Goal: Transaction & Acquisition: Purchase product/service

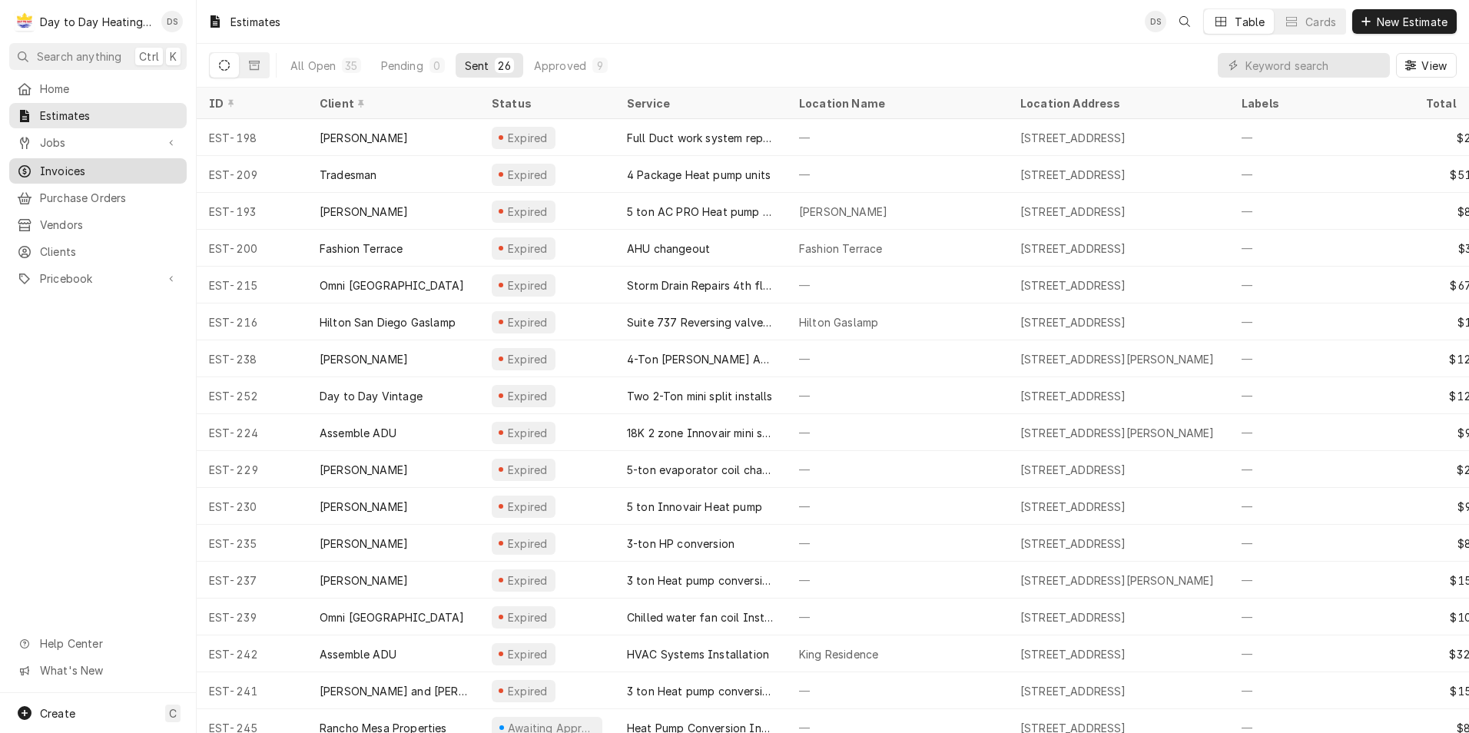
click at [79, 166] on span "Invoices" at bounding box center [109, 171] width 139 height 16
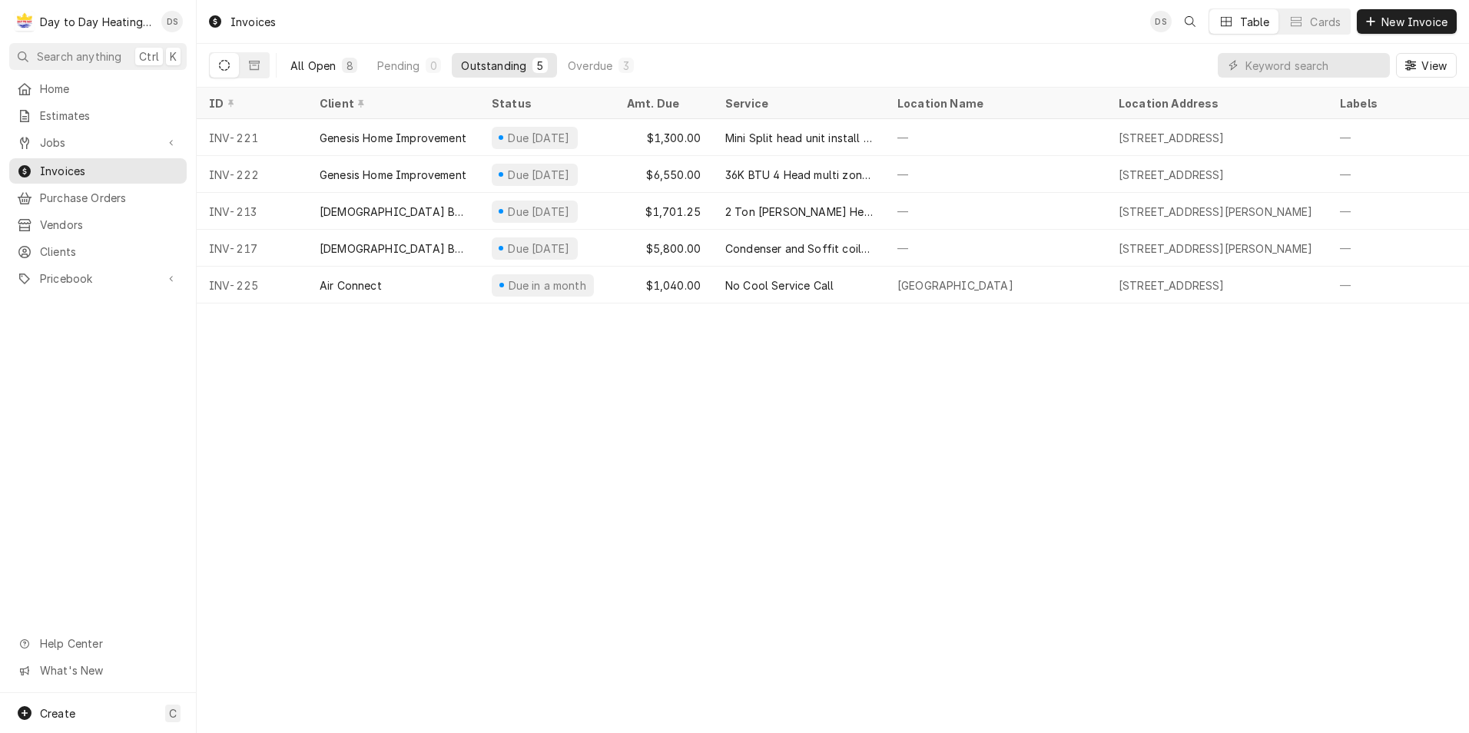
click at [329, 65] on div "All Open" at bounding box center [312, 66] width 45 height 16
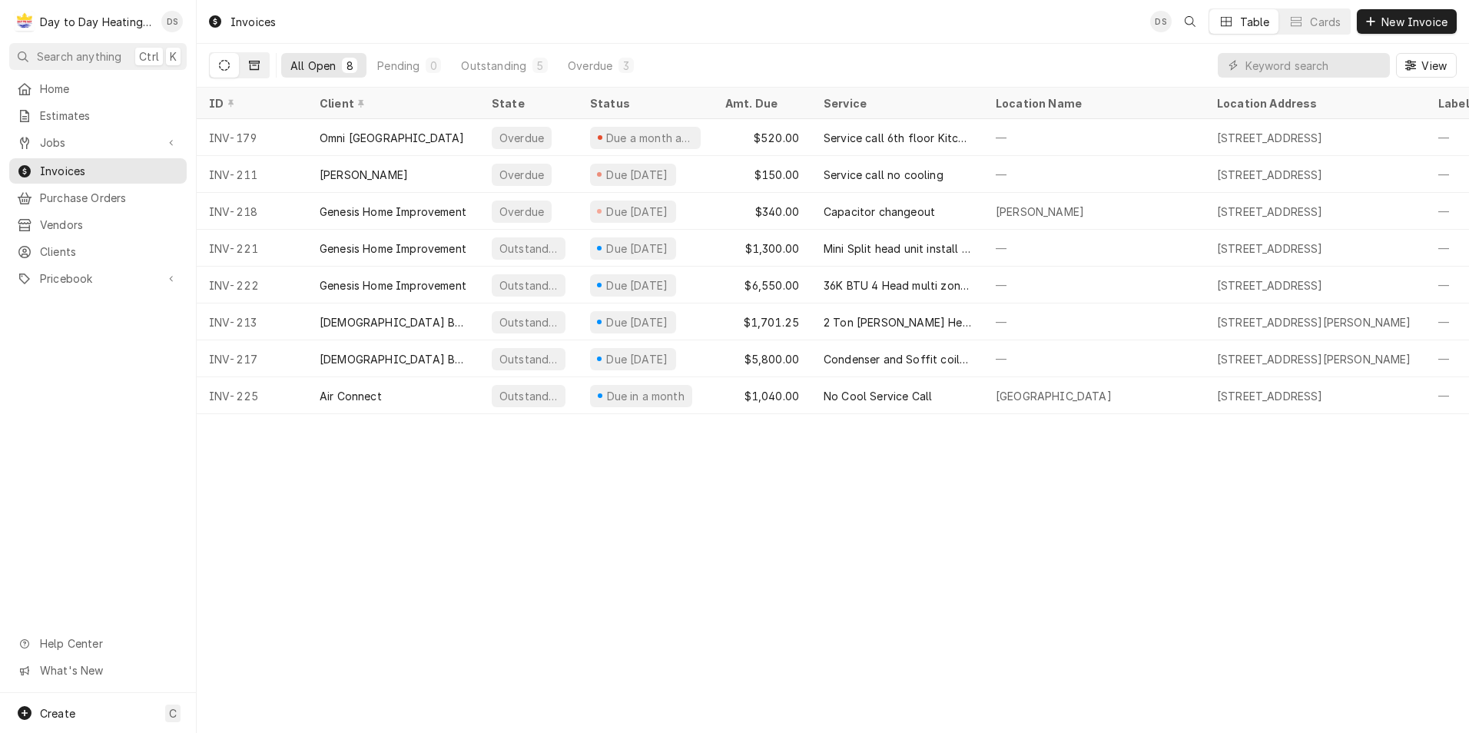
click at [264, 68] on button "Dynamic Content Wrapper" at bounding box center [254, 65] width 29 height 25
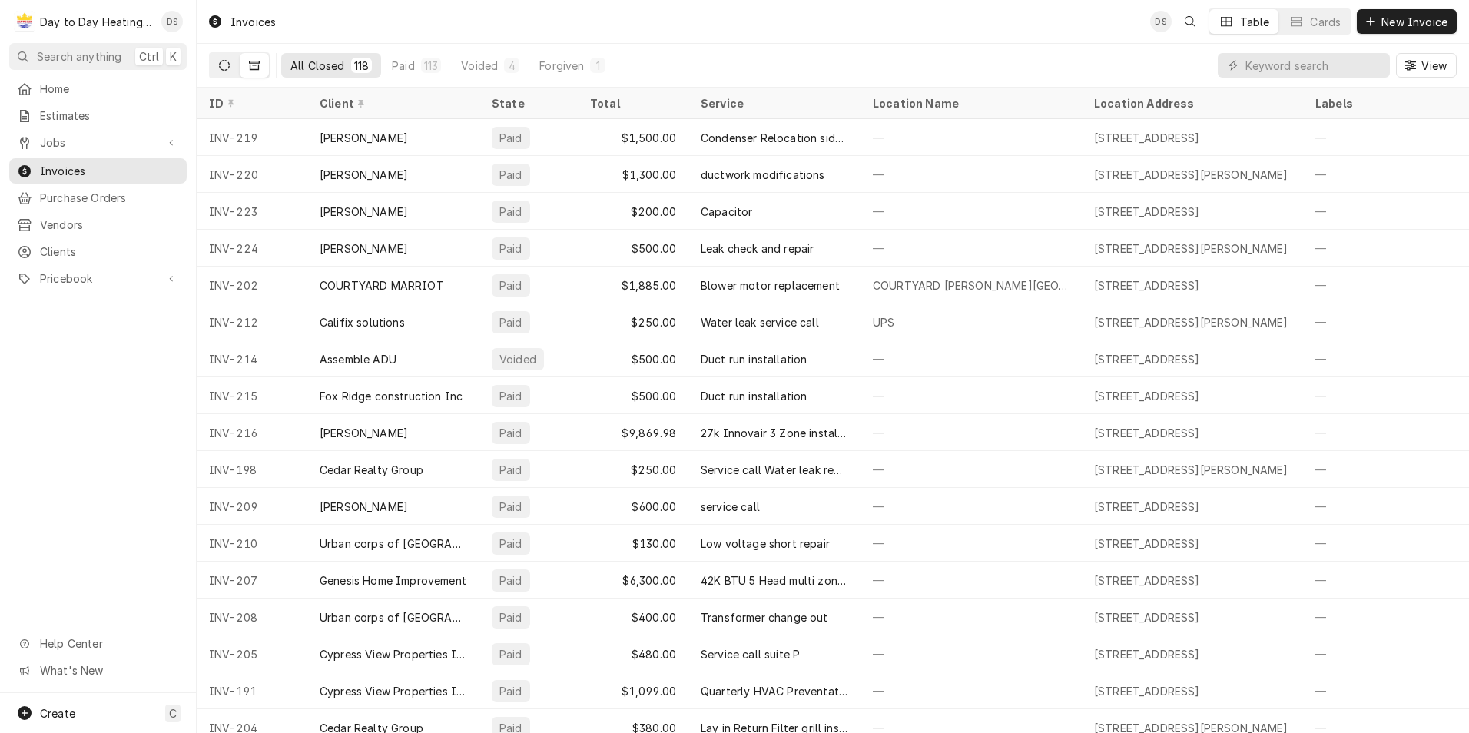
click at [235, 64] on button "Dynamic Content Wrapper" at bounding box center [224, 65] width 29 height 25
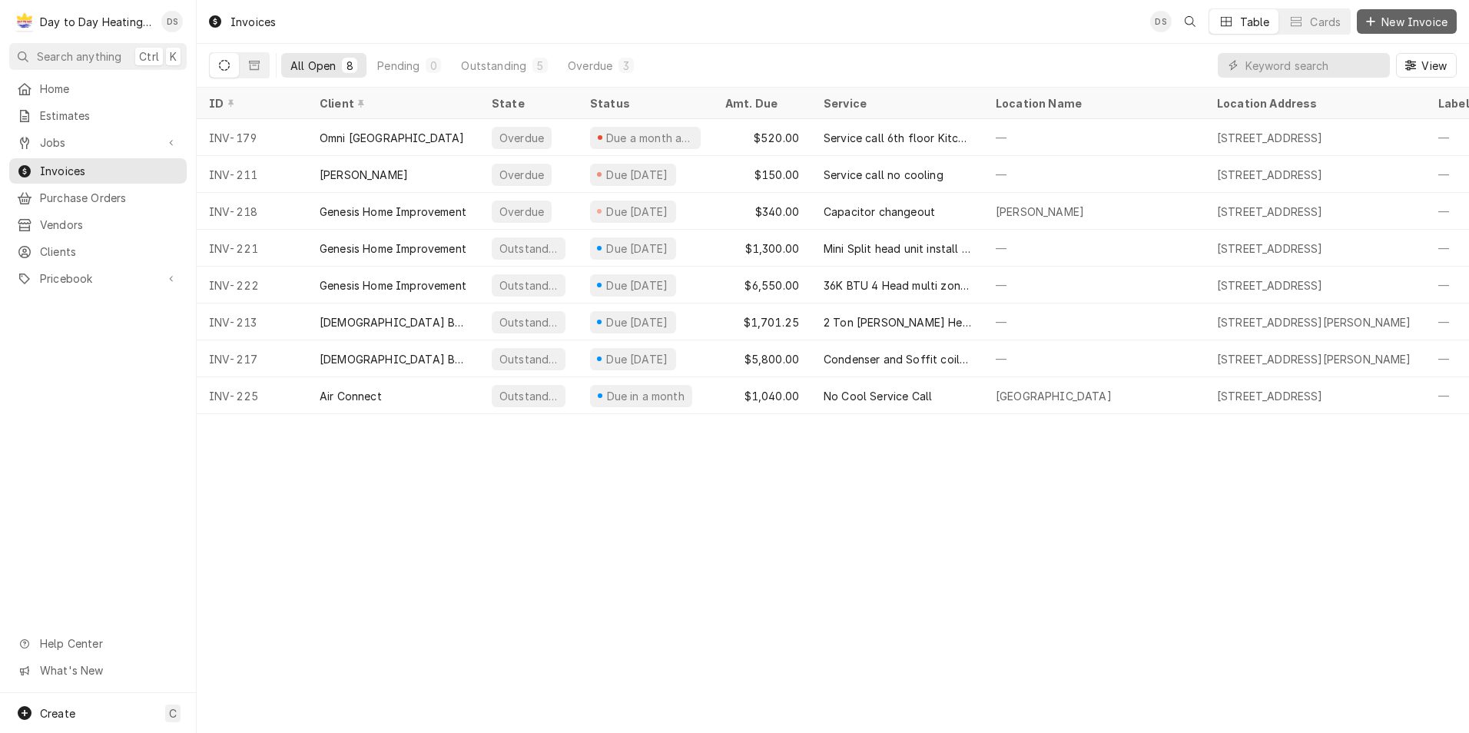
click at [1421, 22] on span "New Invoice" at bounding box center [1414, 22] width 72 height 16
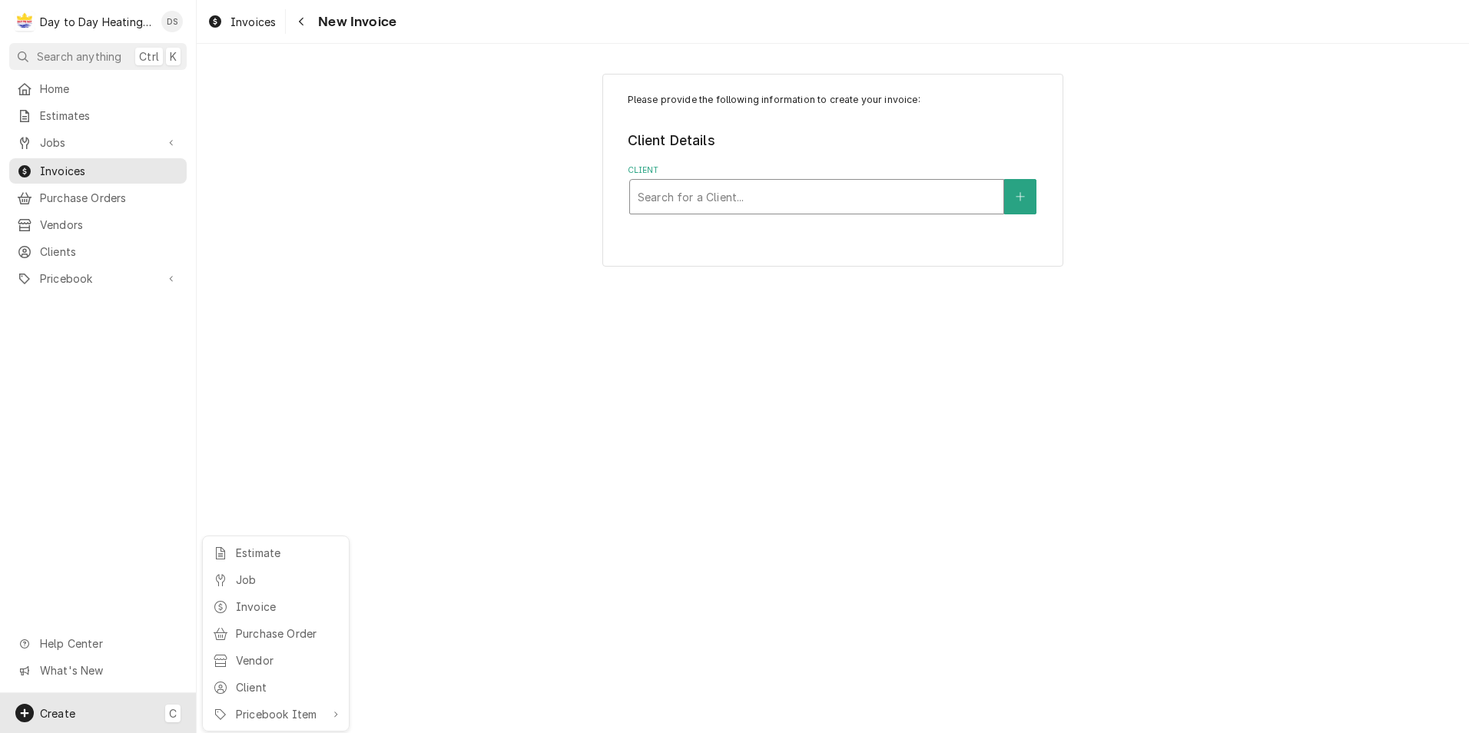
click at [760, 203] on html "D Day to Day Heating and Cooling DS Search anything Ctrl K Home Estimates Jobs …" at bounding box center [734, 366] width 1469 height 733
click at [763, 201] on html "D Day to Day Heating and Cooling DS Search anything Ctrl K Home Estimates Jobs …" at bounding box center [734, 366] width 1469 height 733
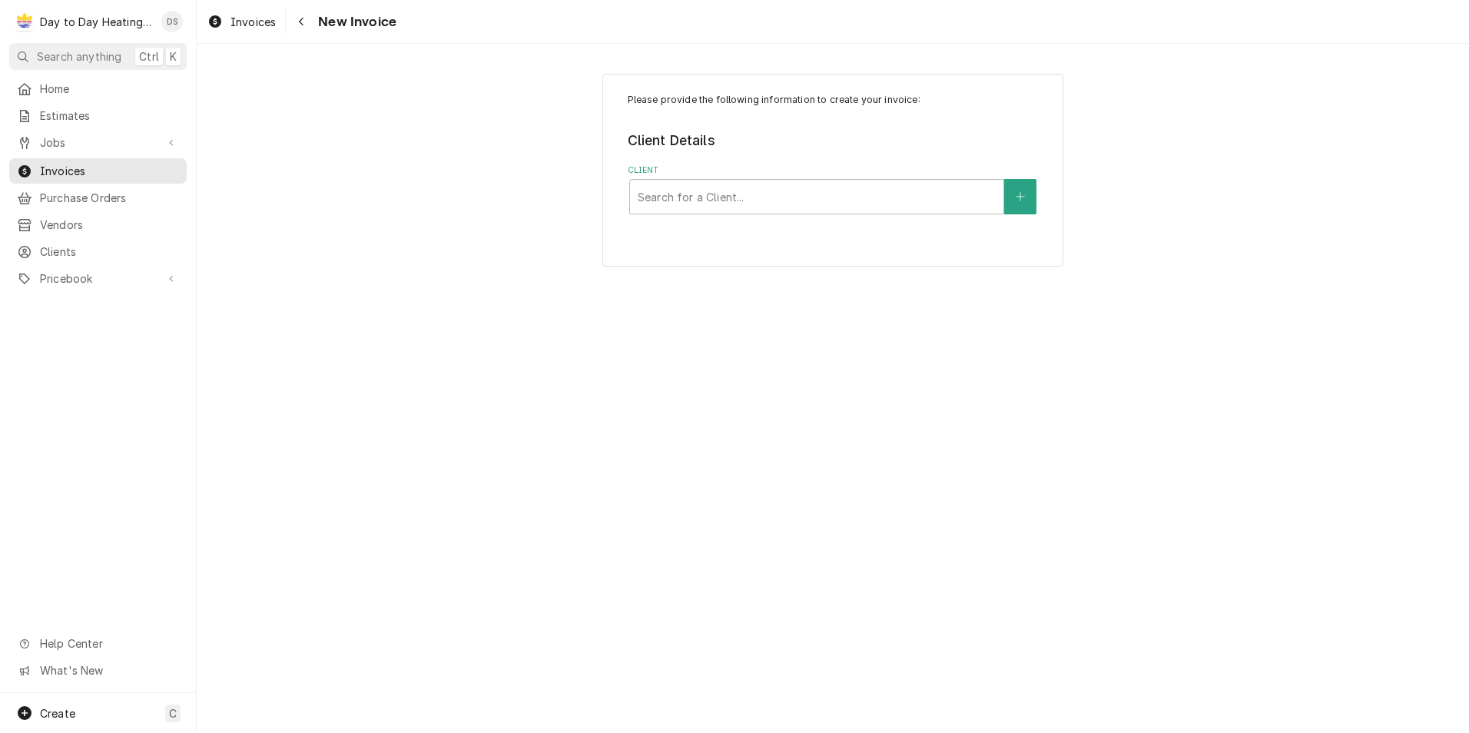
click at [763, 201] on div "Client" at bounding box center [816, 197] width 358 height 28
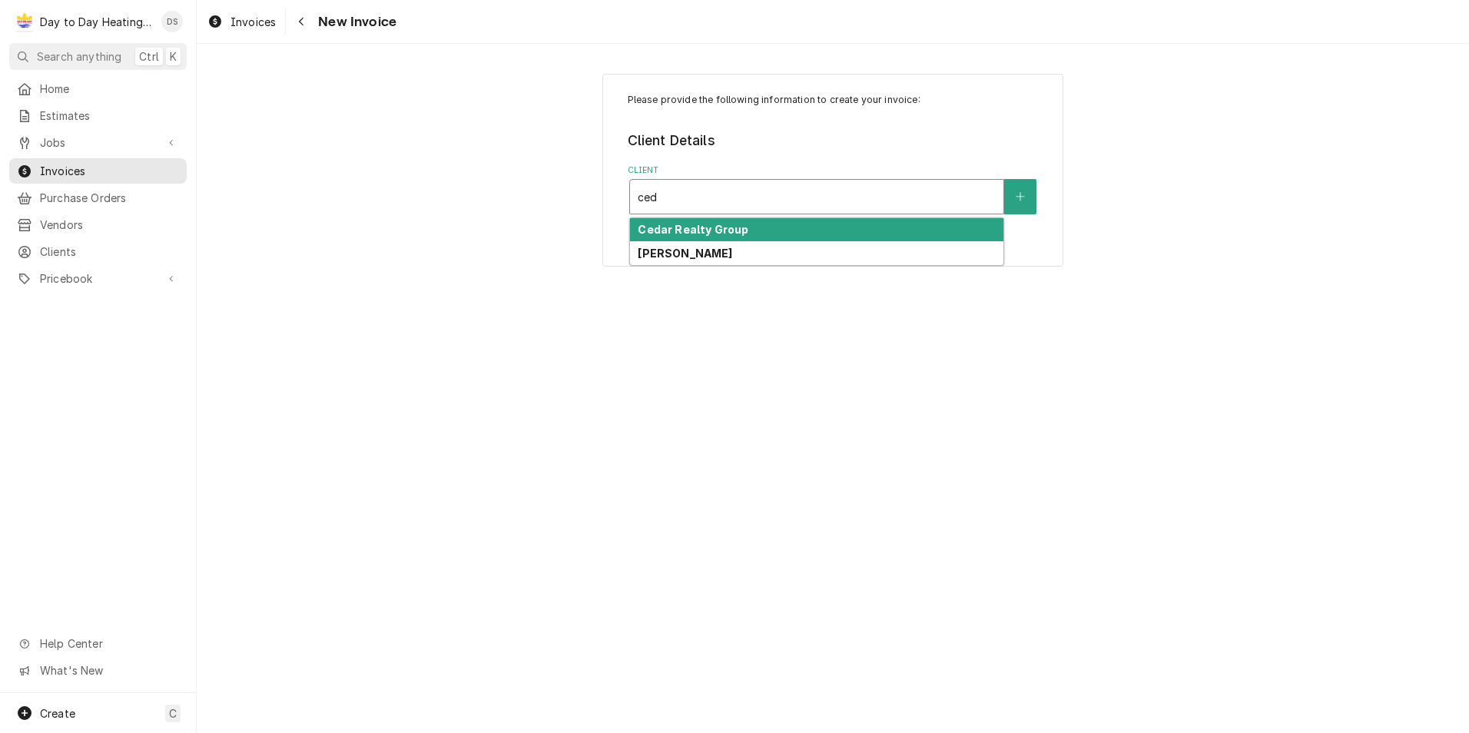
type input "ceda"
click at [754, 226] on div "Cedar Realty Group" at bounding box center [816, 230] width 373 height 24
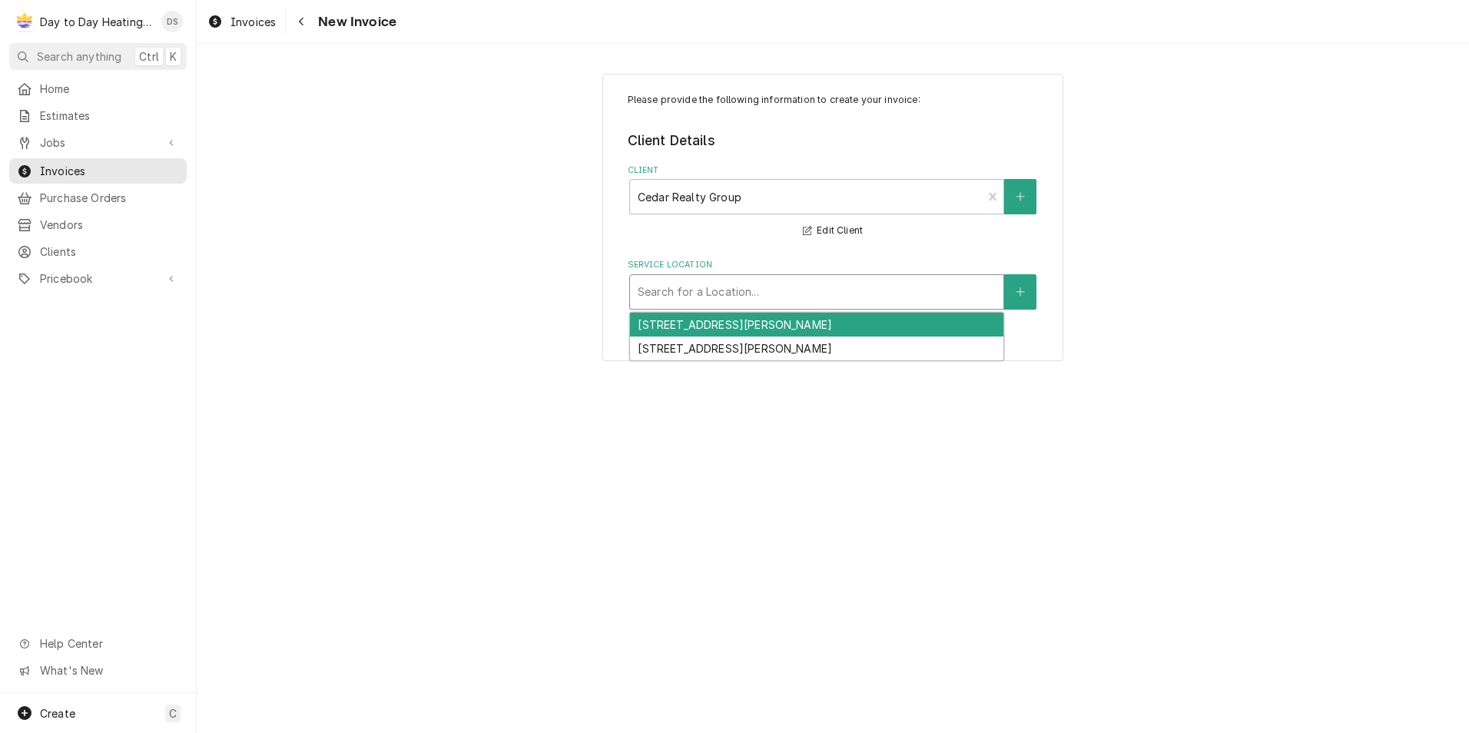
click at [758, 299] on div "Service Location" at bounding box center [816, 292] width 358 height 28
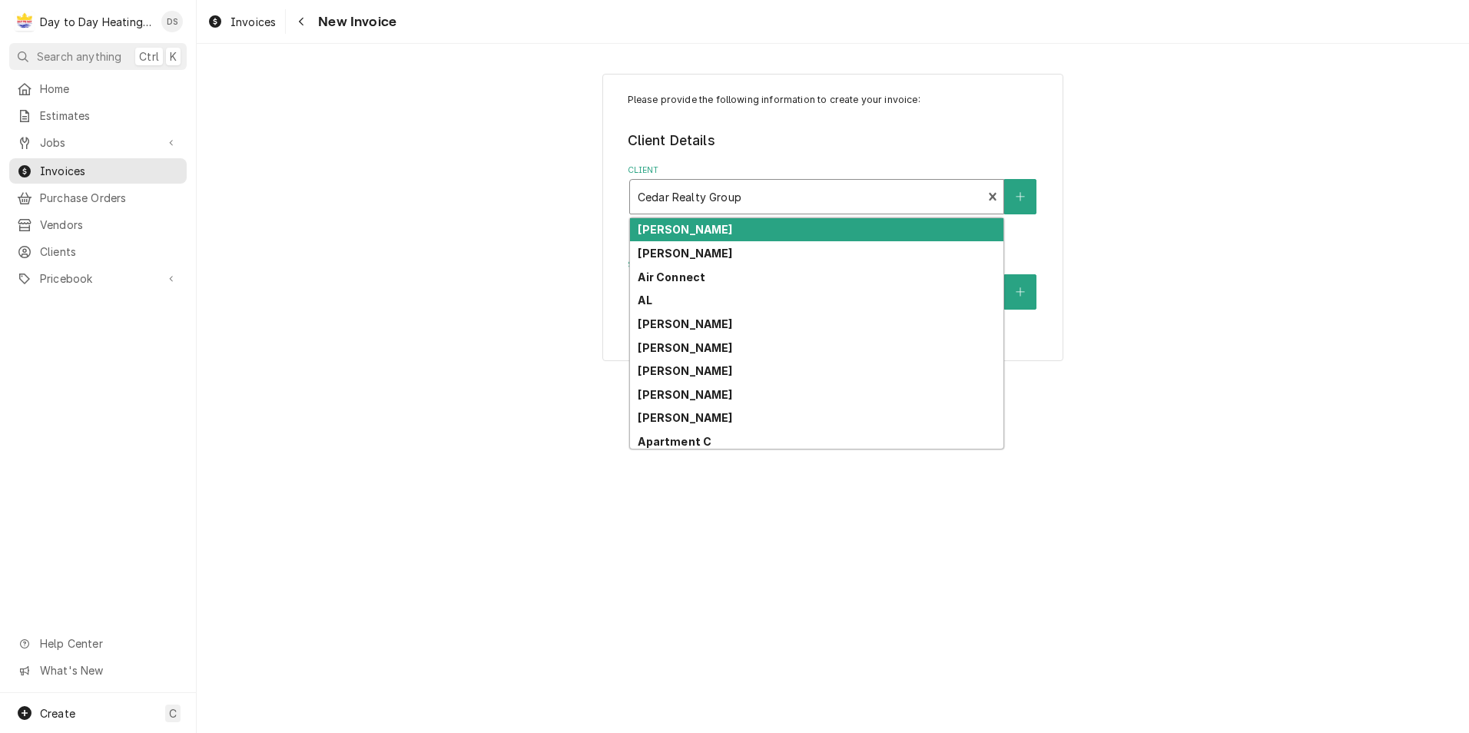
click at [790, 201] on div "Client" at bounding box center [805, 197] width 337 height 28
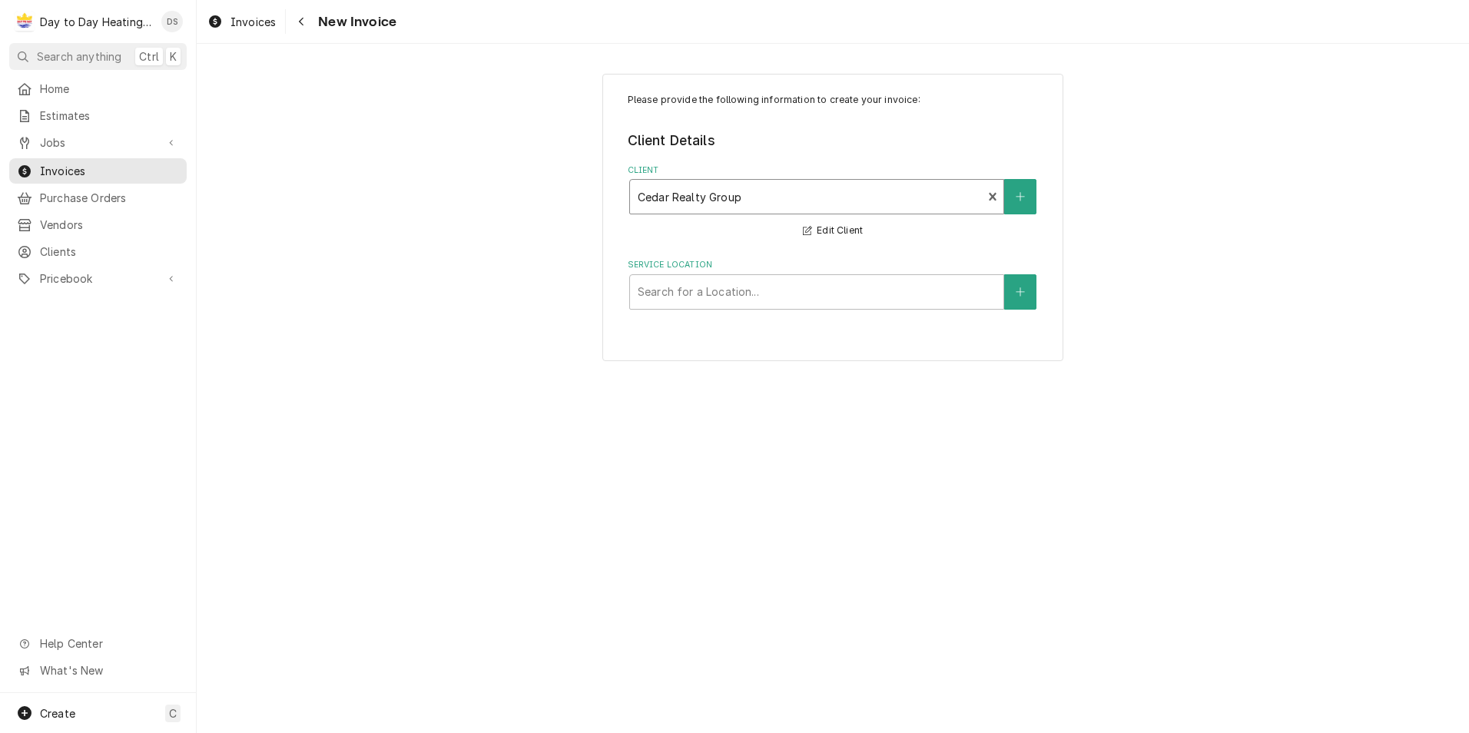
click at [790, 201] on div "Client" at bounding box center [805, 197] width 337 height 28
drag, startPoint x: 781, startPoint y: 201, endPoint x: 764, endPoint y: 200, distance: 16.9
click at [764, 200] on div "Client" at bounding box center [805, 197] width 337 height 28
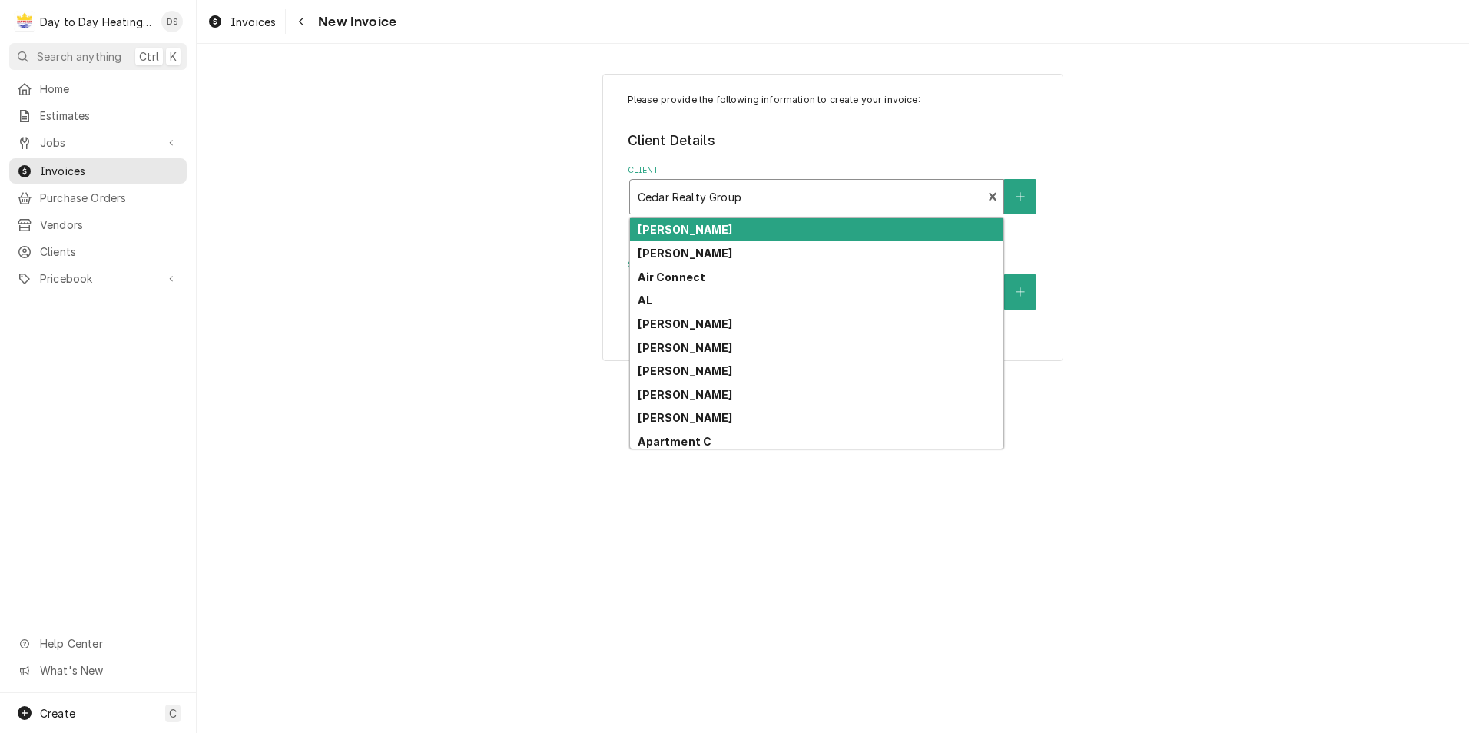
drag, startPoint x: 761, startPoint y: 197, endPoint x: 668, endPoint y: 196, distance: 92.9
click at [667, 196] on div "Client" at bounding box center [805, 197] width 337 height 28
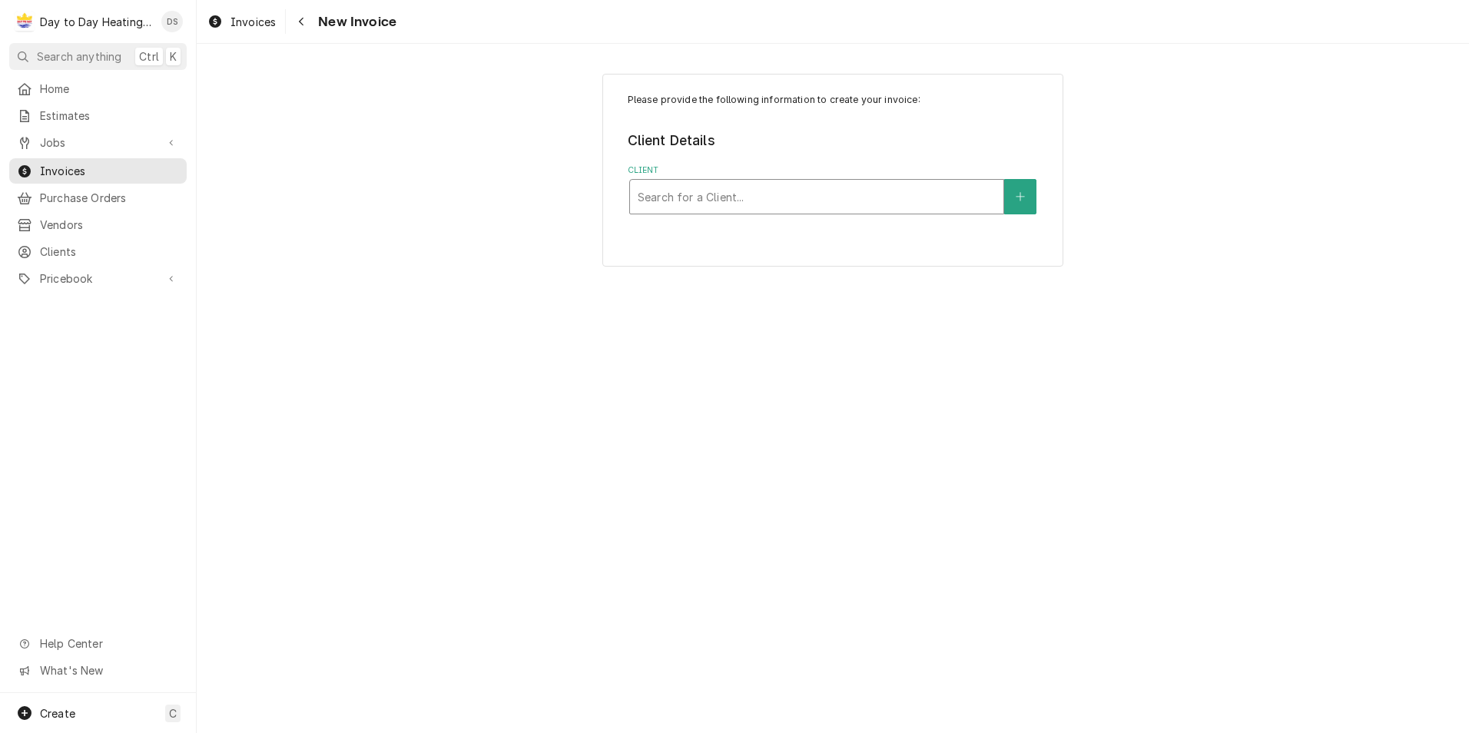
click at [770, 195] on div "Client" at bounding box center [816, 197] width 358 height 28
type input "cy"
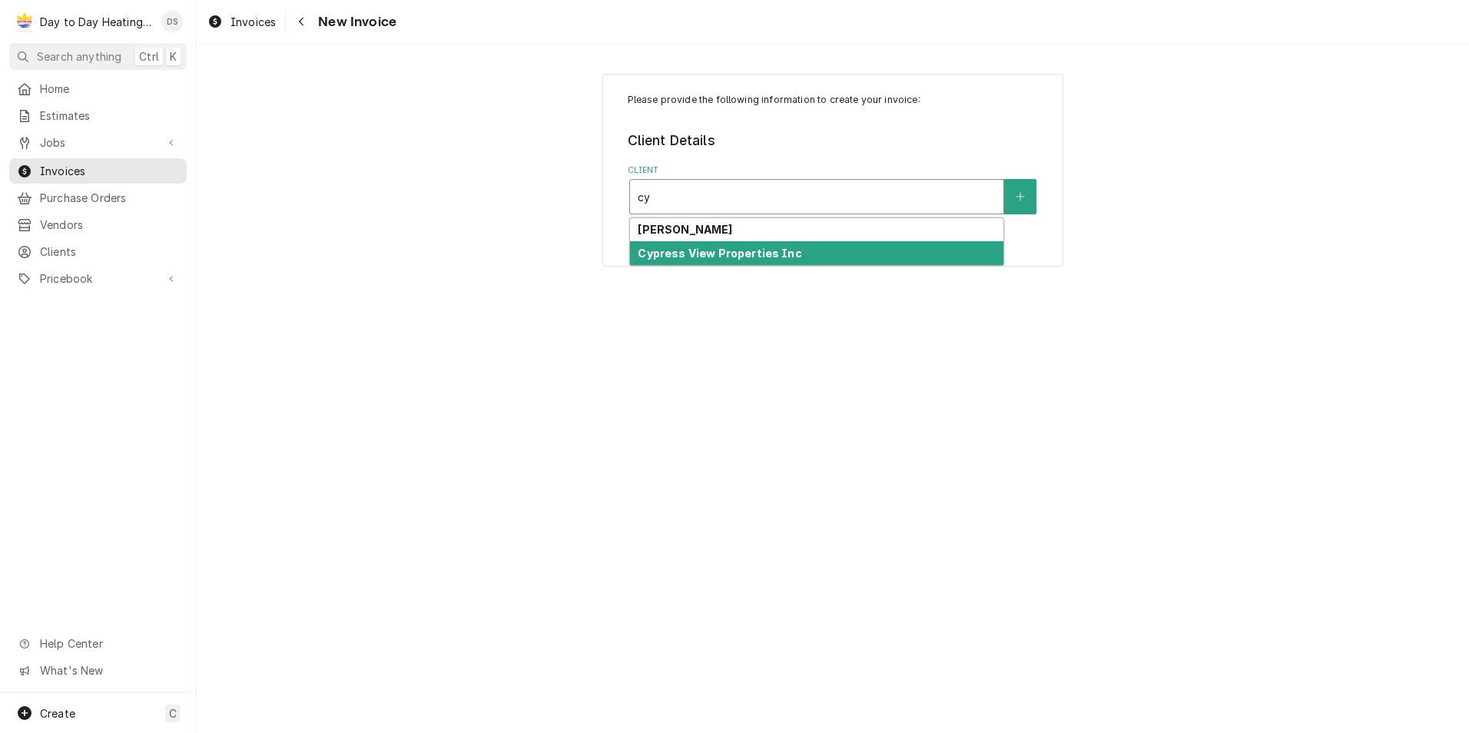
click at [764, 243] on div "Cypress View Properties Inc" at bounding box center [816, 253] width 373 height 24
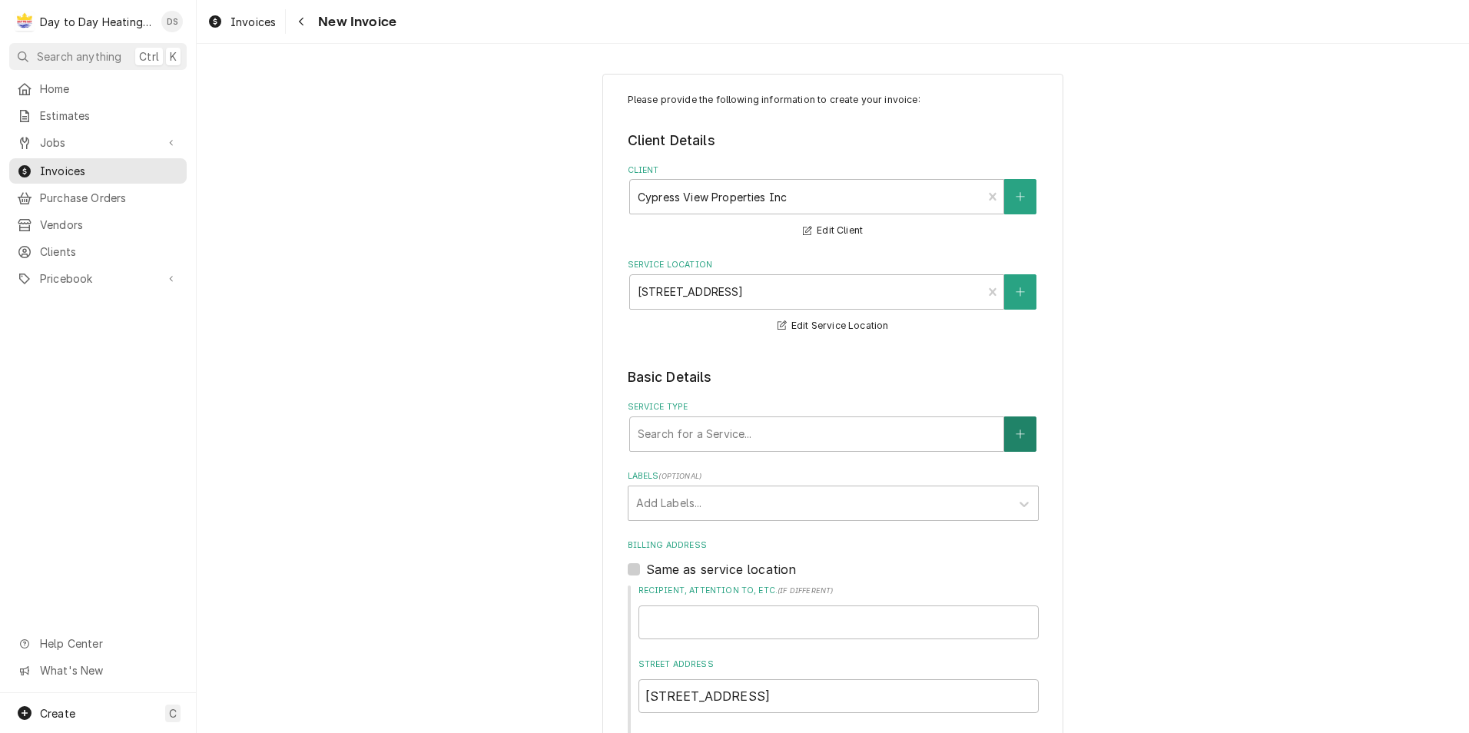
click at [1023, 444] on button "Service Type" at bounding box center [1020, 433] width 32 height 35
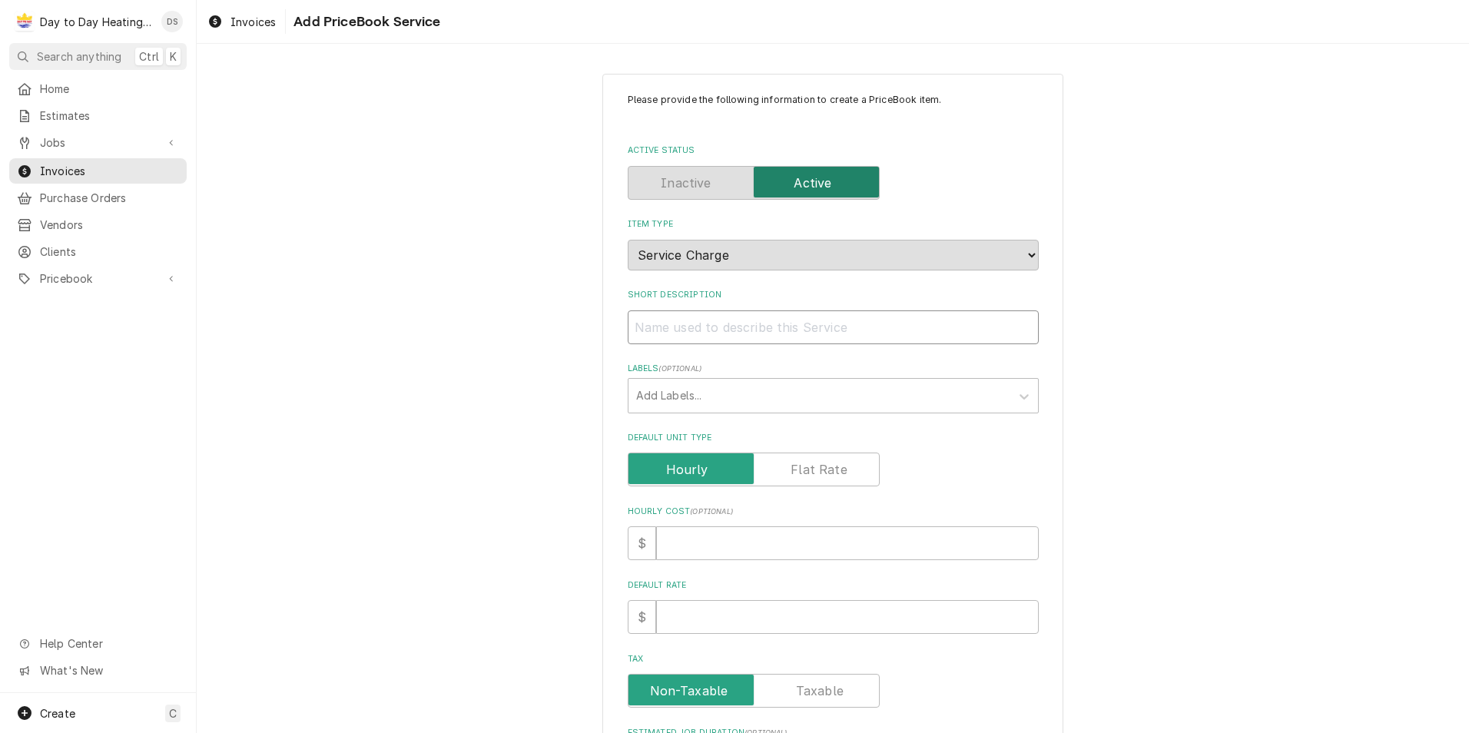
click at [728, 329] on input "Short Description" at bounding box center [833, 327] width 411 height 34
type textarea "x"
type input "S"
type textarea "x"
type input "Se"
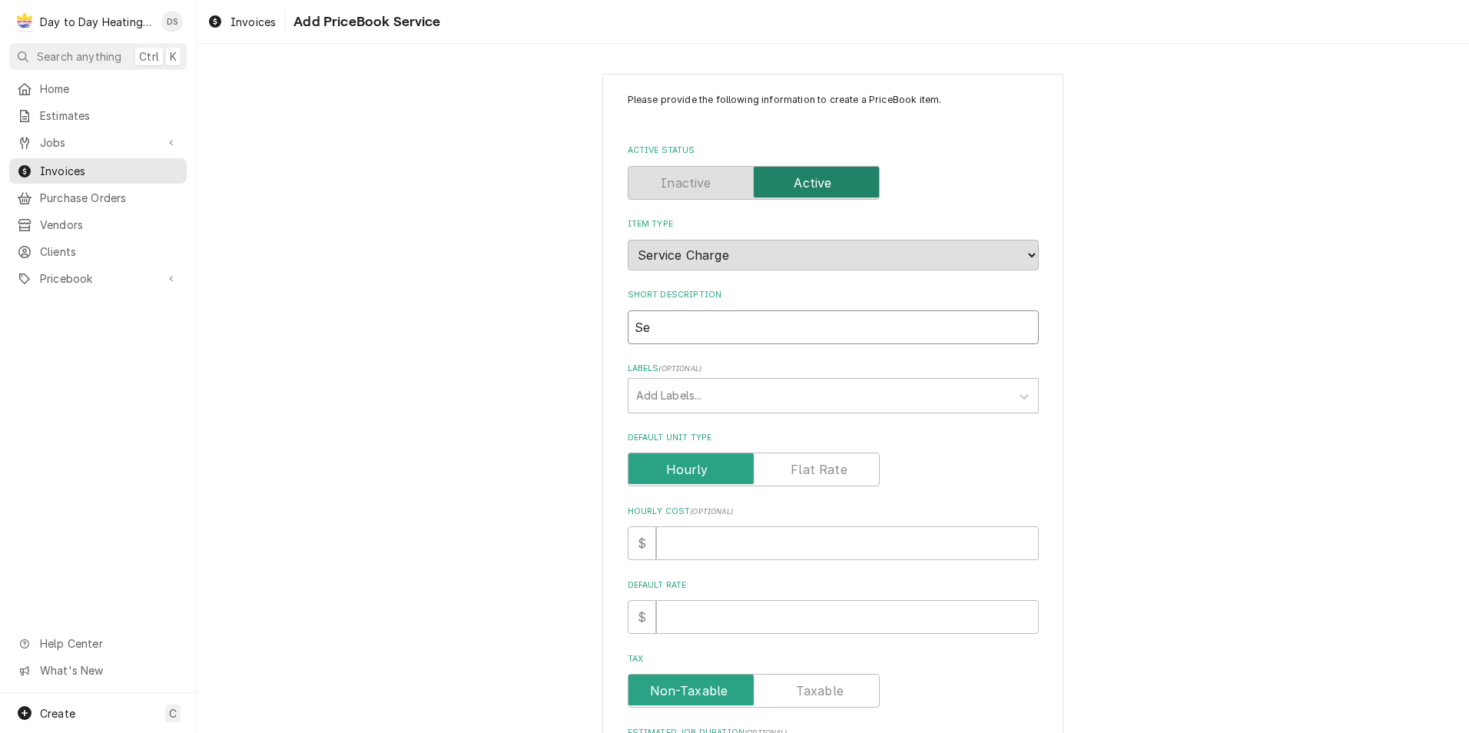
type textarea "x"
type input "Ser"
type textarea "x"
type input "Seri"
type textarea "x"
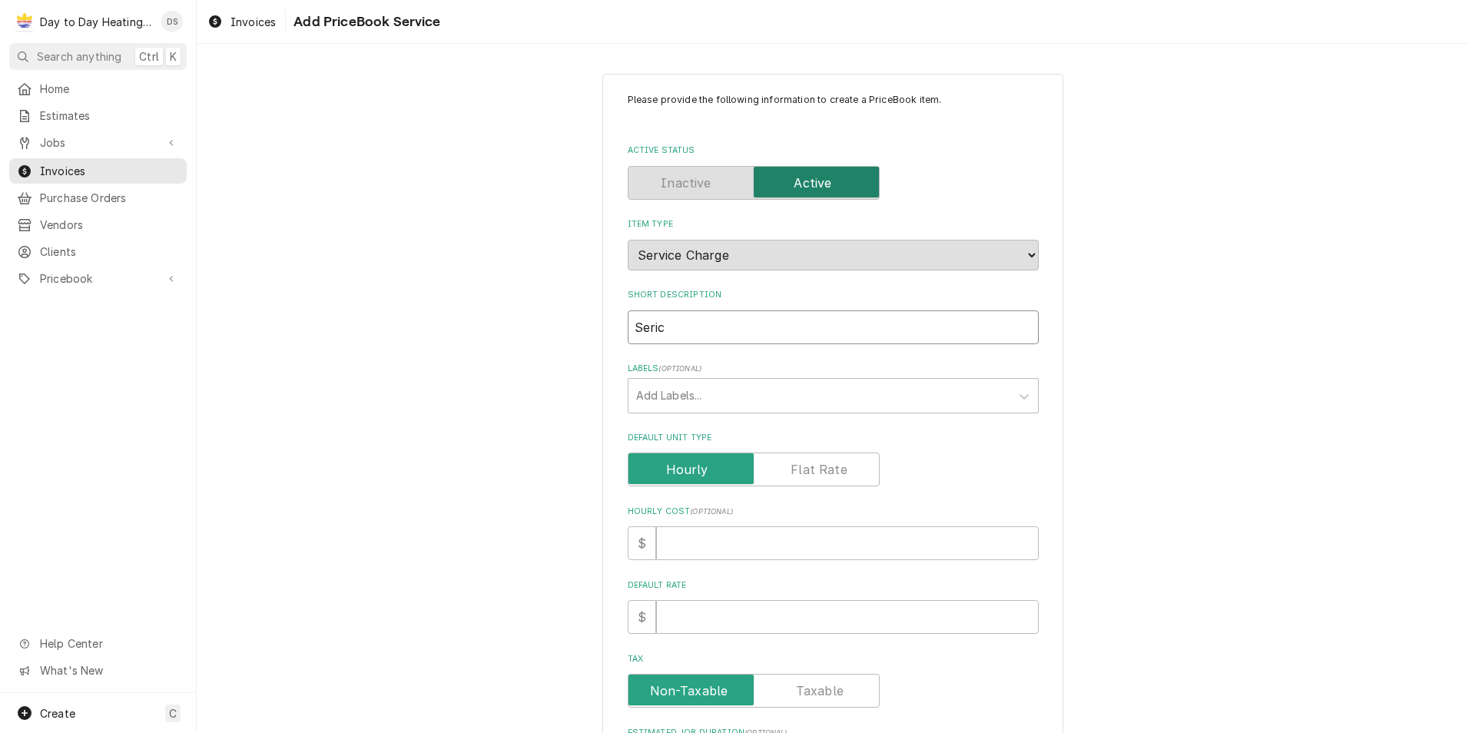
type input "Serice"
type textarea "x"
type input "Serice"
type textarea "x"
type input "Serice"
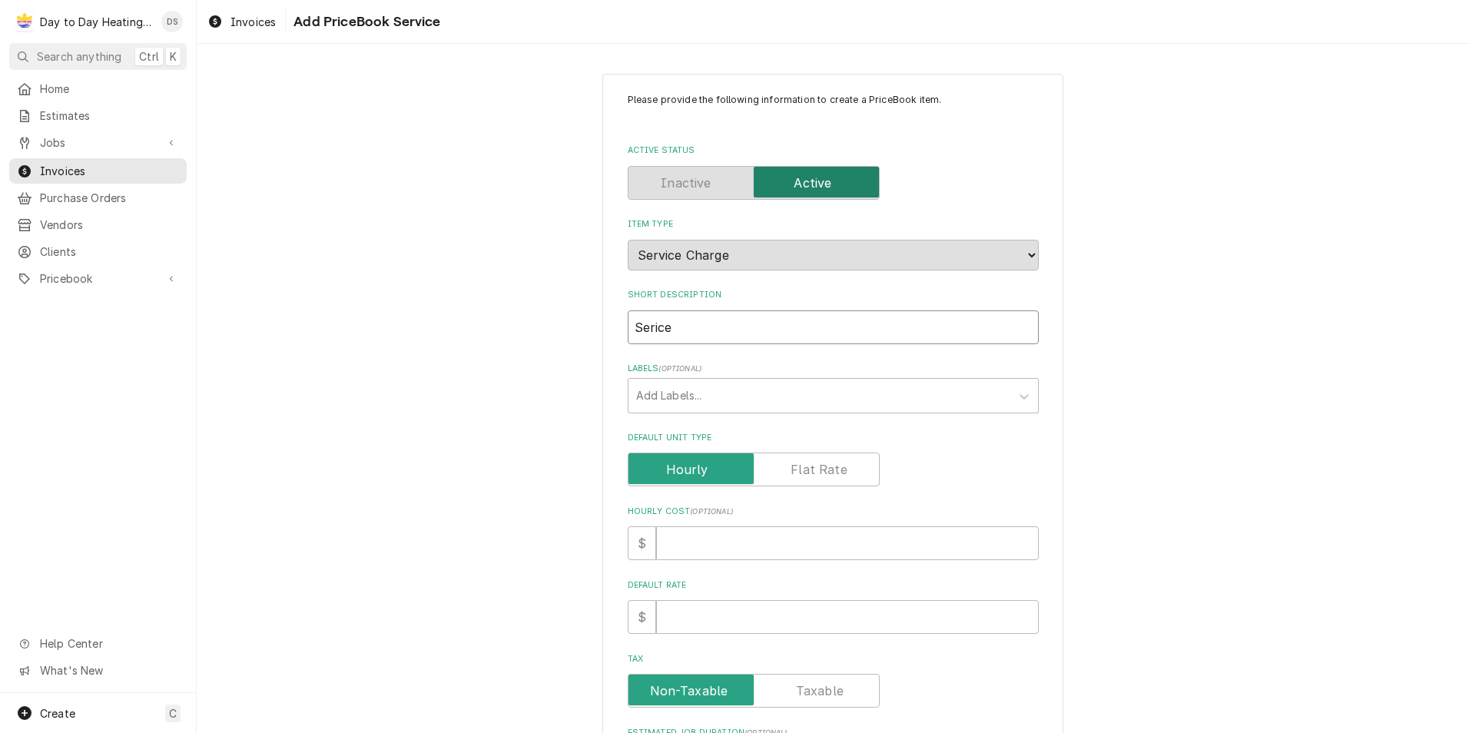
type textarea "x"
type input "Seric"
type textarea "x"
type input "Seri"
type textarea "x"
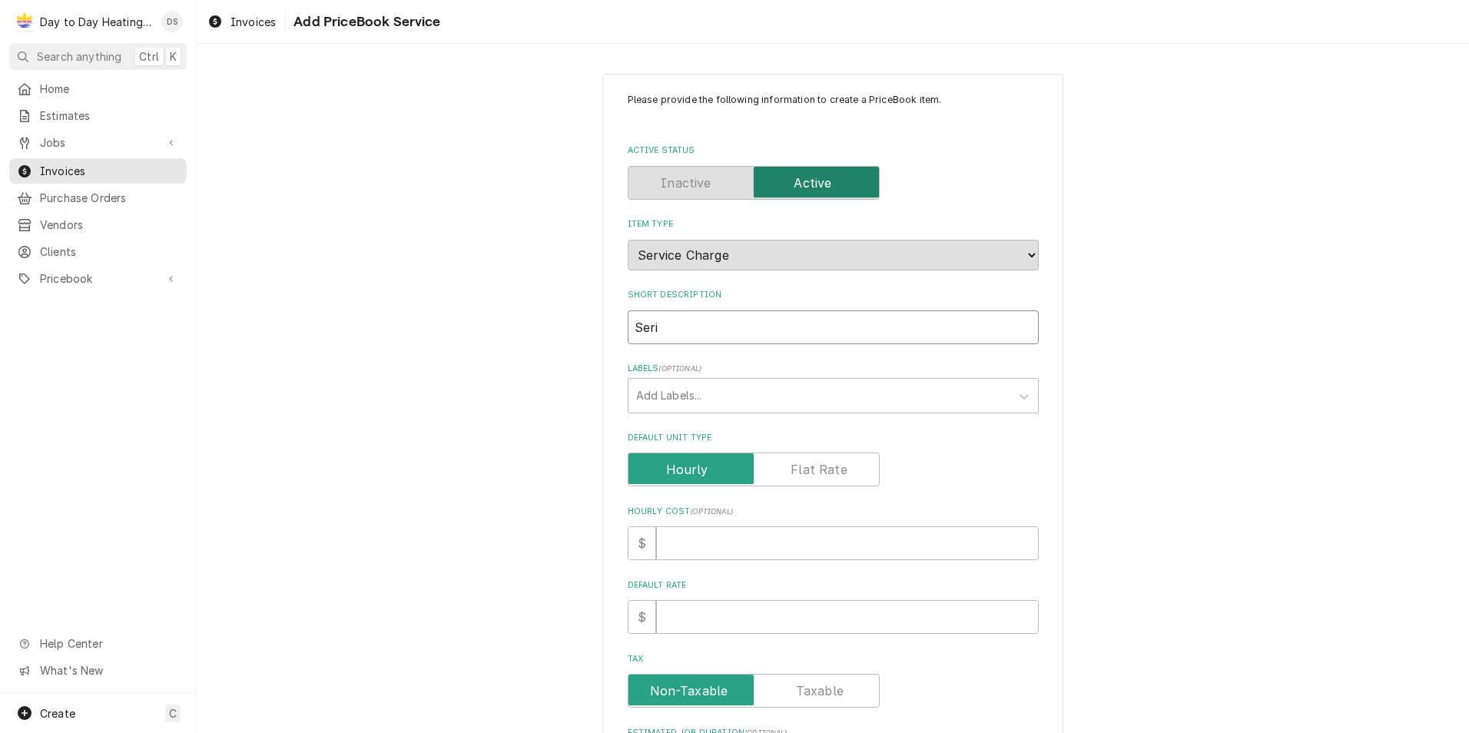
type input "Ser"
type textarea "x"
type input "Serv"
type textarea "x"
type input "Servi"
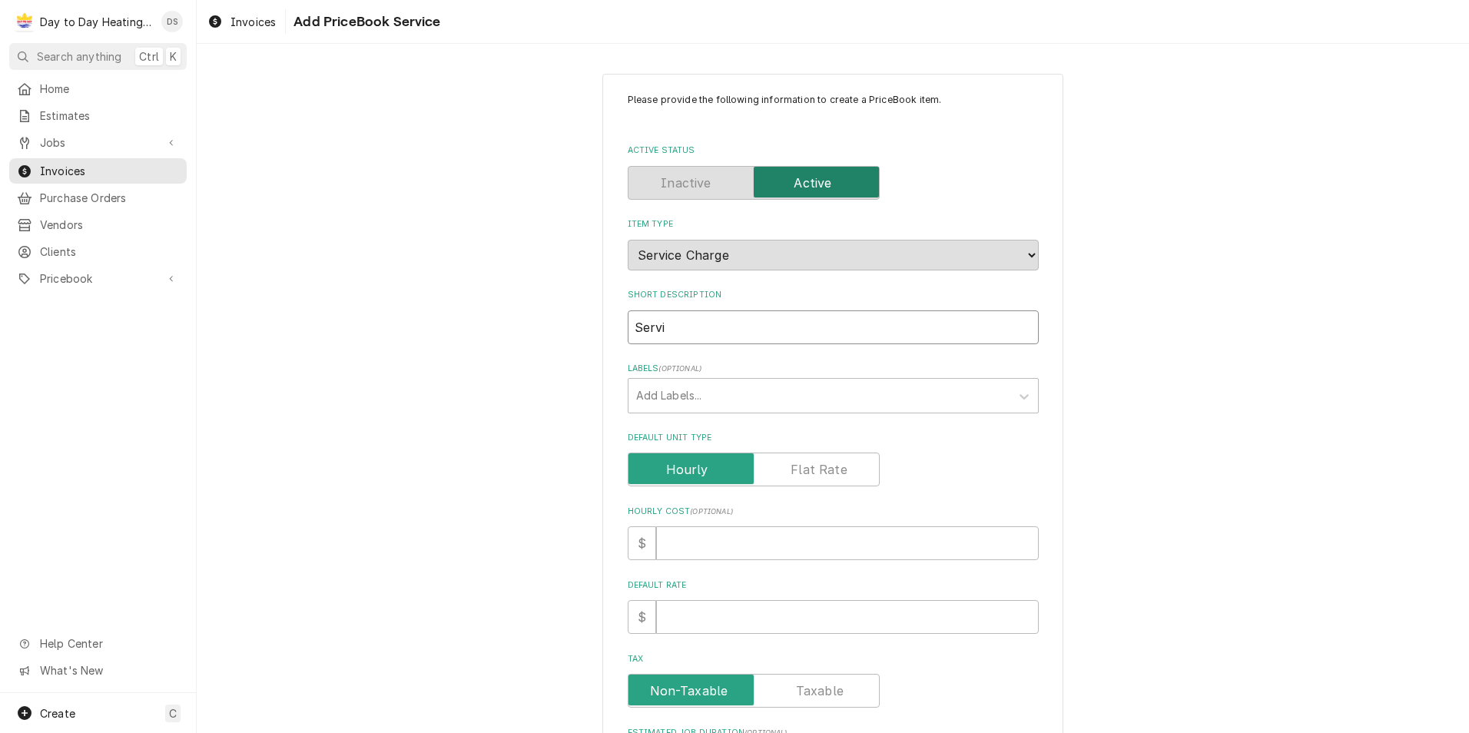
type textarea "x"
type input "Servic"
type textarea "x"
type input "Servicd"
type textarea "x"
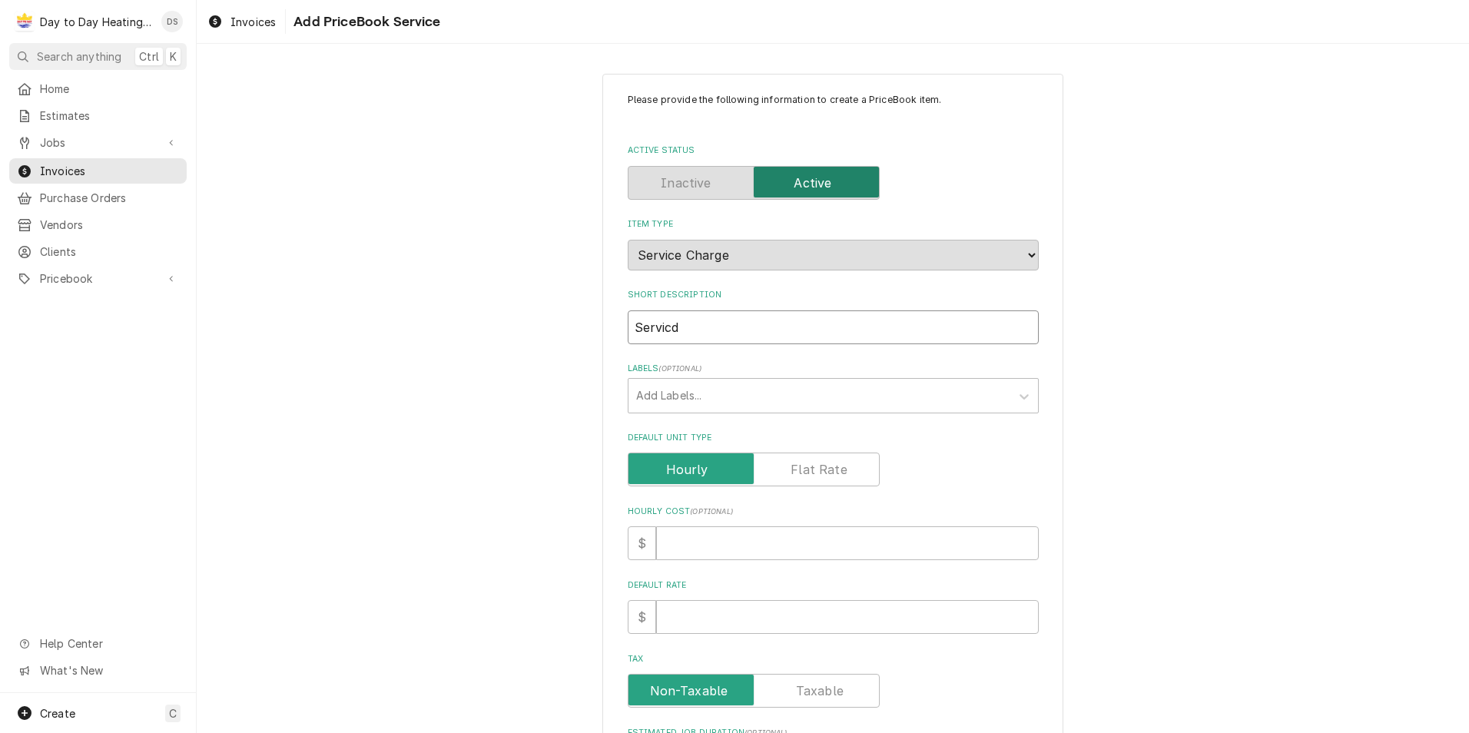
type input "Servic"
type textarea "x"
type input "Service"
type textarea "x"
type input "Service"
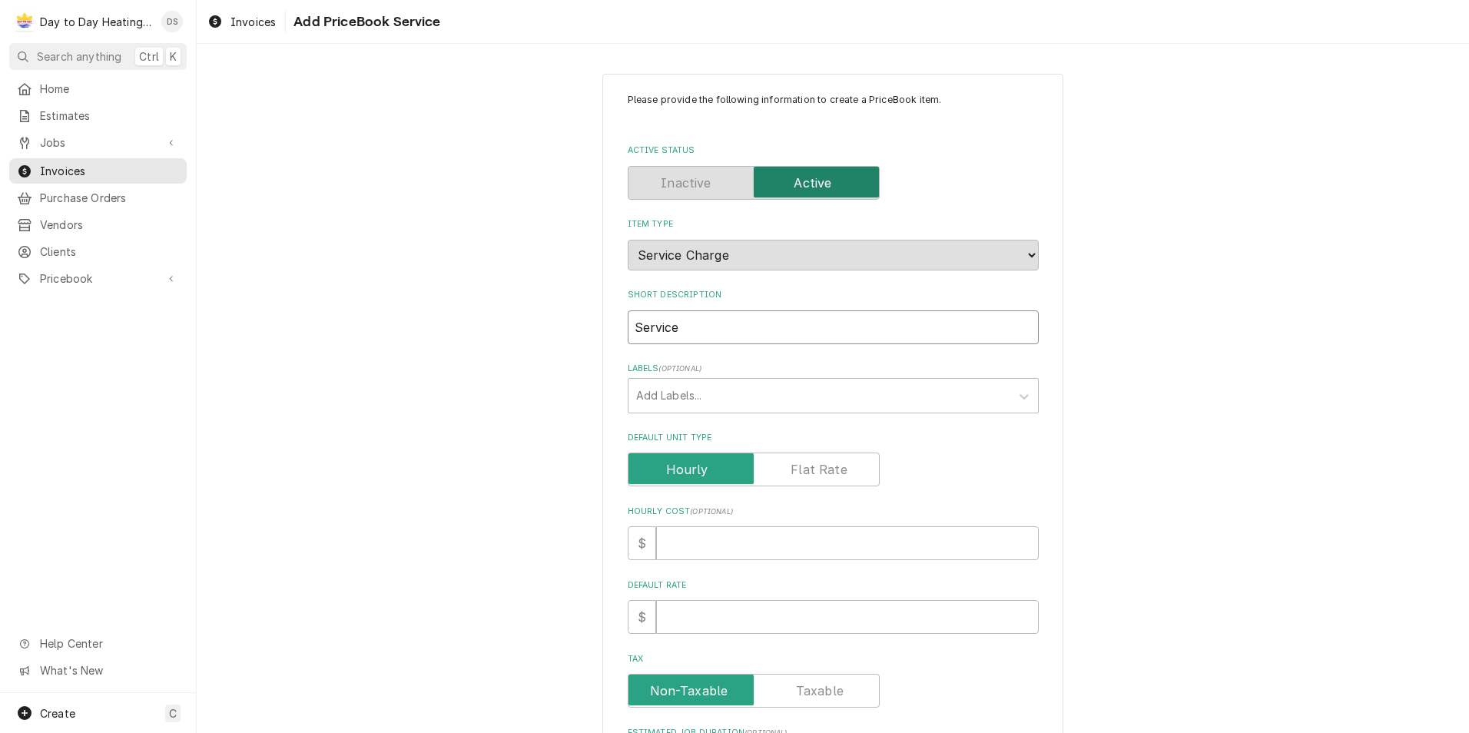
type textarea "x"
type input "Service c"
type textarea "x"
type input "Service ca"
type textarea "x"
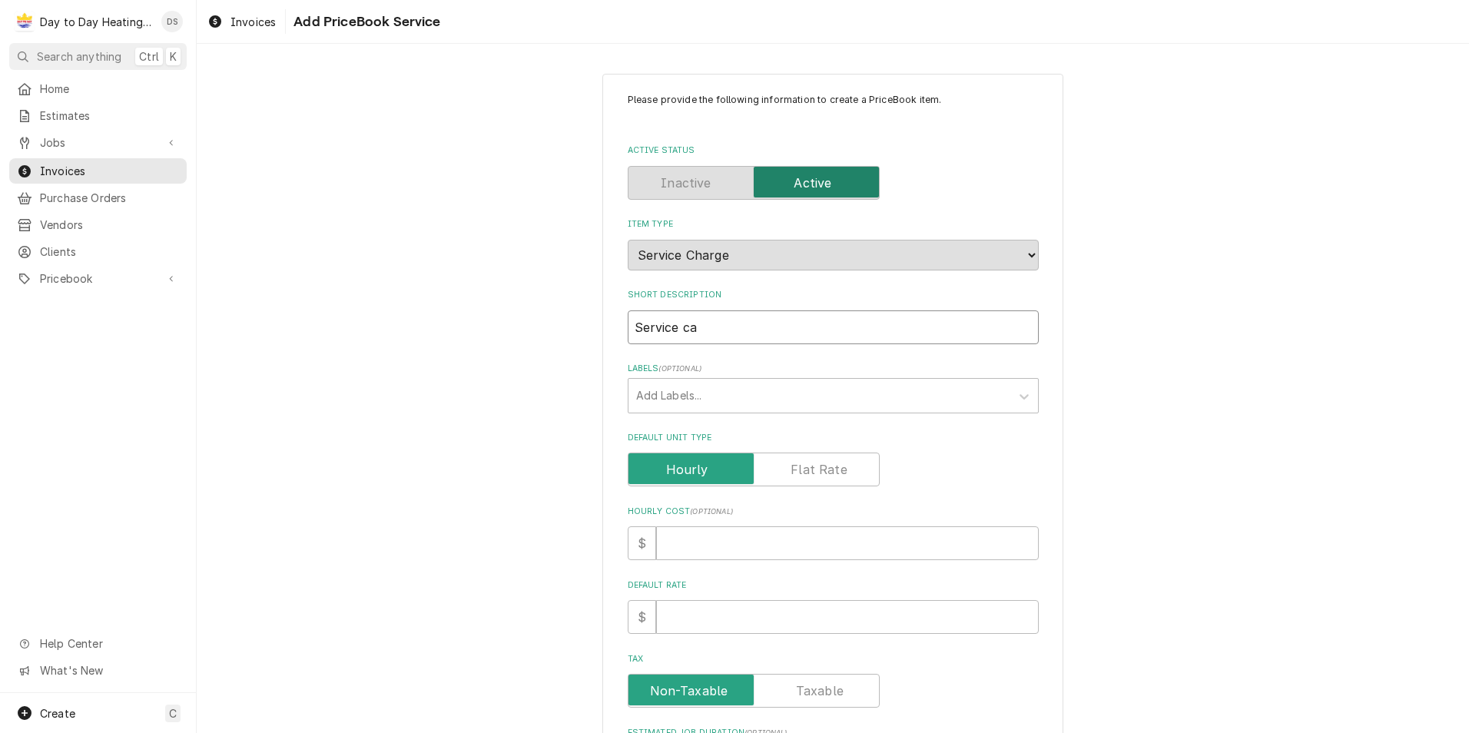
type input "Service cal"
type textarea "x"
type input "Service call"
type textarea "x"
type input "Service call"
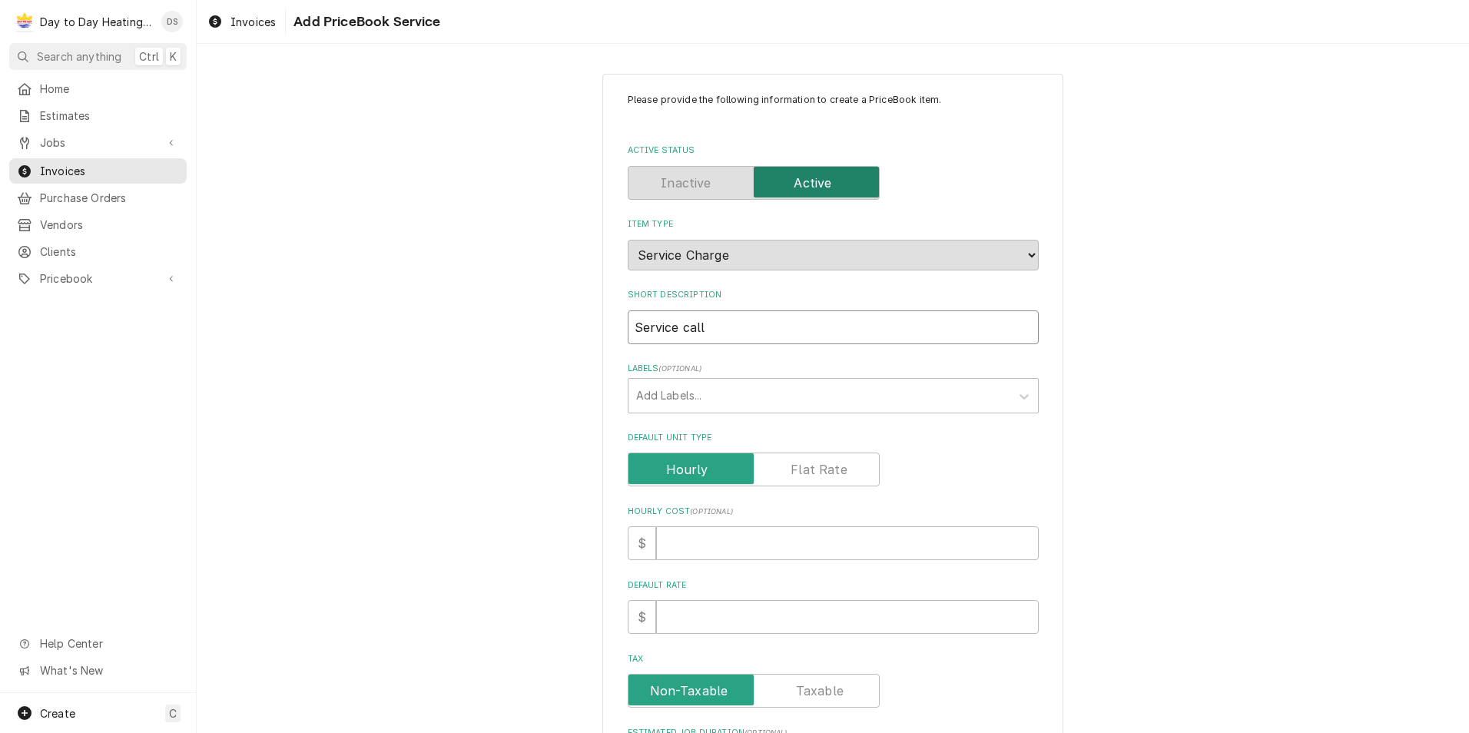
type textarea "x"
type input "Service call n"
type textarea "x"
type input "Service call no"
type textarea "x"
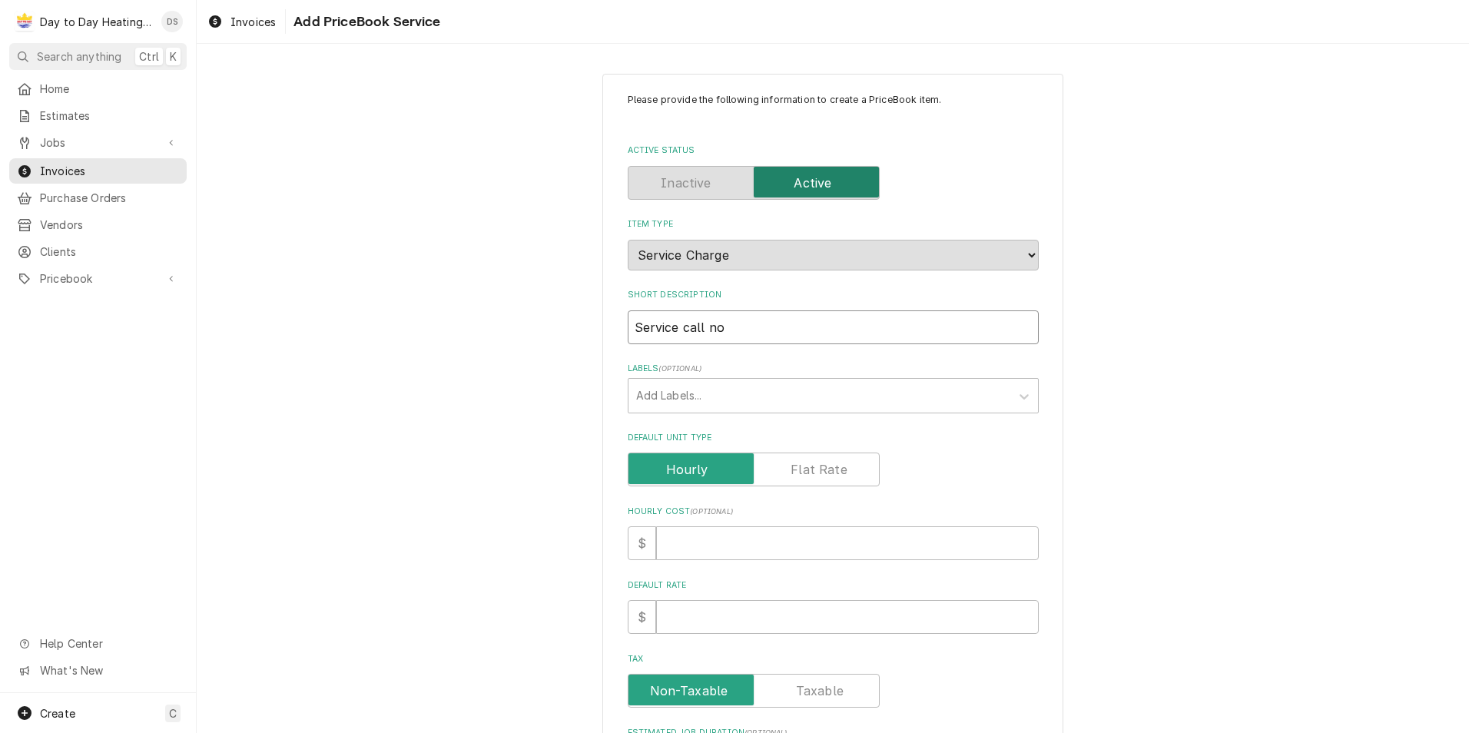
type input "Service call no"
type textarea "x"
type input "Service call no c"
type textarea "x"
type input "Service call no co"
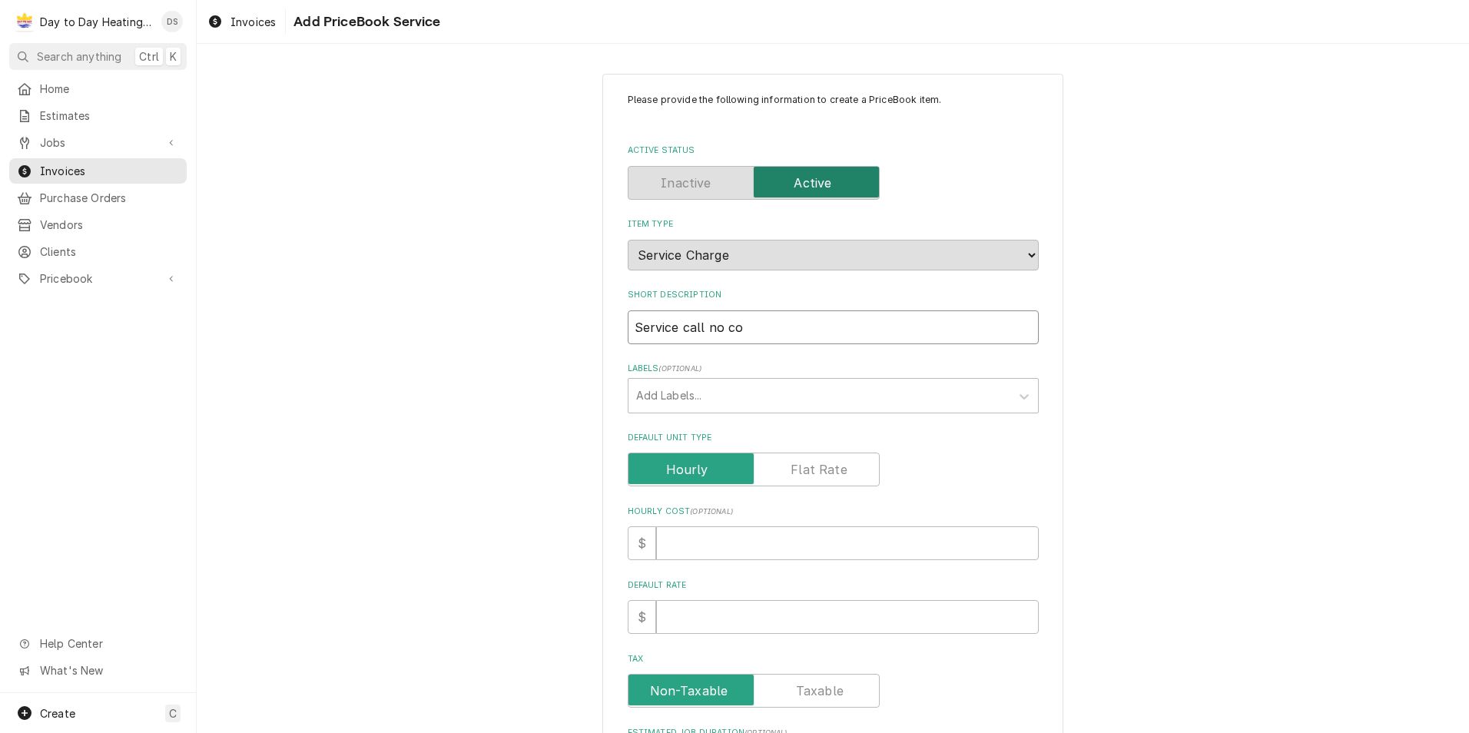
type textarea "x"
type input "Service call no coo"
type textarea "x"
type input "Service call no cool"
type textarea "x"
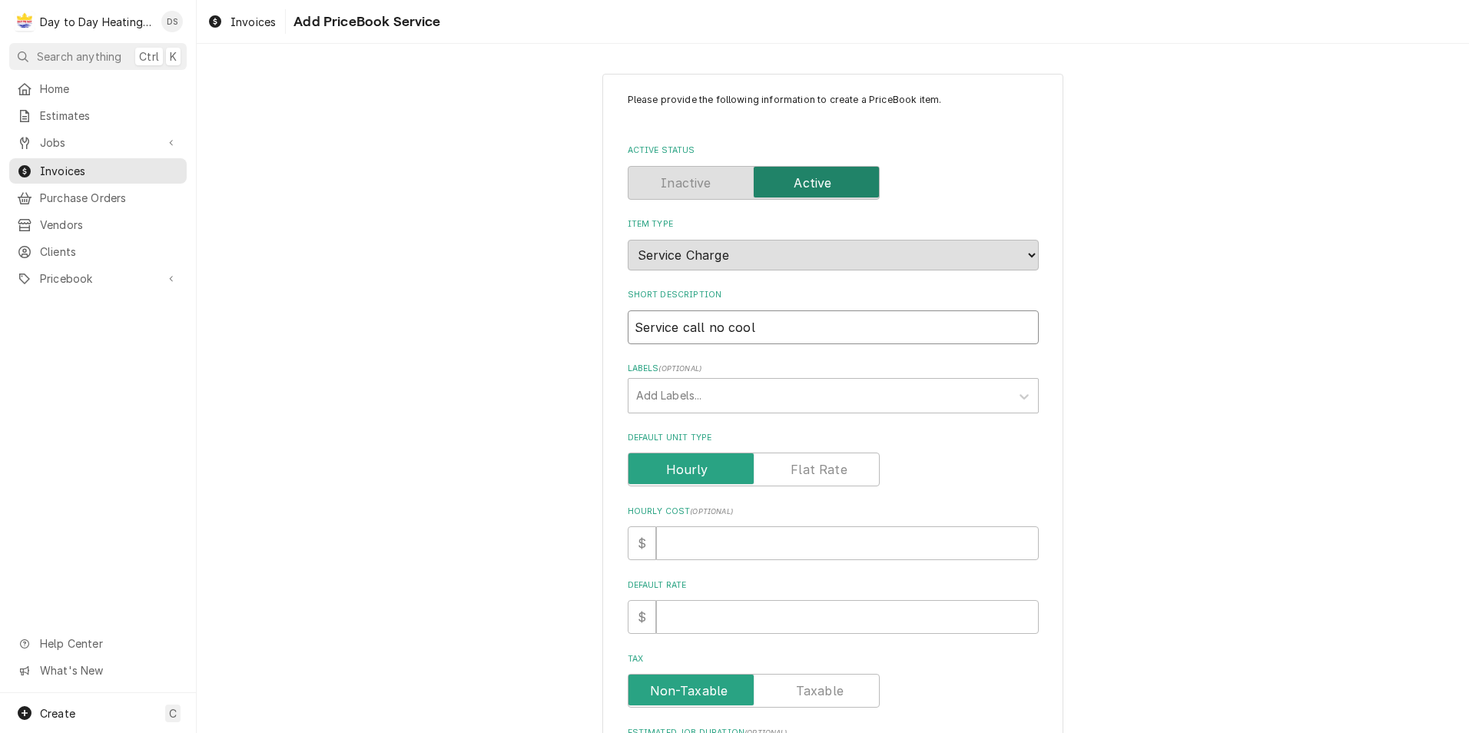
type input "Service call no cool"
type textarea "x"
type input "Service call no cool i"
type textarea "x"
type input "Service call no cool in"
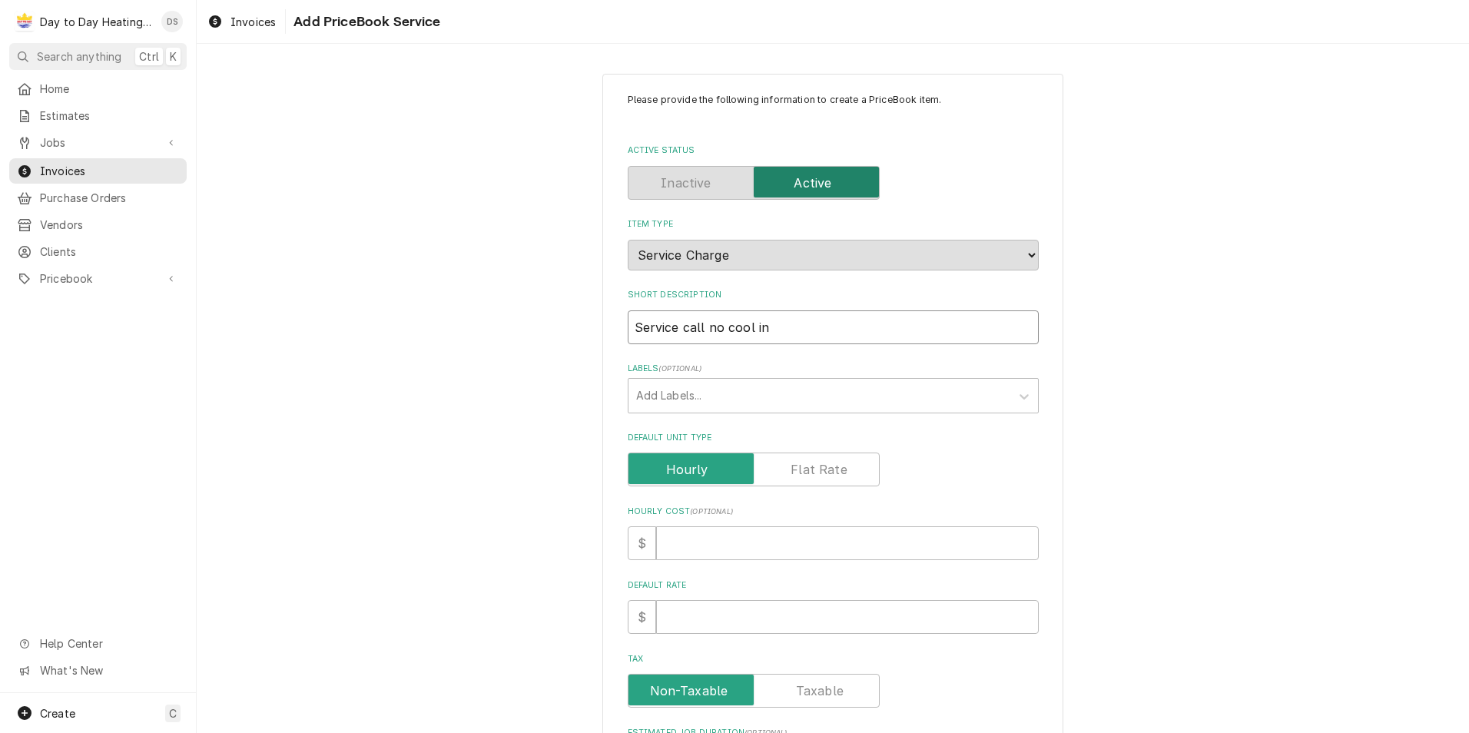
type textarea "x"
type input "Service call no cool in"
type textarea "x"
type input "Service call, no cool in"
click at [766, 333] on input "Service call, no cool in" at bounding box center [833, 327] width 411 height 34
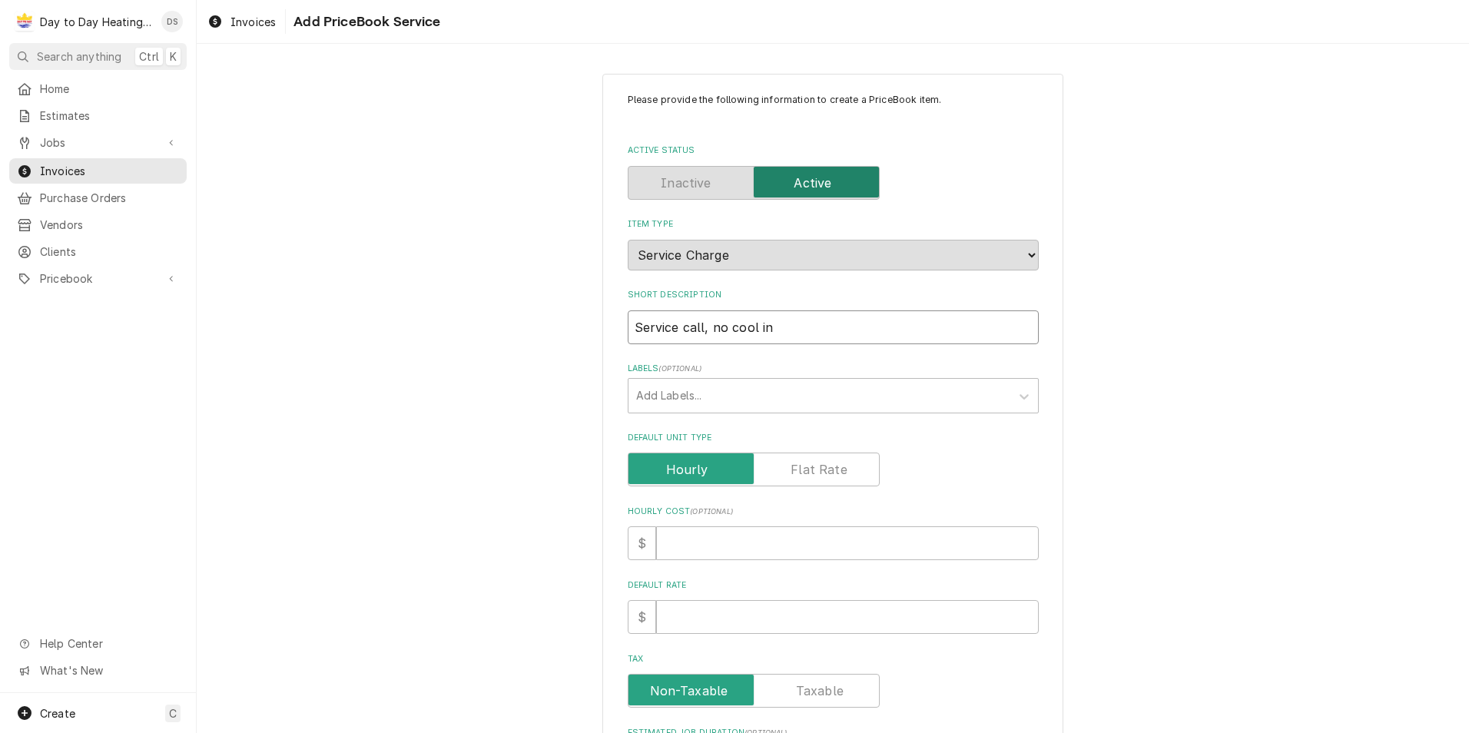
type textarea "x"
type input "Service call, no cool in o"
type textarea "x"
type input "Service call, no cool in on"
type textarea "x"
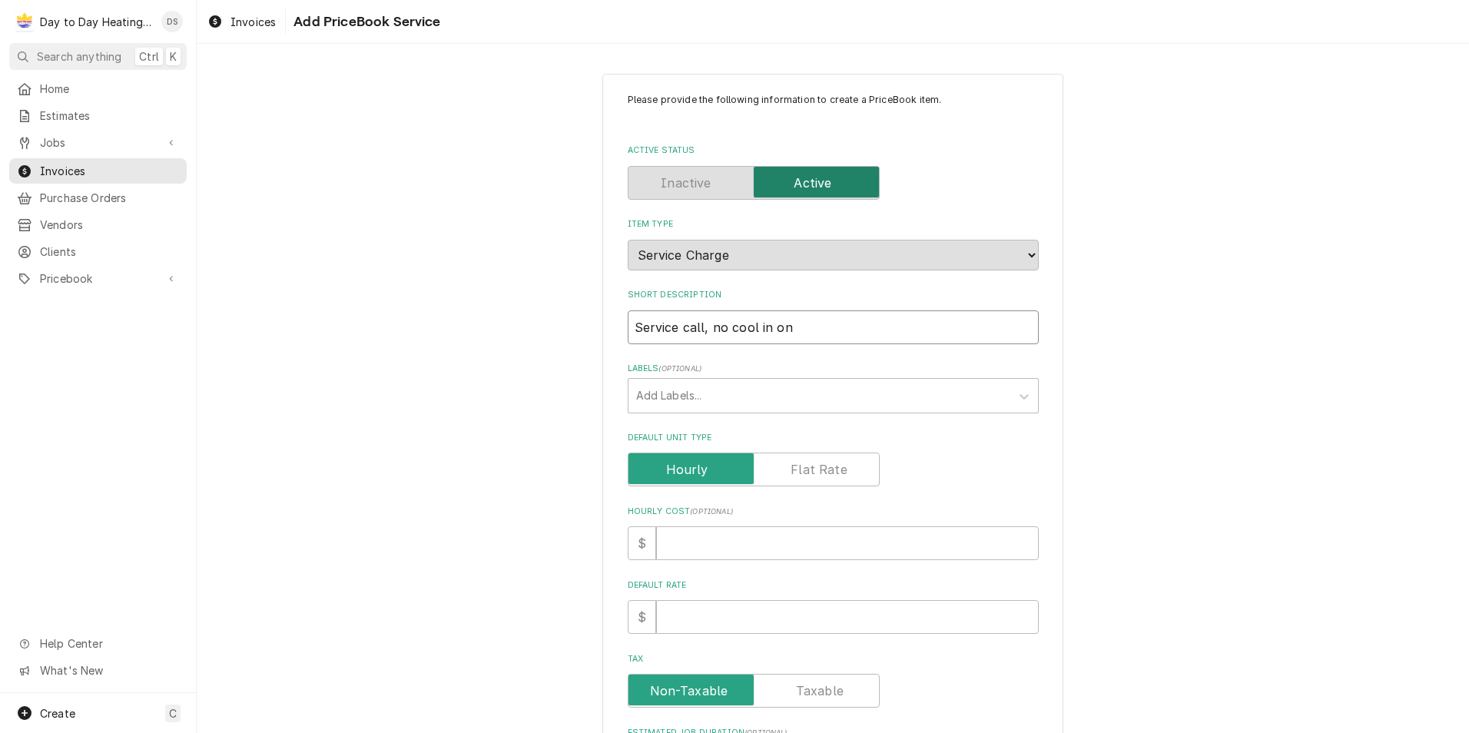
type input "Service call, no cool in one"
type textarea "x"
type input "Service call, no cool in one"
type textarea "x"
type input "Service call, no cool in one r"
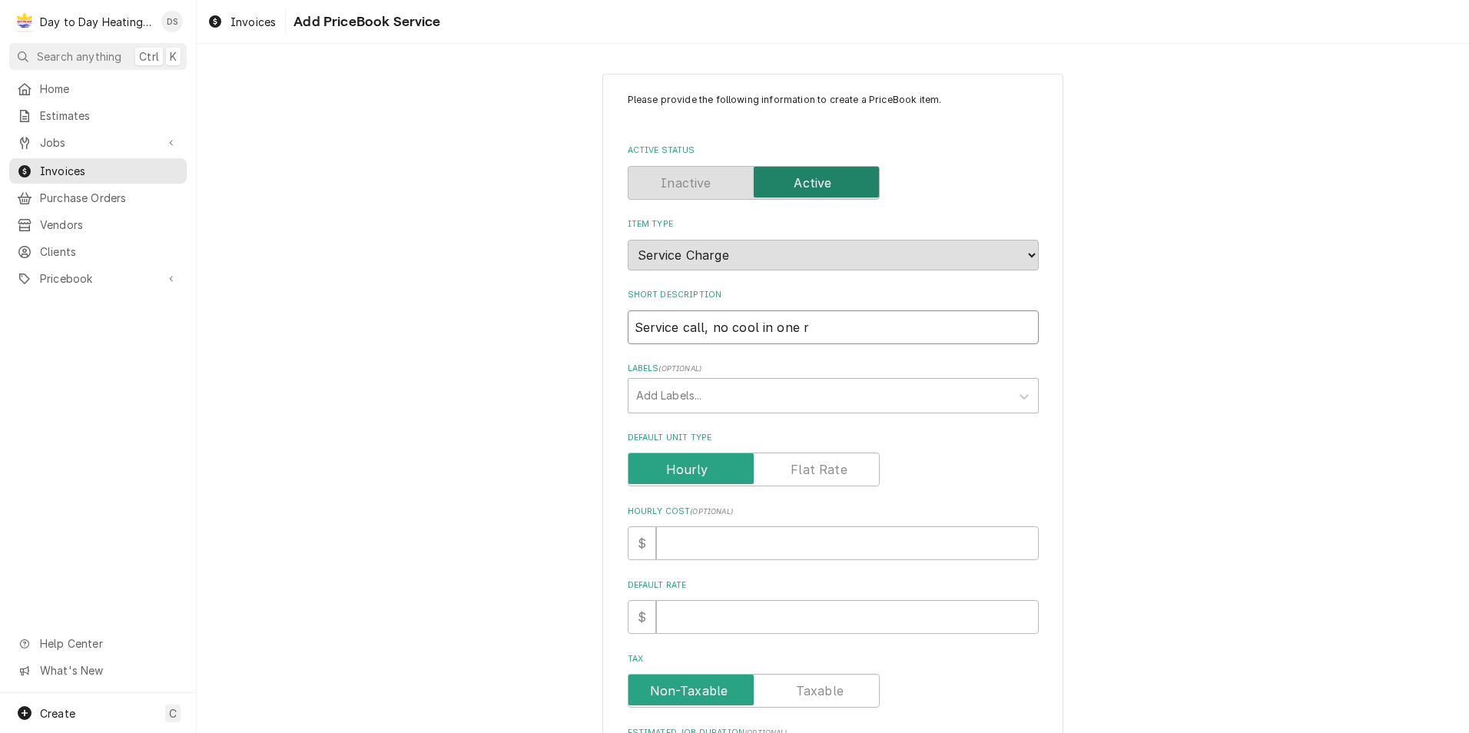
type textarea "x"
type input "Service call, no cool in one ro"
type textarea "x"
type input "Service call, no cool in one roo"
type textarea "x"
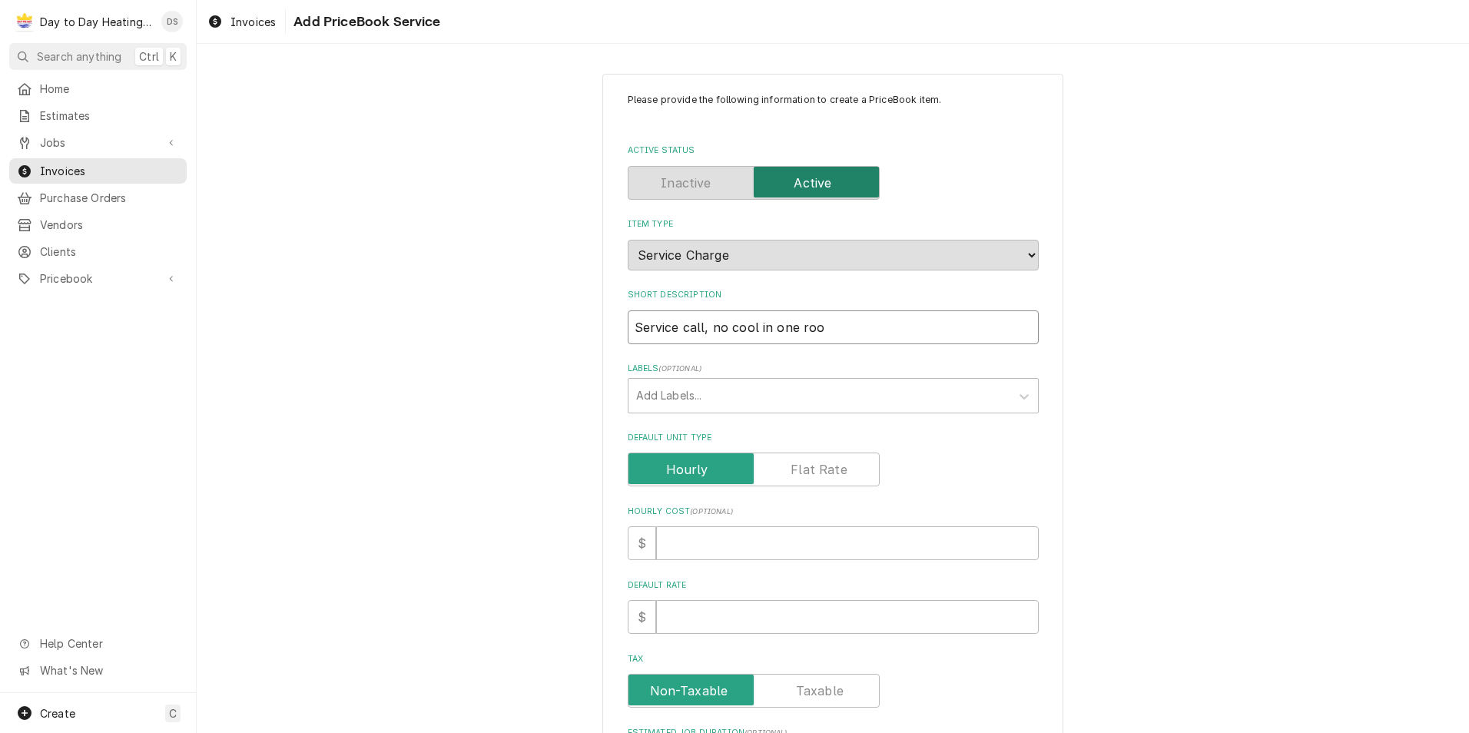
type input "Service call, no cool in one room"
type textarea "x"
type input "Service call, no cool in one room"
click at [804, 459] on input "Default Unit Type" at bounding box center [753, 469] width 238 height 34
checkbox input "true"
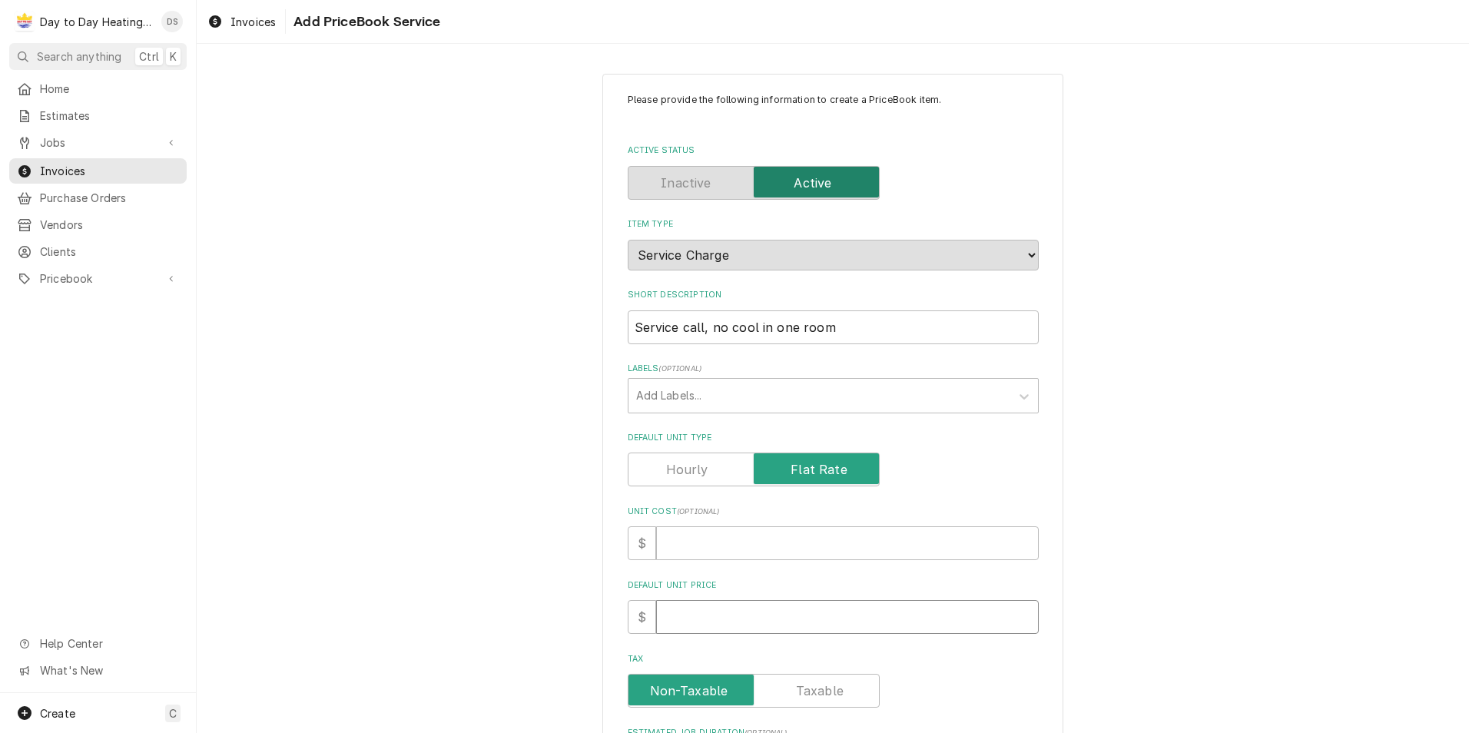
click at [753, 611] on input "Default Unit Price" at bounding box center [847, 617] width 382 height 34
type textarea "x"
type input "3"
type textarea "x"
type input "35"
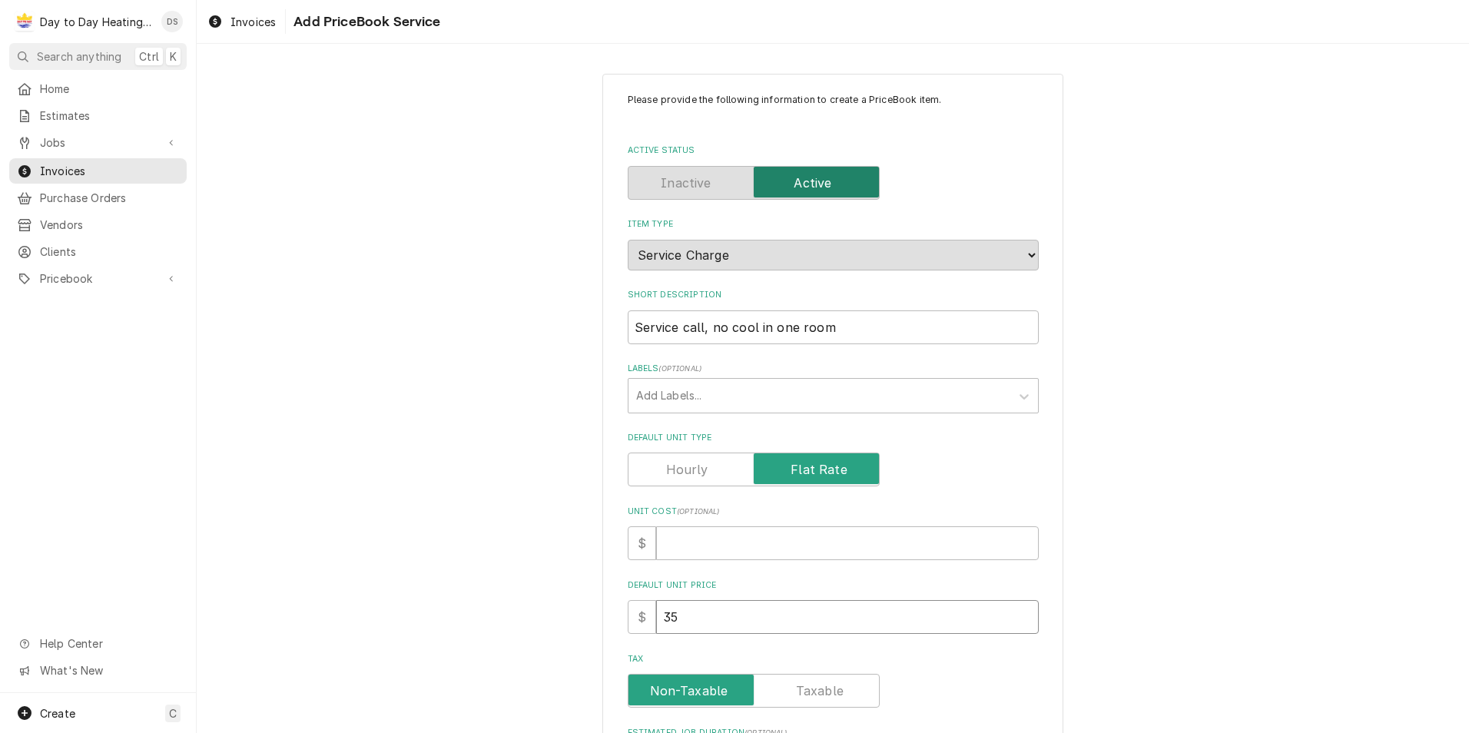
type textarea "x"
type input "350"
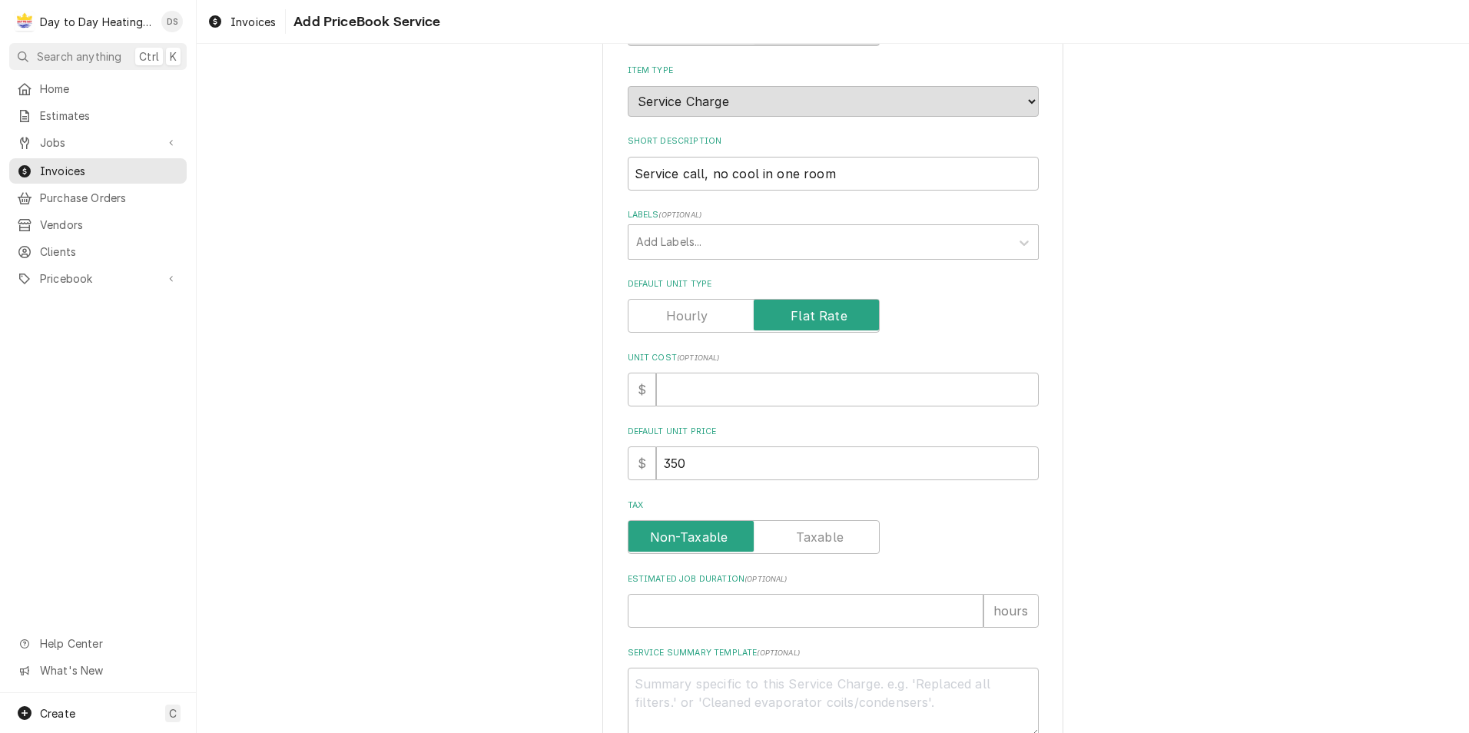
scroll to position [307, 0]
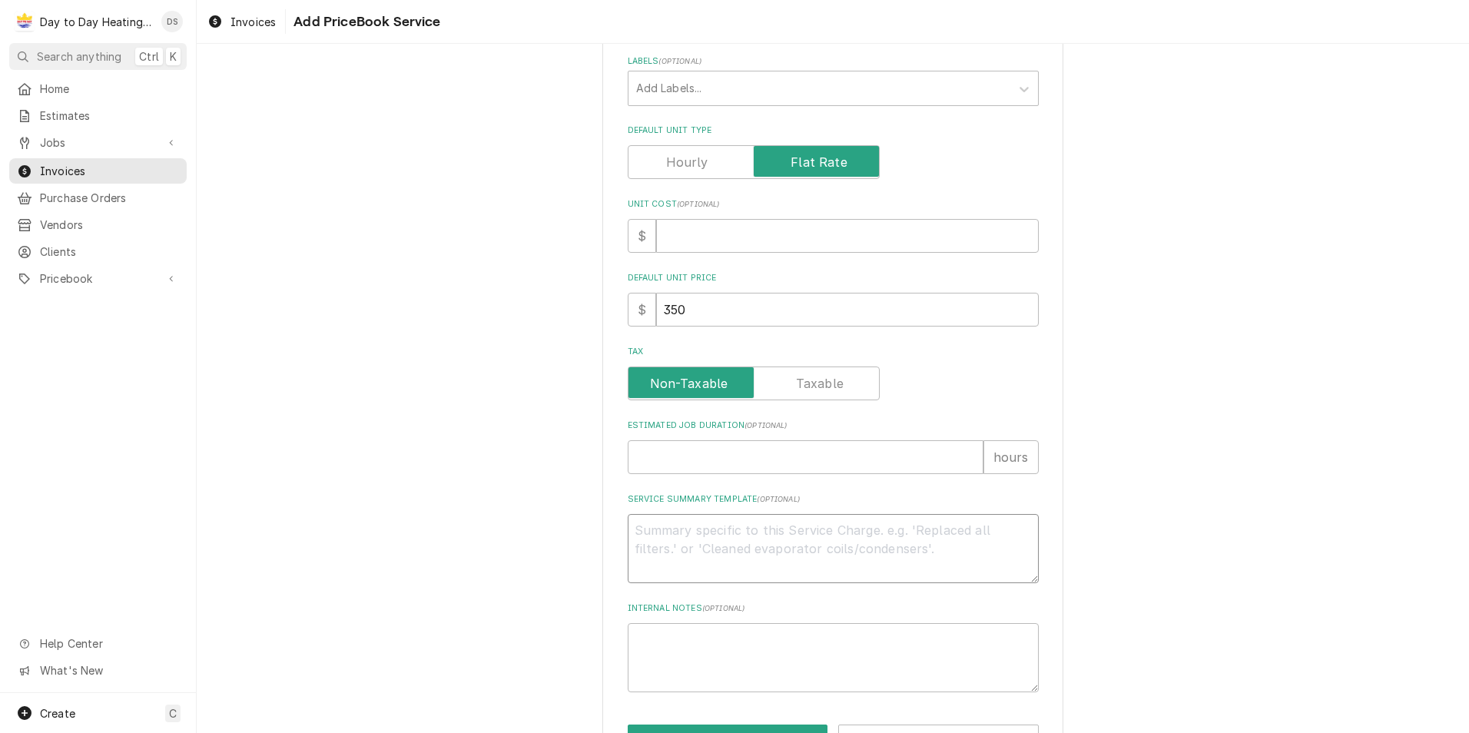
click at [660, 538] on textarea "Service Summary Template ( optional )" at bounding box center [833, 548] width 411 height 69
type textarea "x"
type textarea "S"
type textarea "x"
type textarea "SC"
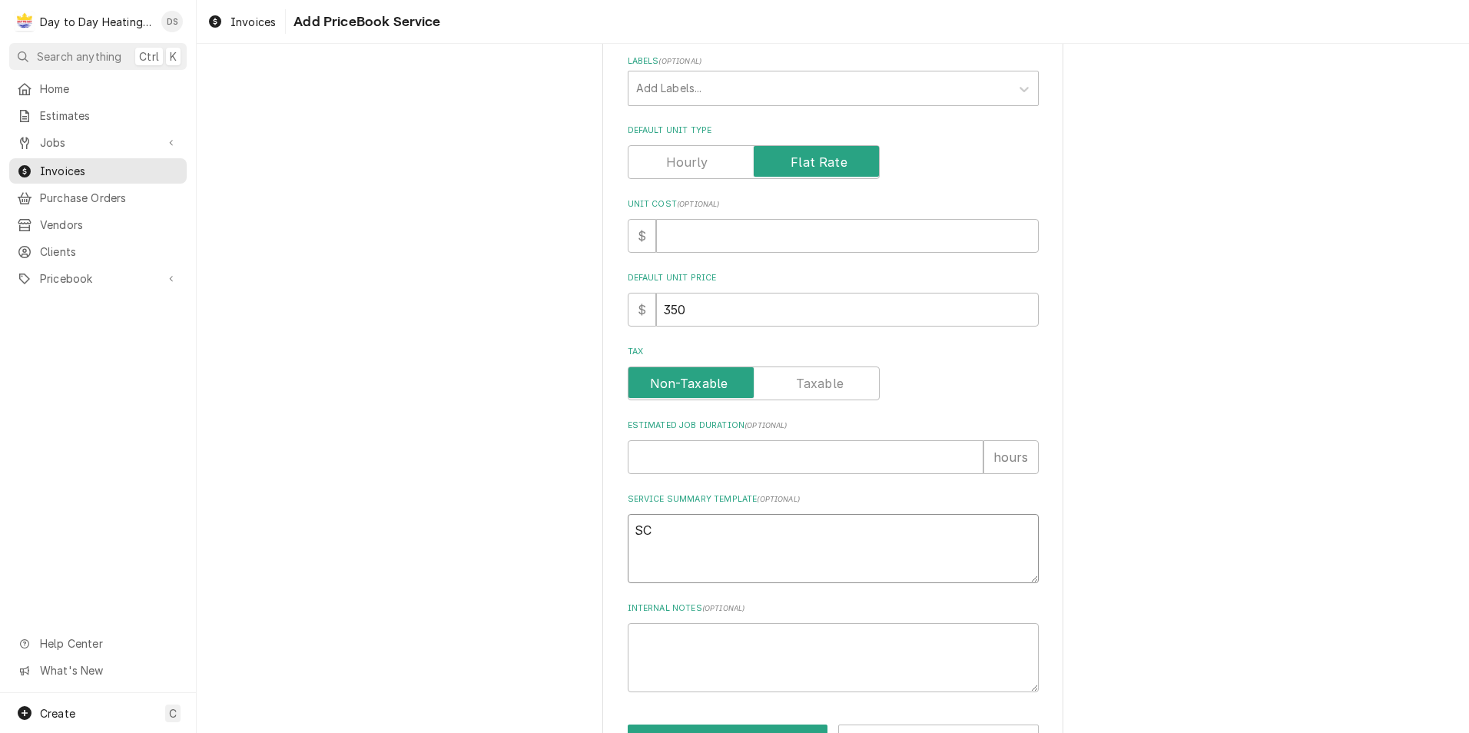
type textarea "x"
type textarea "SCO"
type textarea "x"
type textarea "SCOPE"
type textarea "x"
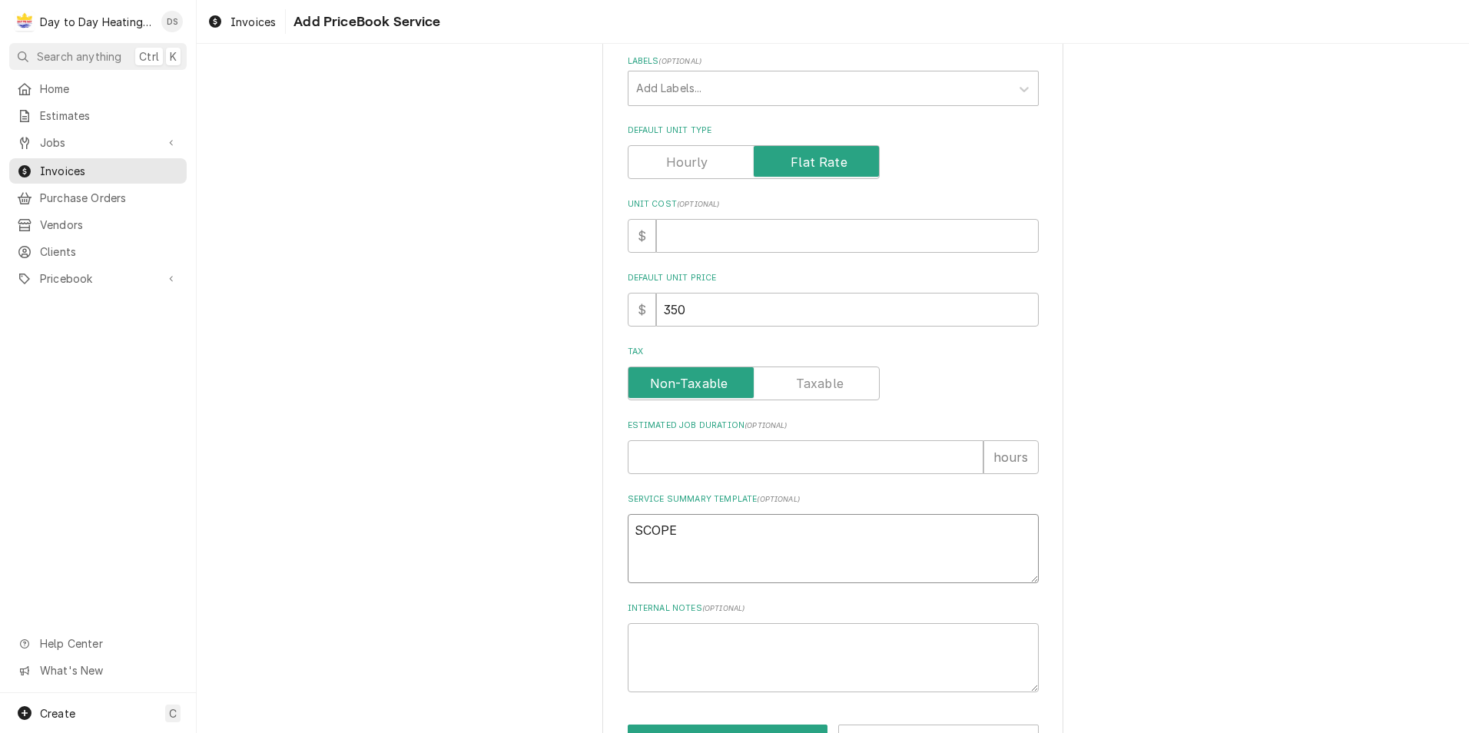
type textarea "SCOPE"
type textarea "x"
type textarea "SCOPE O"
type textarea "x"
type textarea "SCOPE OF"
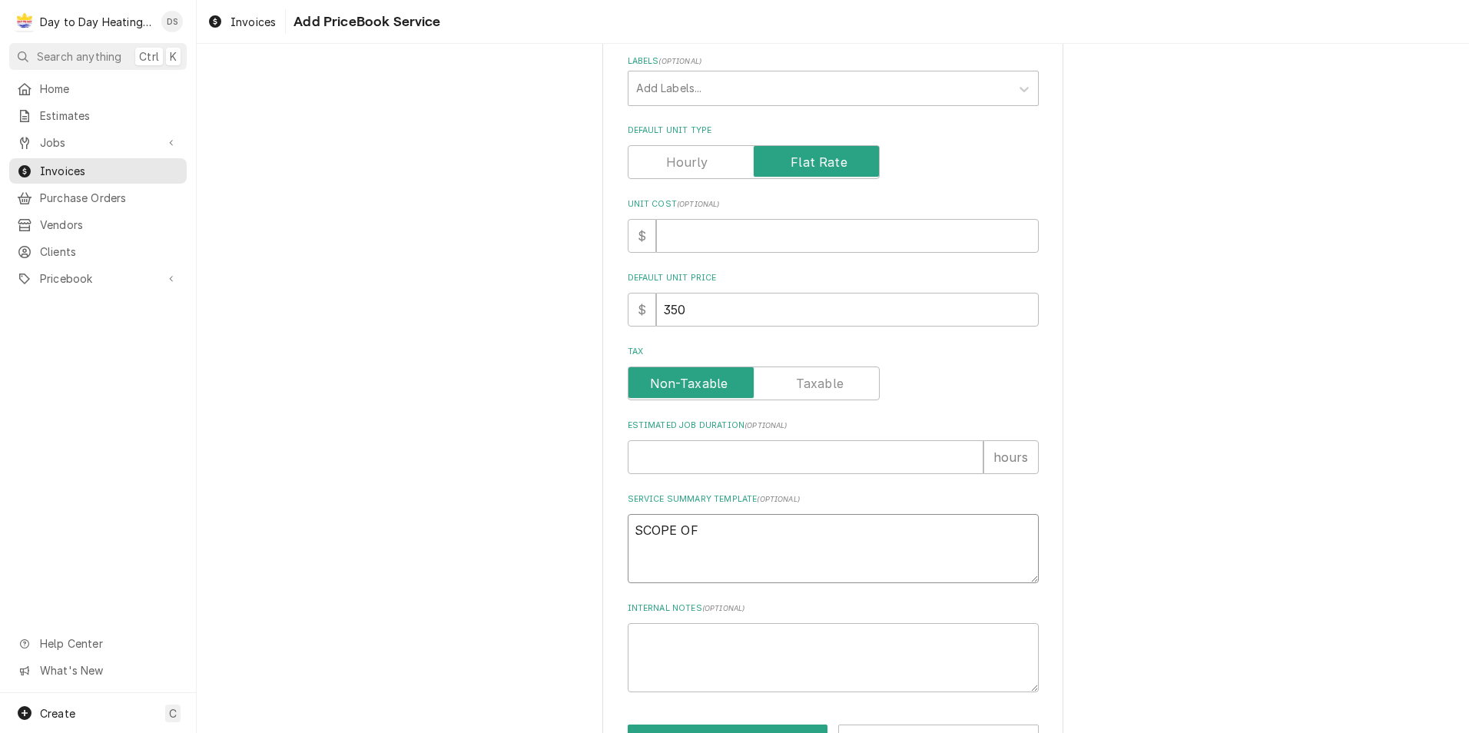
type textarea "x"
type textarea "SCOPE OF"
type textarea "x"
type textarea "SCOPE OF W"
type textarea "x"
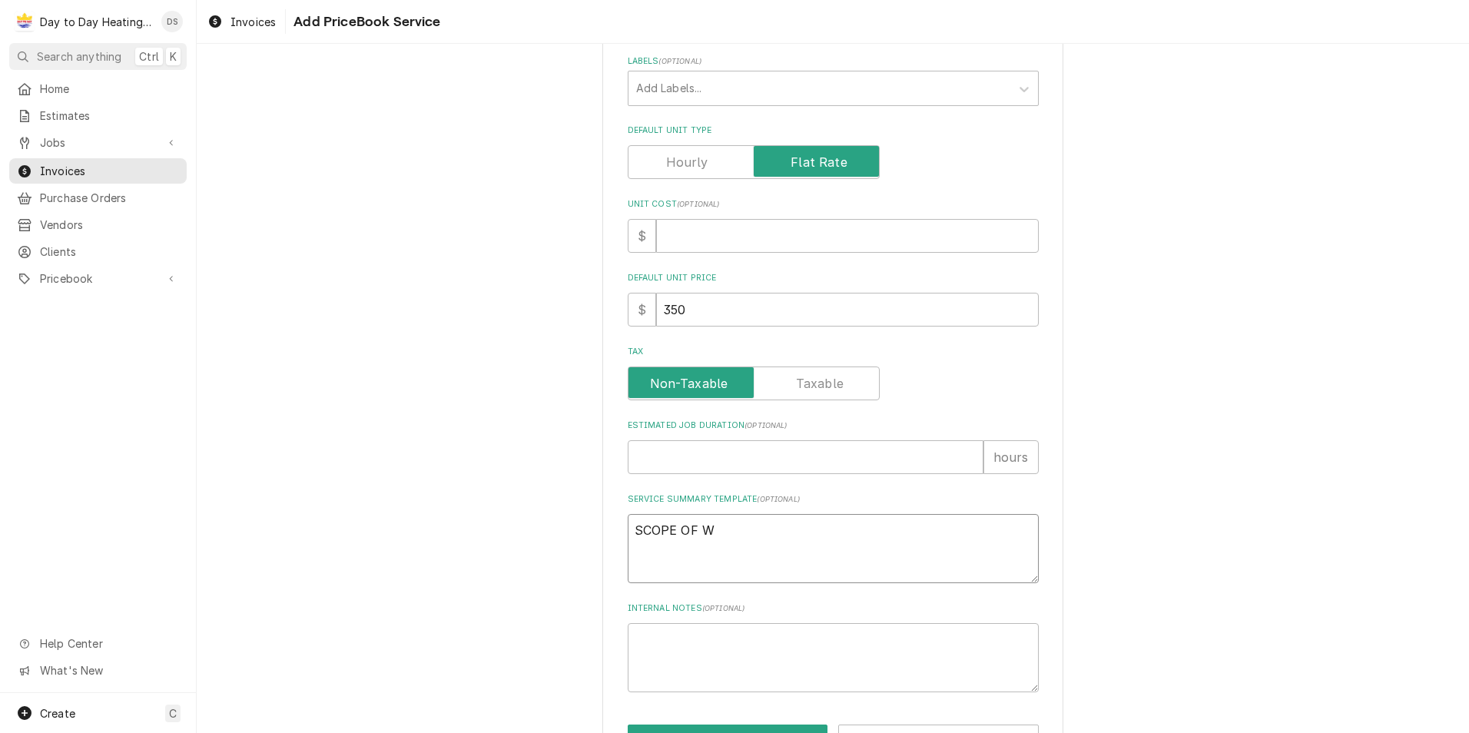
type textarea "SCOPE OF WO"
type textarea "x"
type textarea "SCOPE OF WOR"
type textarea "x"
type textarea "SCOPE OF WORK"
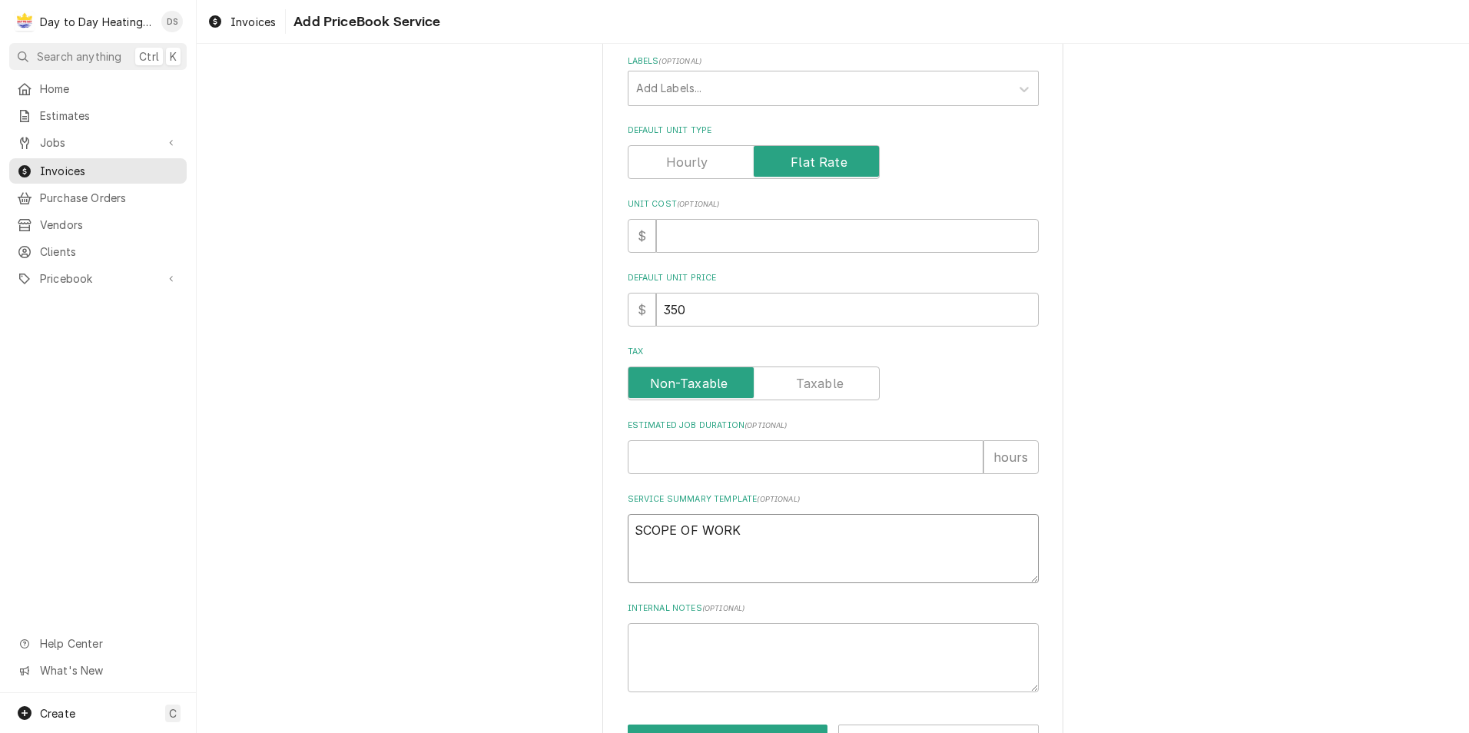
type textarea "x"
type textarea "SCOPE OF WORK"
type textarea "x"
type textarea "SCOPE OF WORK"
type textarea "x"
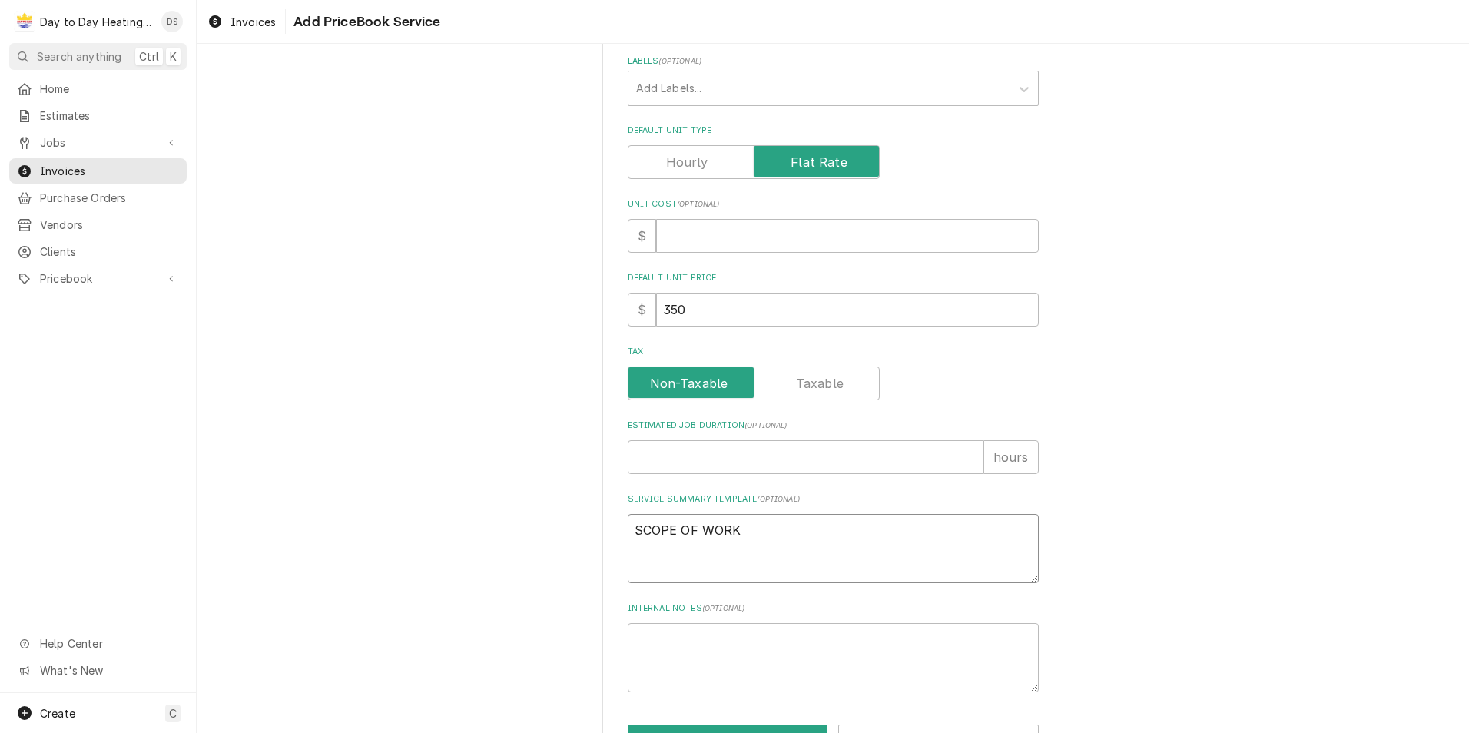
type textarea "SCOPE OF WORK;"
type textarea "x"
type textarea "SCOPE OF WORK;"
type textarea "x"
type textarea "SCOPE OF WORK;"
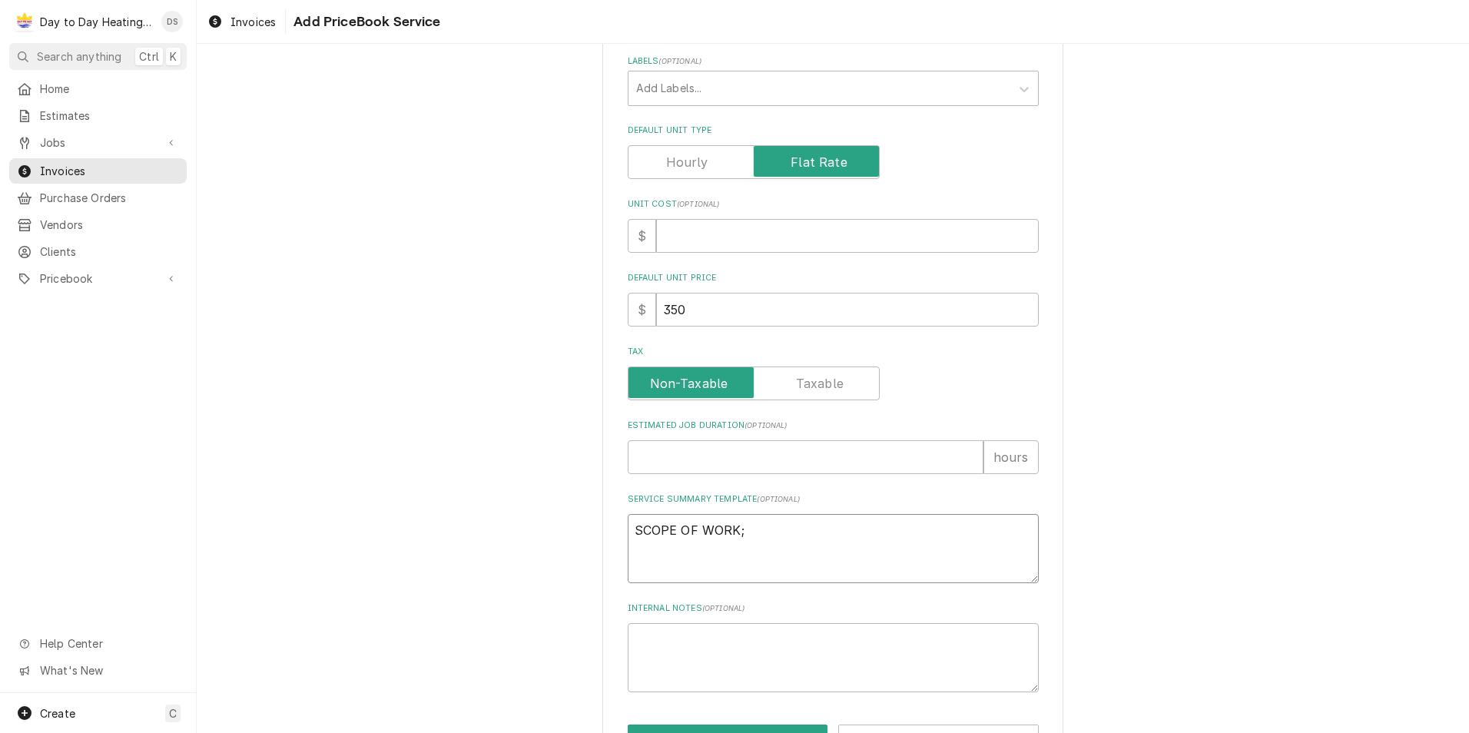
type textarea "x"
type textarea "SCOPE OF WORK"
type textarea "x"
type textarea "SCOPE OF WORK:"
type textarea "x"
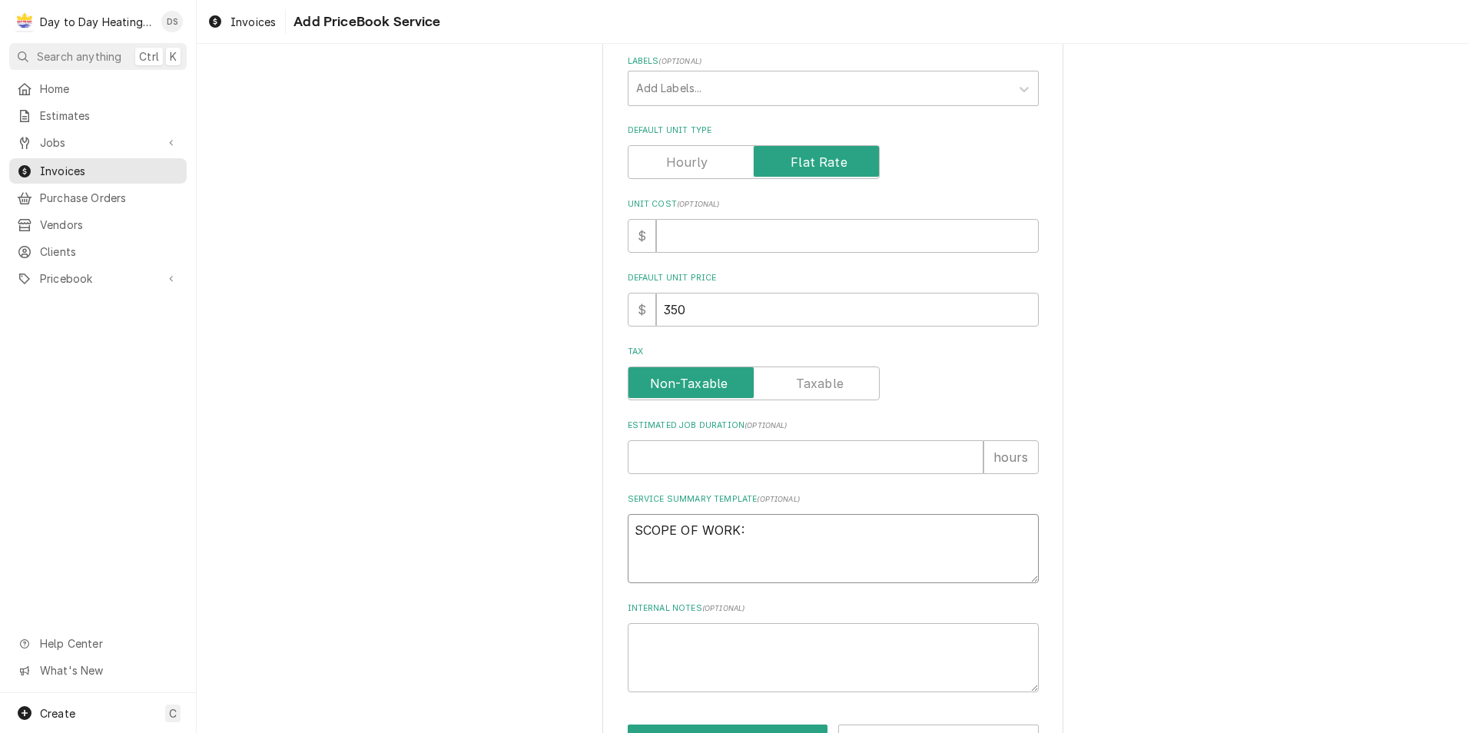
type textarea "SCOPE OF WORK:"
type textarea "x"
type textarea "SCOPE OF WORK:"
type textarea "x"
type textarea "SCOPE OF WORK:"
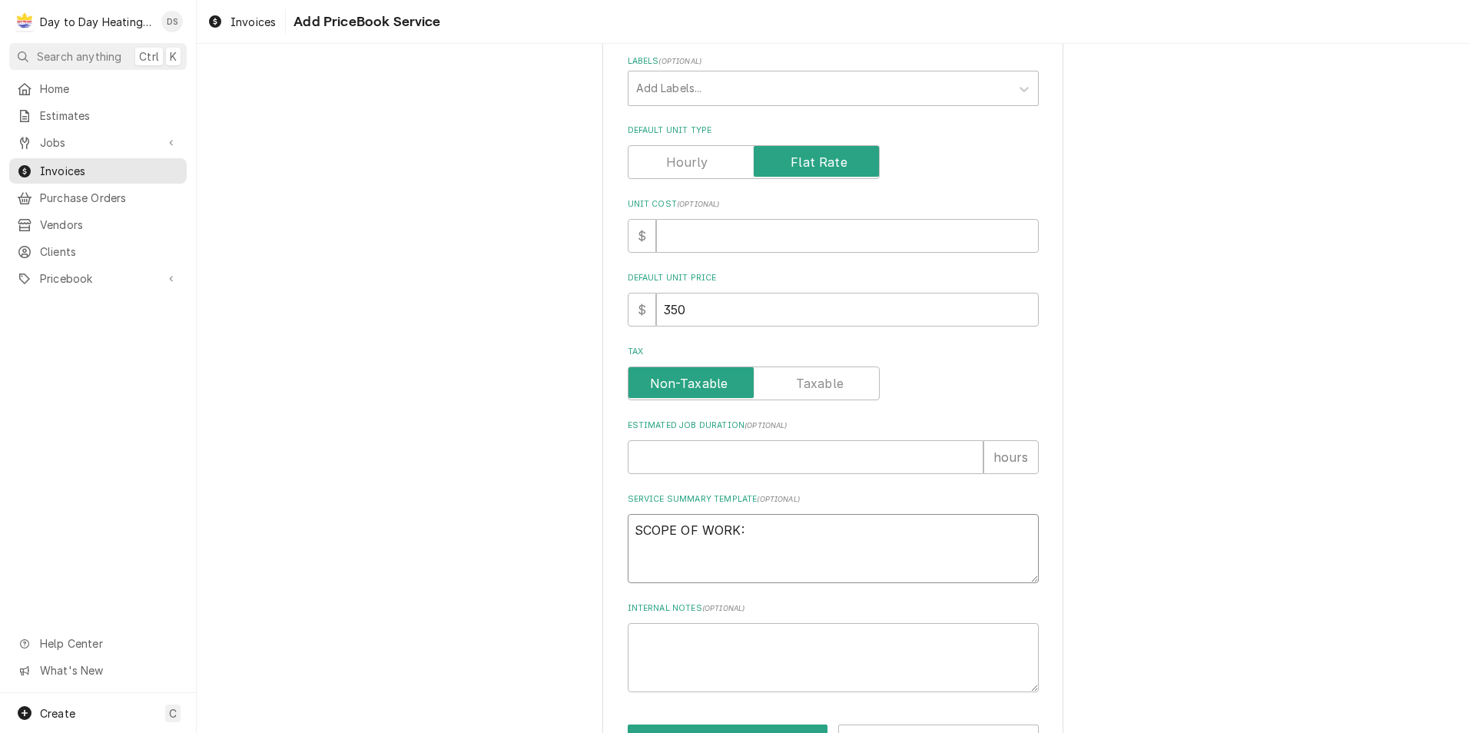
type textarea "x"
type textarea "SCOPE OF WORK: -"
type textarea "x"
type textarea "SCOPE OF WORK: -G"
type textarea "x"
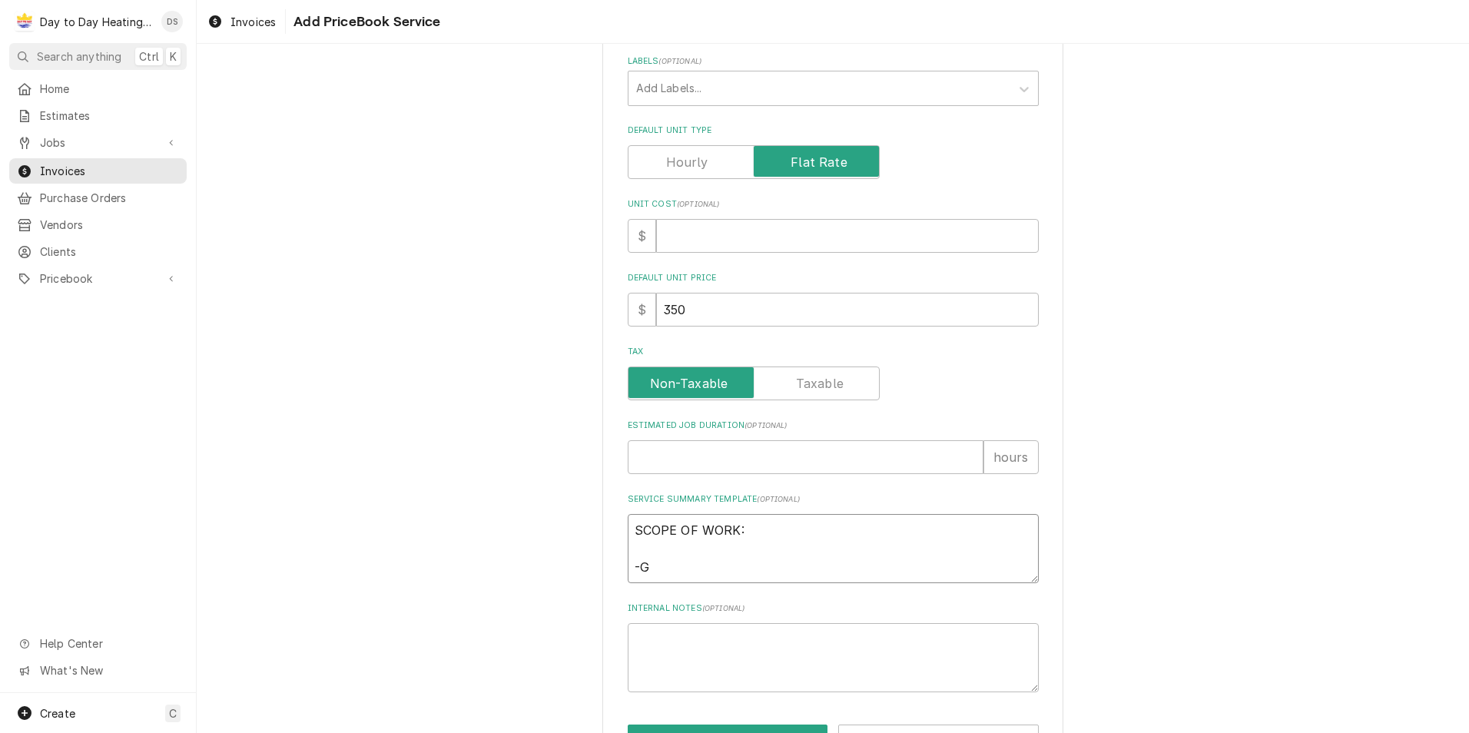
type textarea "SCOPE OF WORK: -Ga"
type textarea "x"
type textarea "SCOPE OF WORK: -Gai"
type textarea "x"
type textarea "SCOPE OF WORK: -Gaiu"
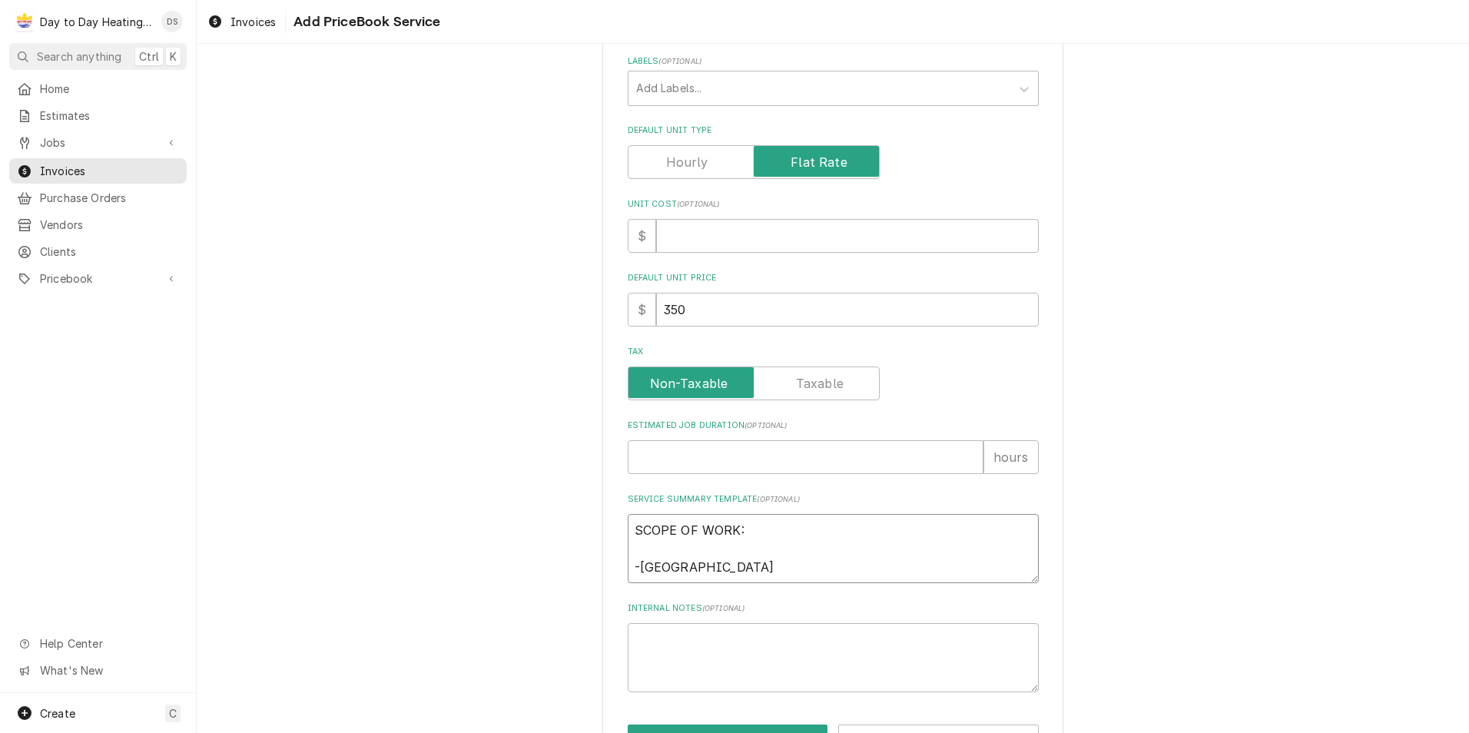
type textarea "x"
type textarea "SCOPE OF WORK: -Gaiun"
type textarea "x"
type textarea "SCOPE OF WORK: -Gaiune"
type textarea "x"
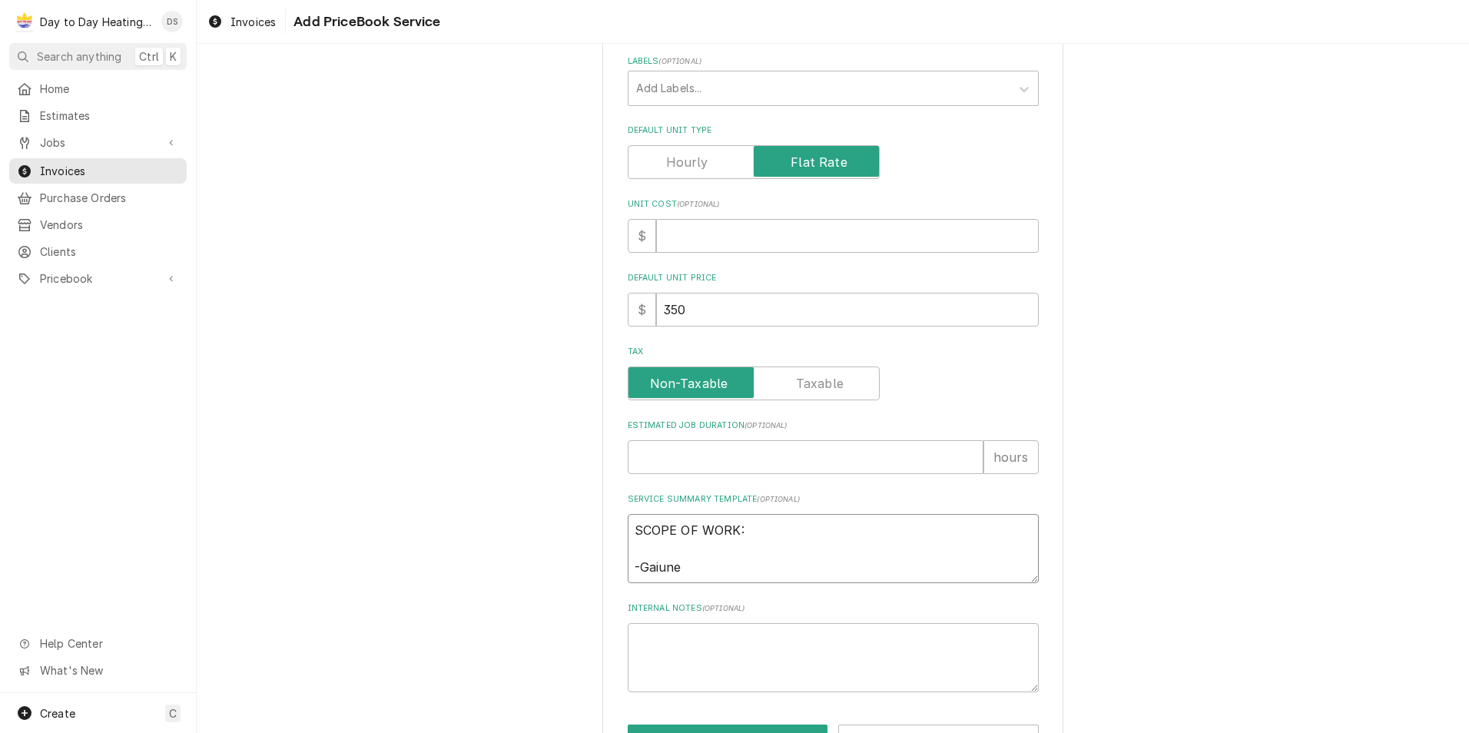
type textarea "SCOPE OF WORK: -Gaiuned"
type textarea "x"
type textarea "SCOPE OF WORK: -Gaiuned"
type textarea "x"
type textarea "SCOPE OF WORK: -Gaiuned"
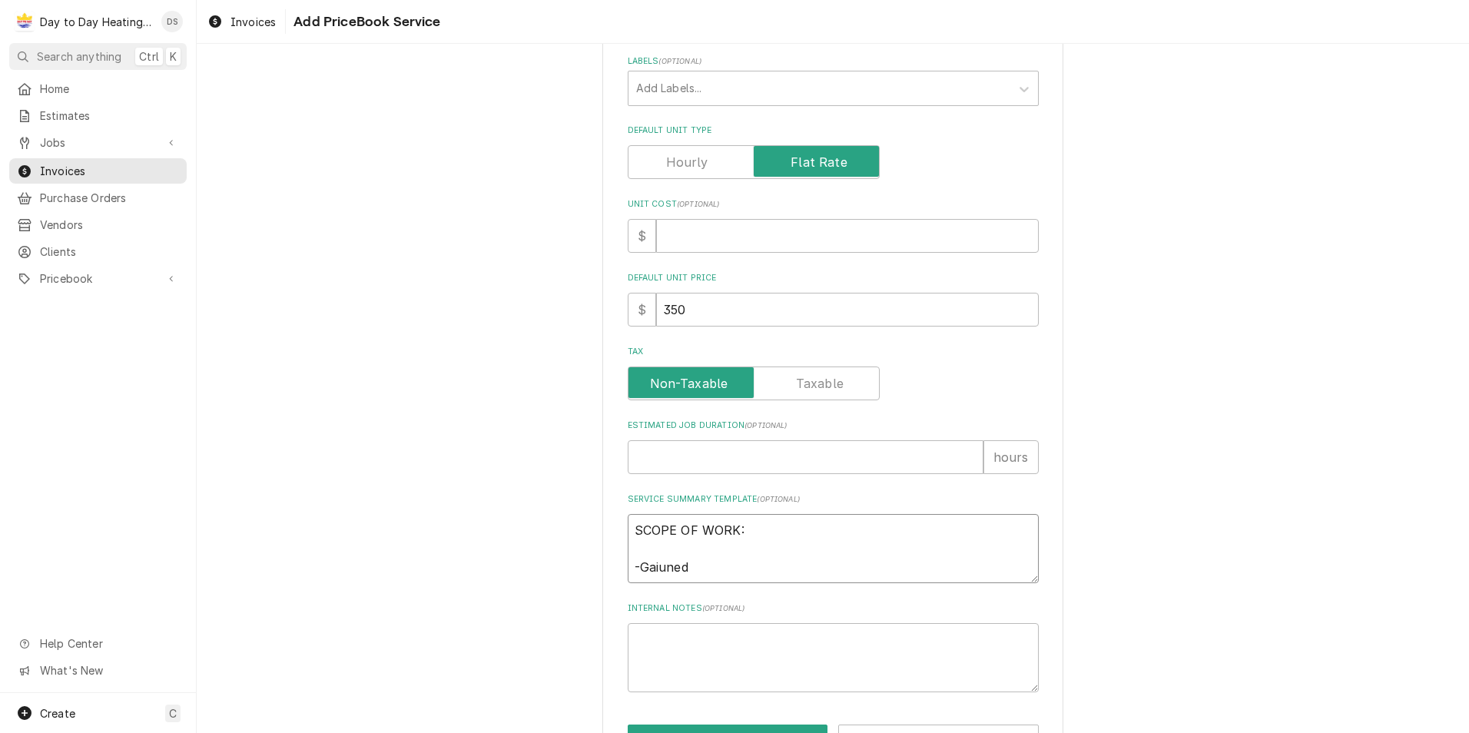
type textarea "x"
type textarea "SCOPE OF WORK: -Gaiune"
type textarea "x"
type textarea "SCOPE OF WORK: -Gaiun"
type textarea "x"
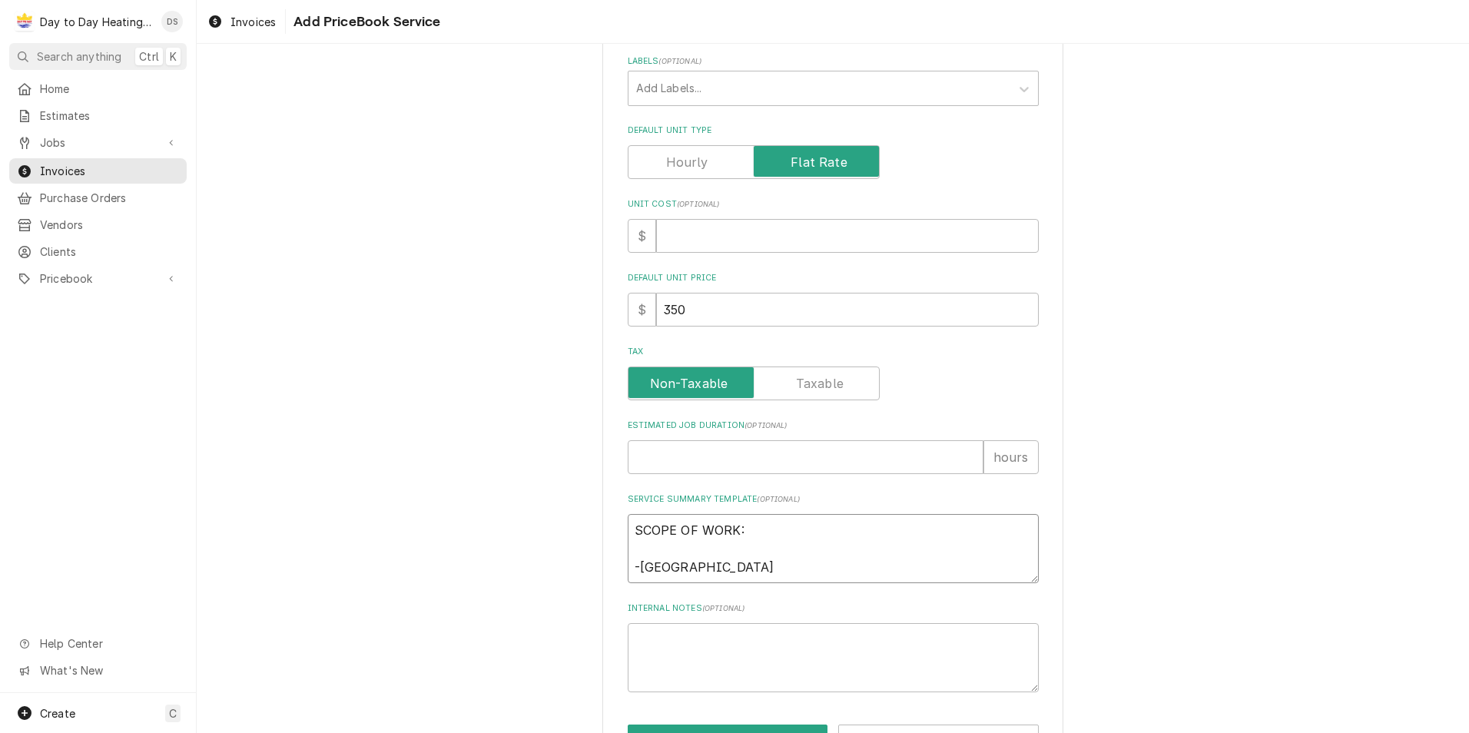
type textarea "SCOPE OF WORK: -Gaiu"
type textarea "x"
type textarea "SCOPE OF WORK: -Gai"
type textarea "x"
type textarea "SCOPE OF WORK: -Gain"
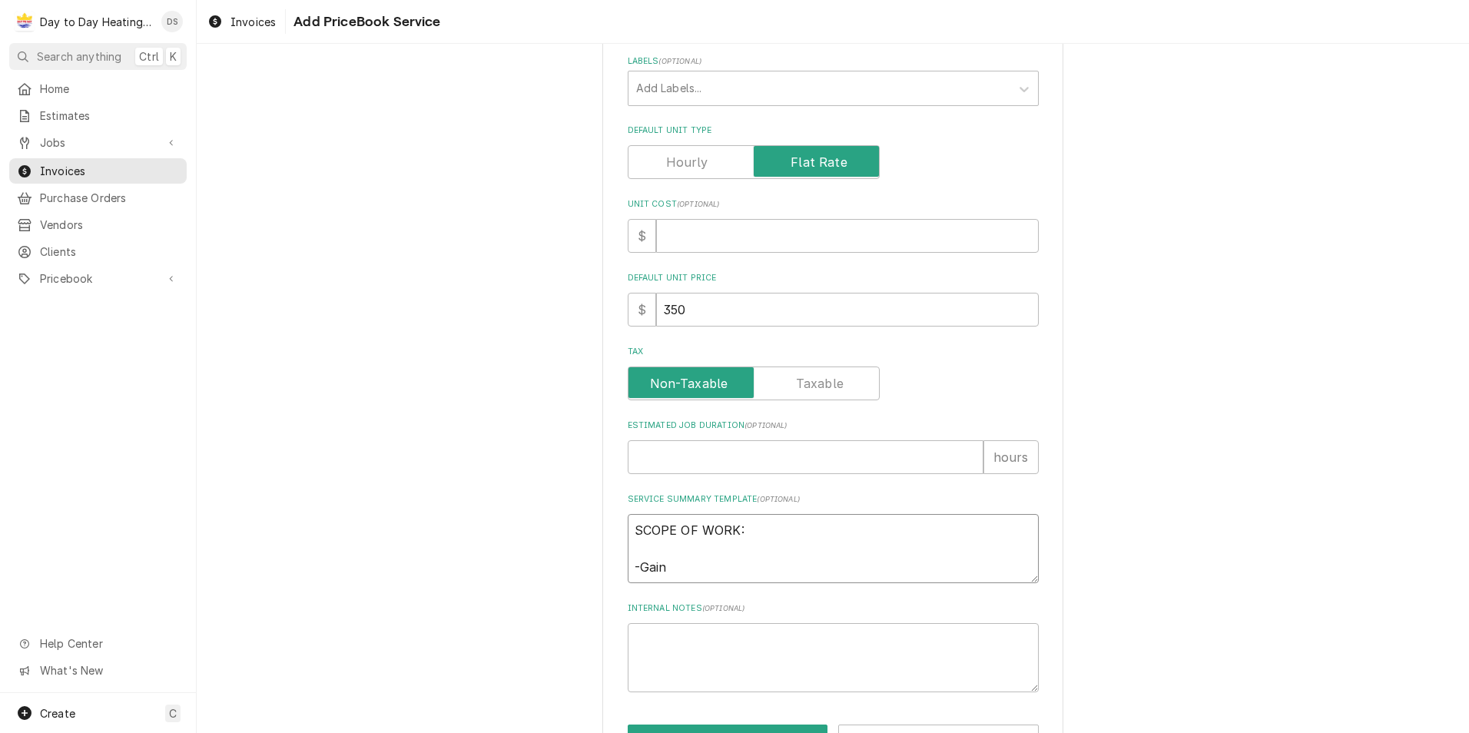
type textarea "x"
type textarea "SCOPE OF WORK: -Gaine"
type textarea "x"
type textarea "SCOPE OF WORK: -Gained"
type textarea "x"
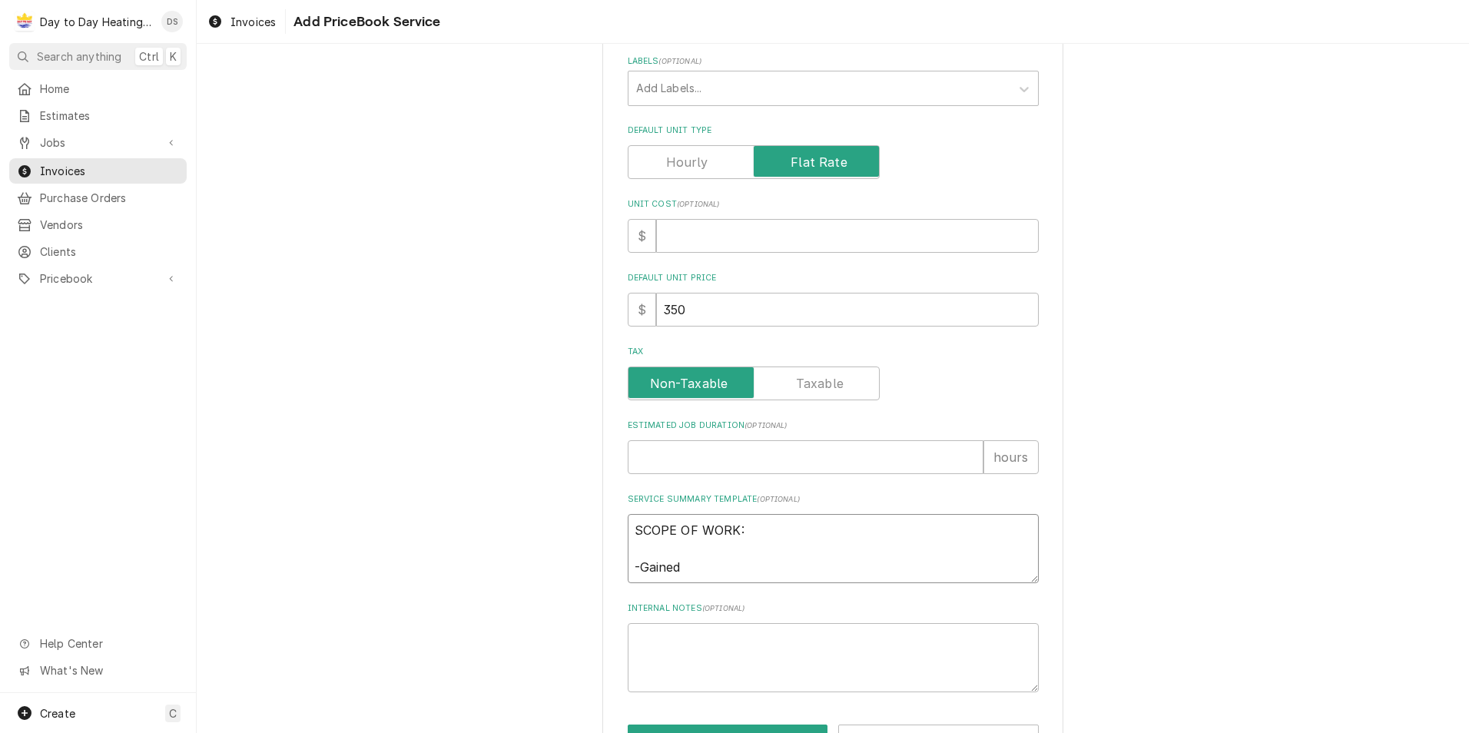
type textarea "SCOPE OF WORK: -Gained"
type textarea "x"
type textarea "SCOPE OF WORK: -Gained a"
type textarea "x"
type textarea "SCOPE OF WORK: -Gained aa"
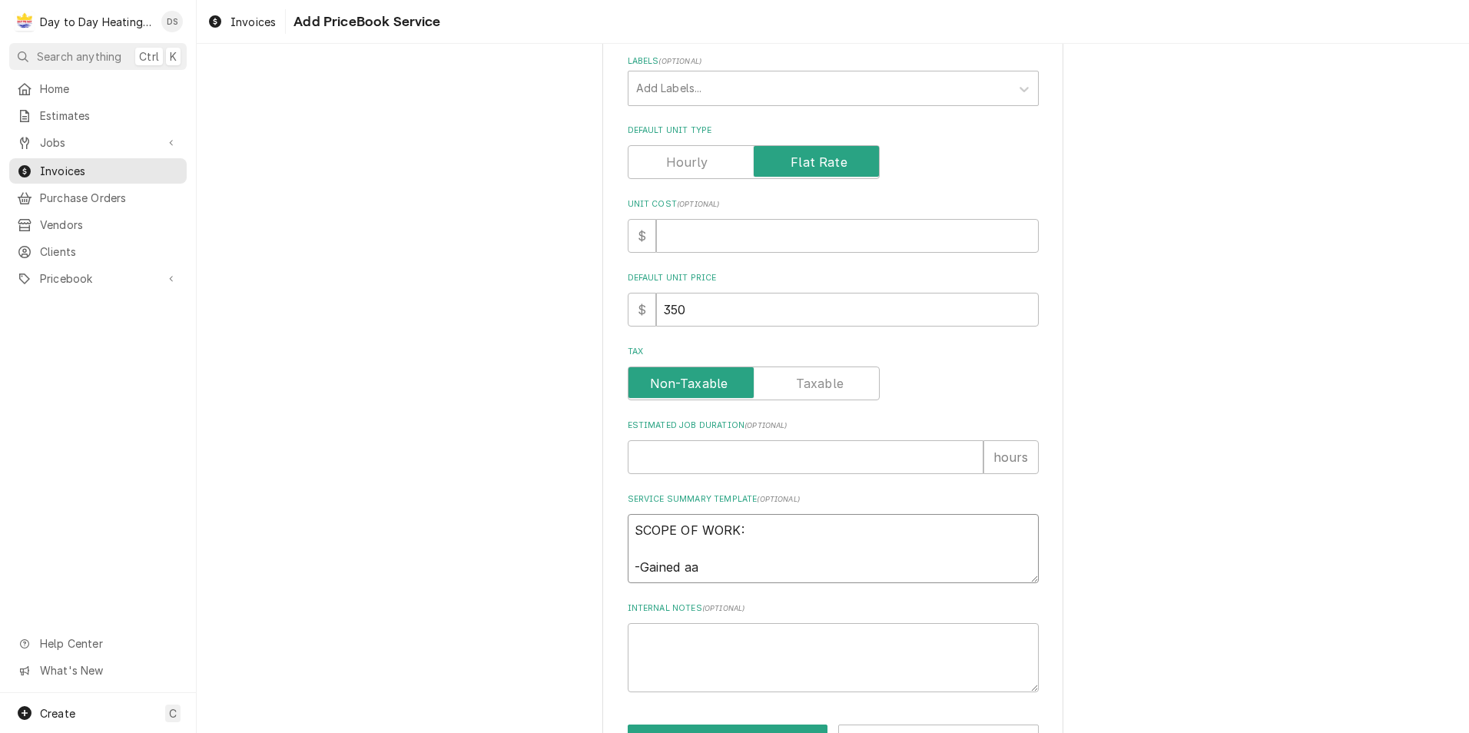
type textarea "x"
type textarea "SCOPE OF WORK: -Gained a"
type textarea "x"
type textarea "SCOPE OF WORK: -Gained ac"
type textarea "x"
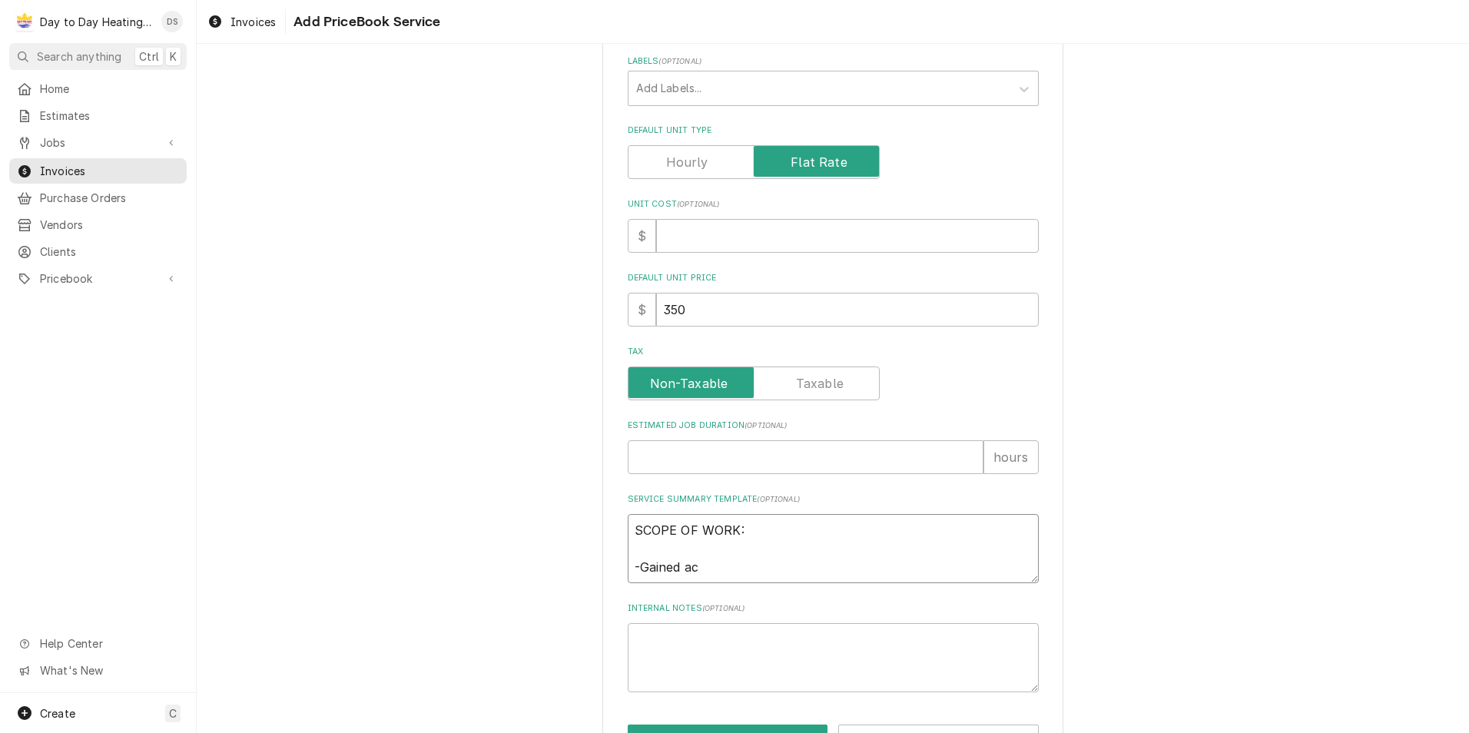
type textarea "SCOPE OF WORK: -Gained acc"
type textarea "x"
type textarea "SCOPE OF WORK: -Gained acce"
type textarea "x"
type textarea "SCOPE OF WORK: -Gained acces"
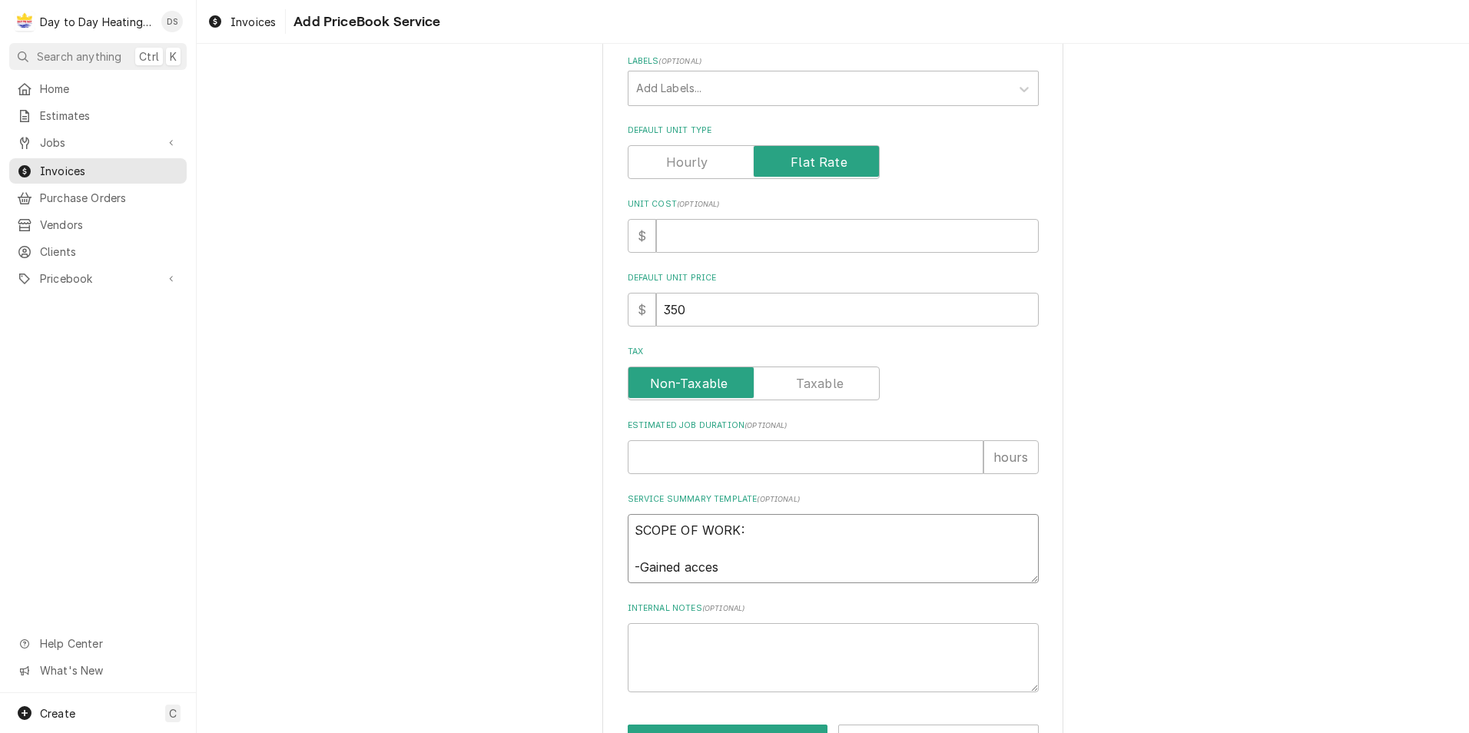
type textarea "x"
type textarea "SCOPE OF WORK: -Gained acces a"
type textarea "x"
type textarea "SCOPE OF WORK: -Gained acces ad"
type textarea "x"
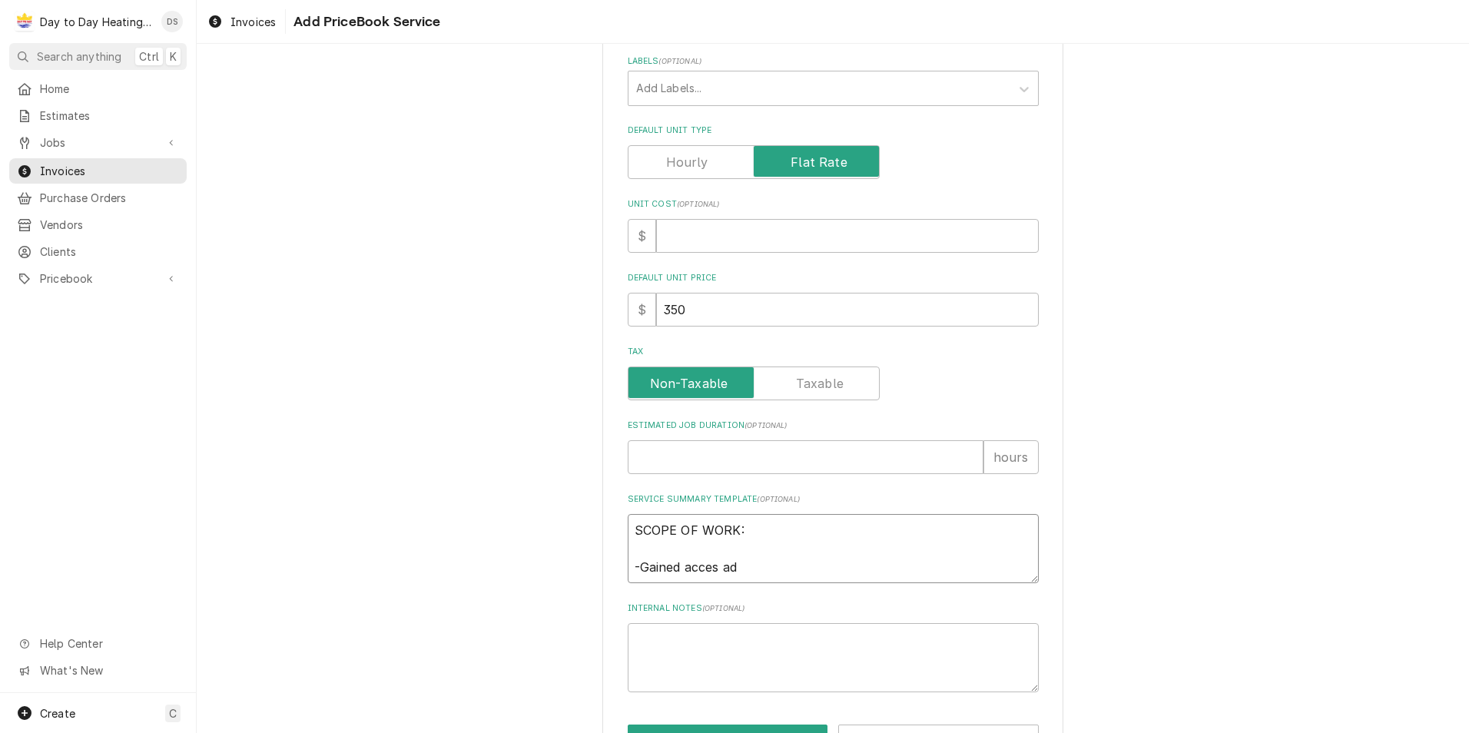
type textarea "SCOPE OF WORK: -Gained acces adn"
type textarea "x"
type textarea "SCOPE OF WORK: -Gained acces adn"
type textarea "x"
type textarea "SCOPE OF WORK: -Gained acces adn"
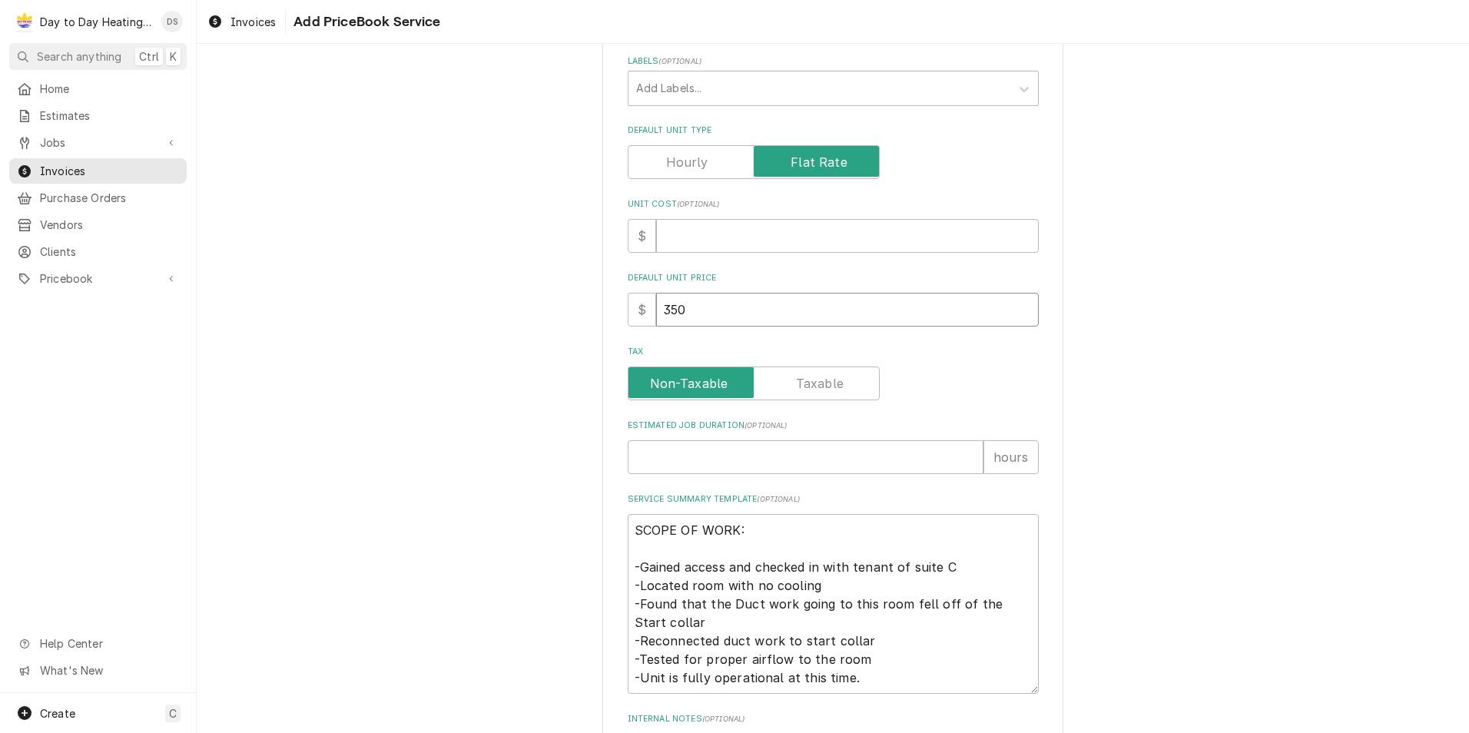
click at [681, 311] on input "350" at bounding box center [847, 310] width 382 height 34
click at [607, 346] on div "Please provide the following information to create a PriceBook item. Active Sta…" at bounding box center [832, 325] width 461 height 1117
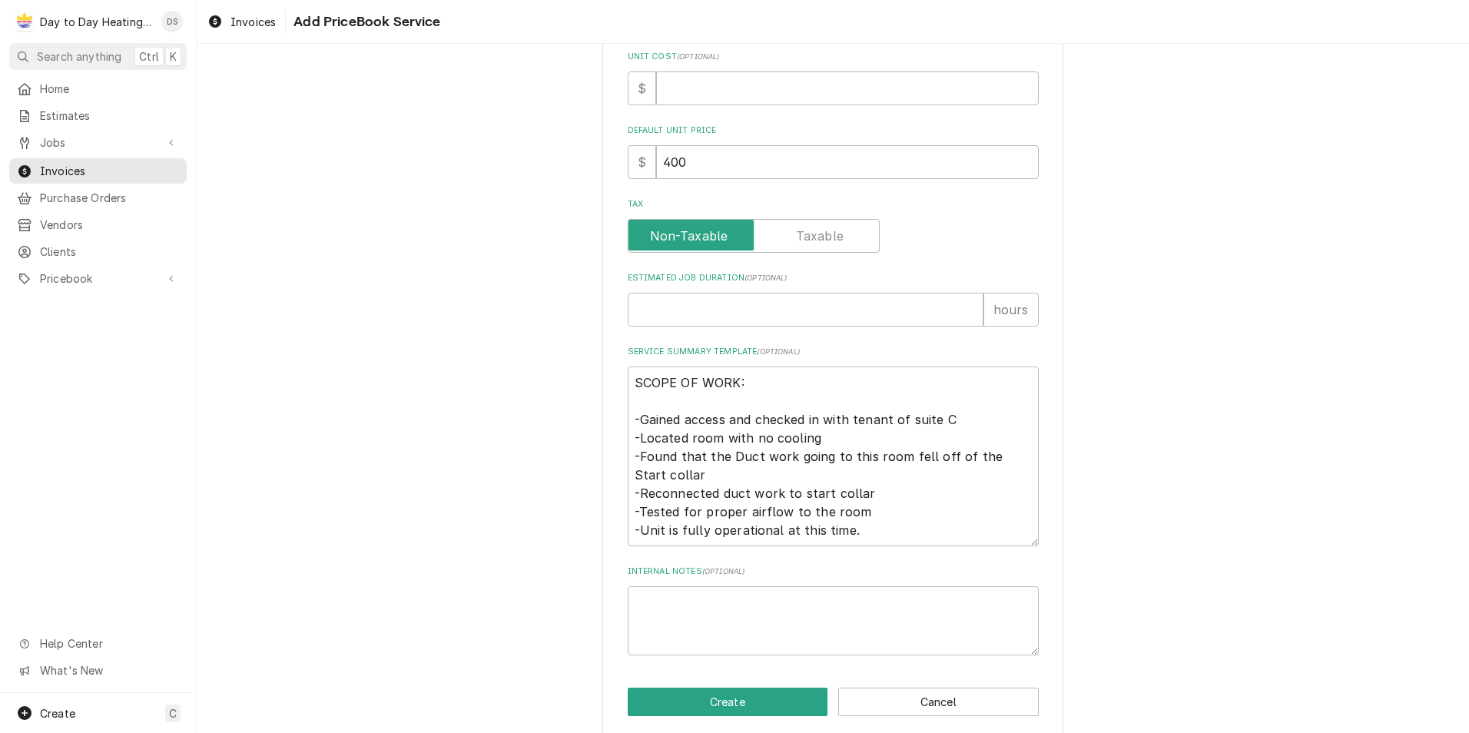
scroll to position [471, 0]
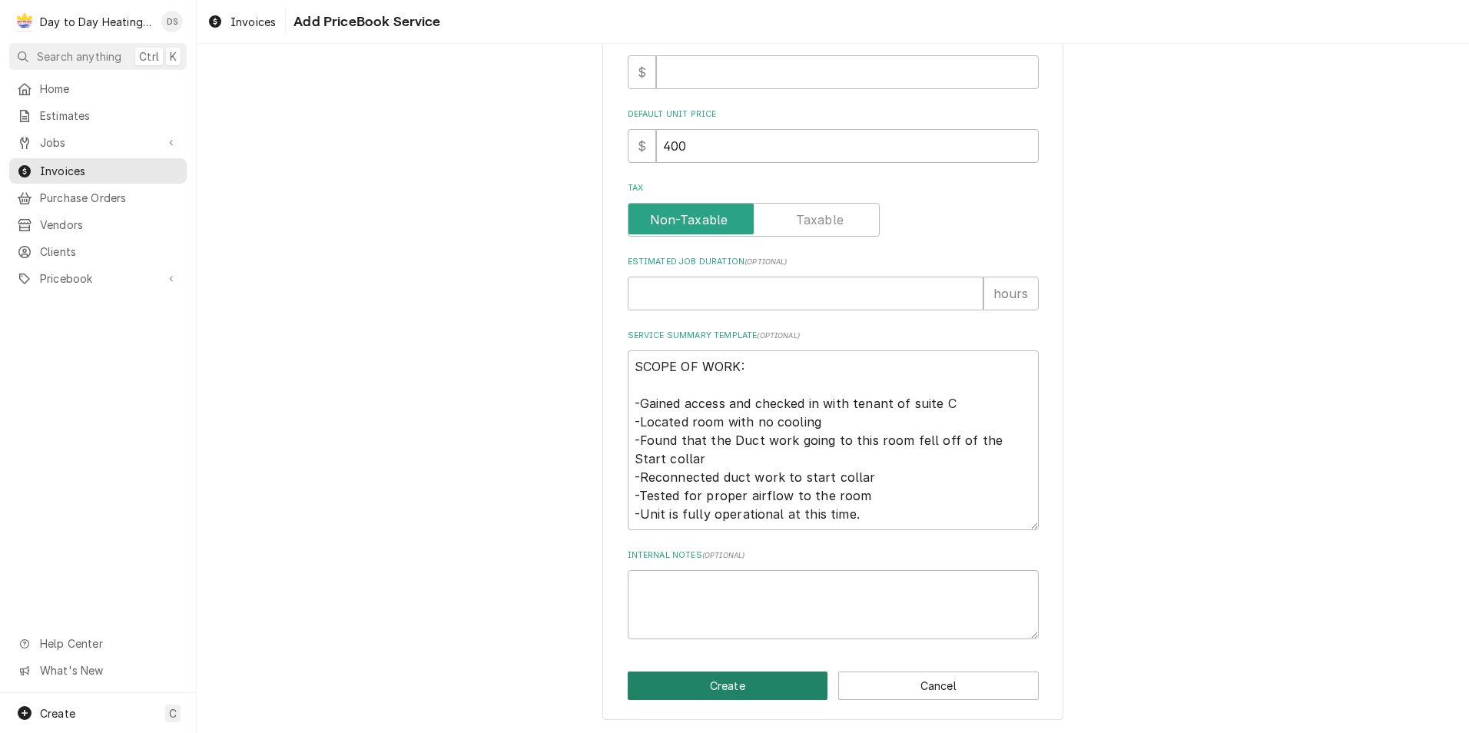
drag, startPoint x: 742, startPoint y: 687, endPoint x: 741, endPoint y: 667, distance: 20.0
click at [742, 686] on button "Create" at bounding box center [728, 685] width 200 height 28
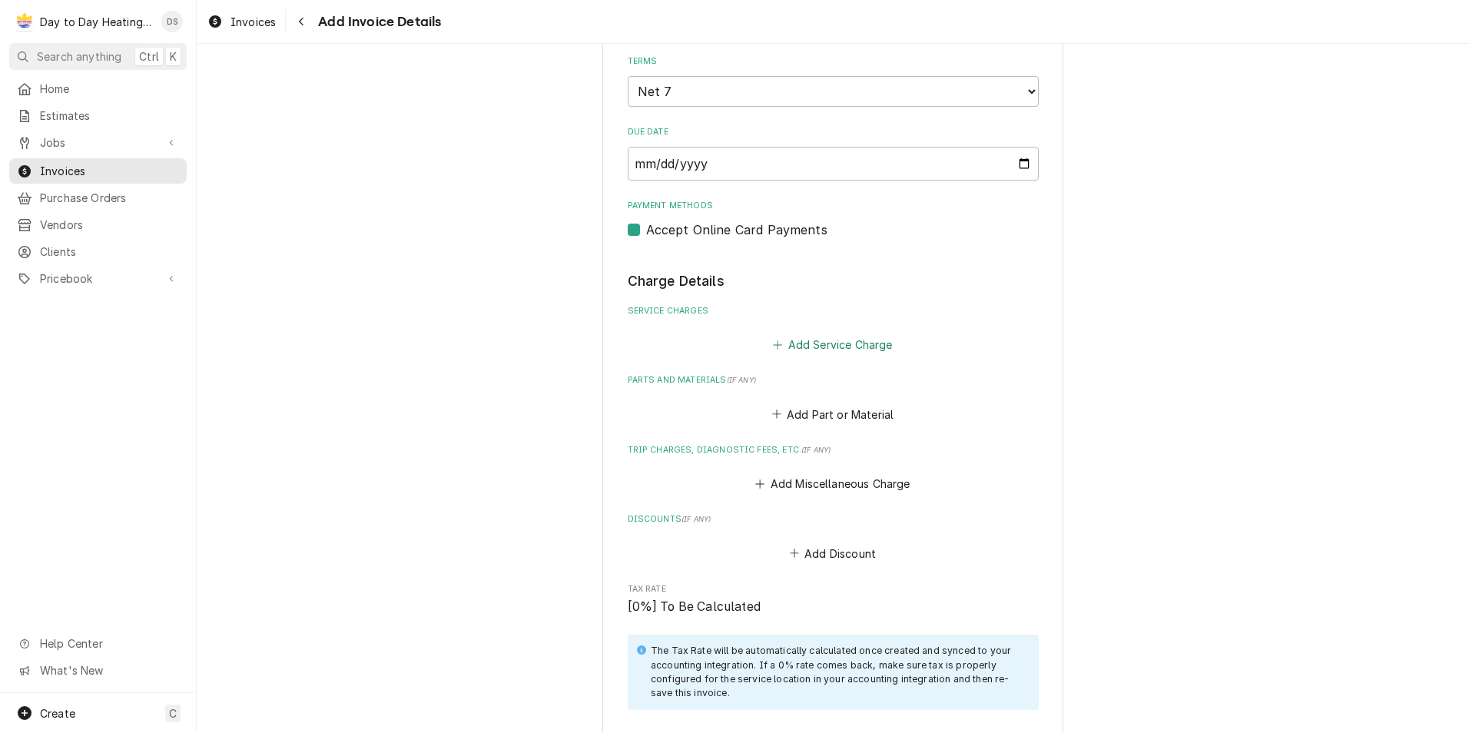
scroll to position [998, 0]
click at [822, 331] on div "Add Service Charge" at bounding box center [833, 339] width 411 height 30
click at [827, 339] on button "Add Service Charge" at bounding box center [832, 344] width 124 height 22
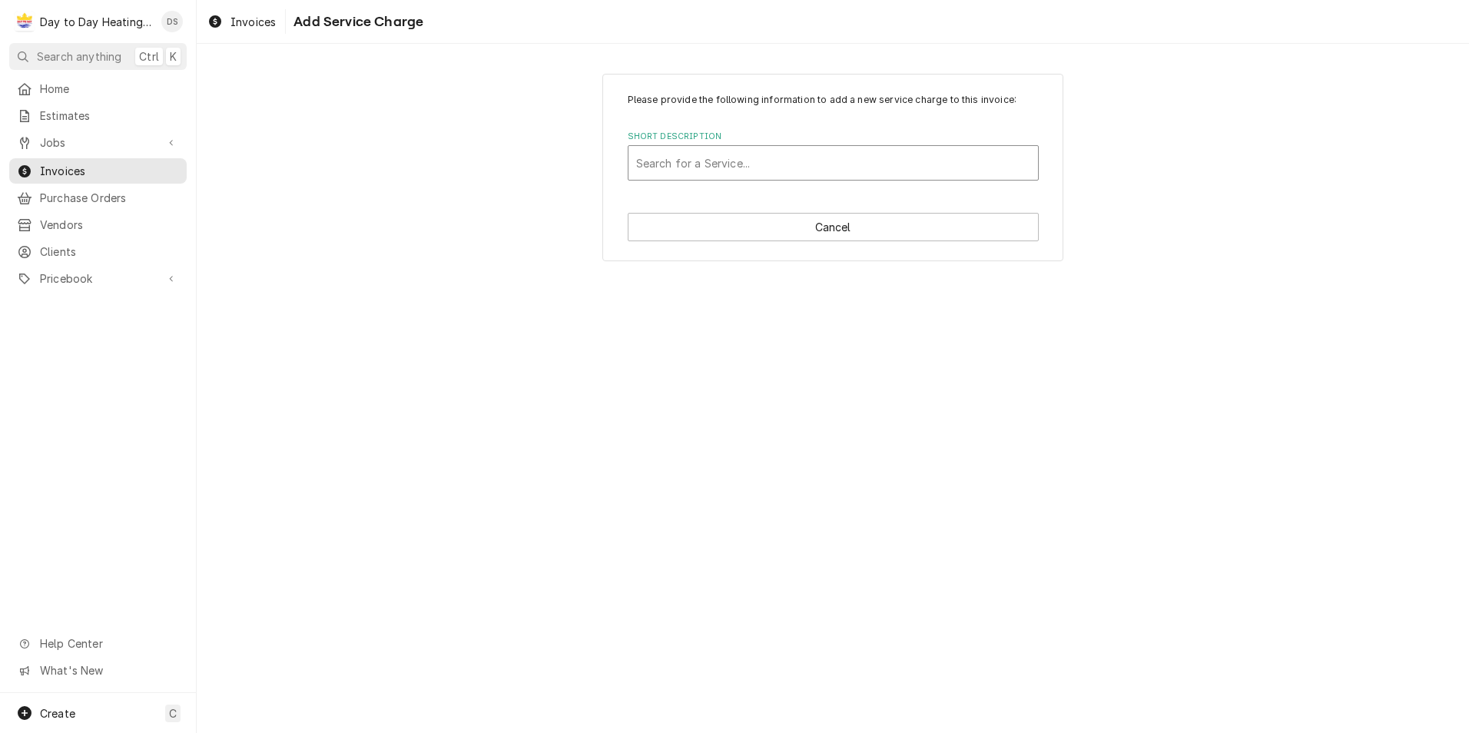
click at [763, 151] on div "Short Description" at bounding box center [833, 163] width 394 height 28
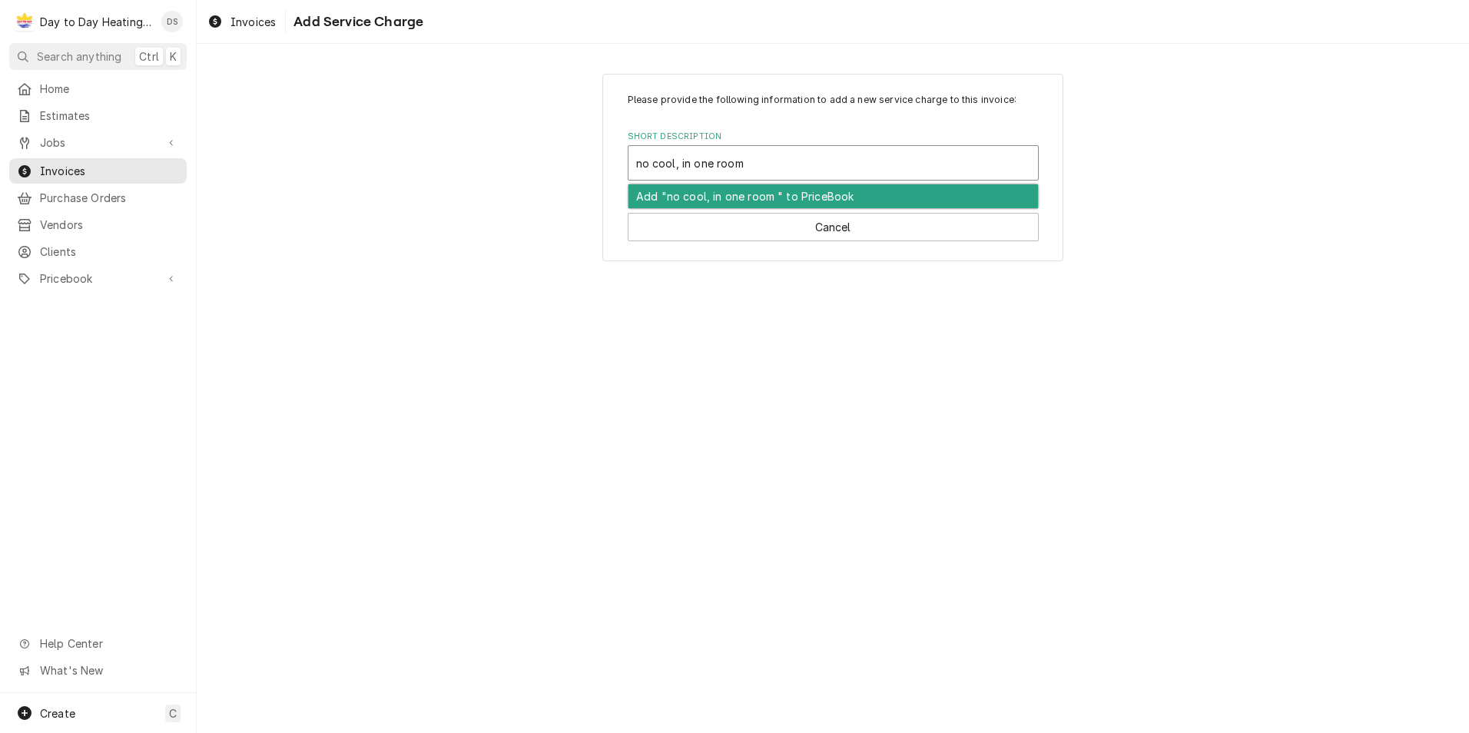
click at [759, 200] on div "Add "no cool, in one room " to PriceBook" at bounding box center [832, 196] width 409 height 24
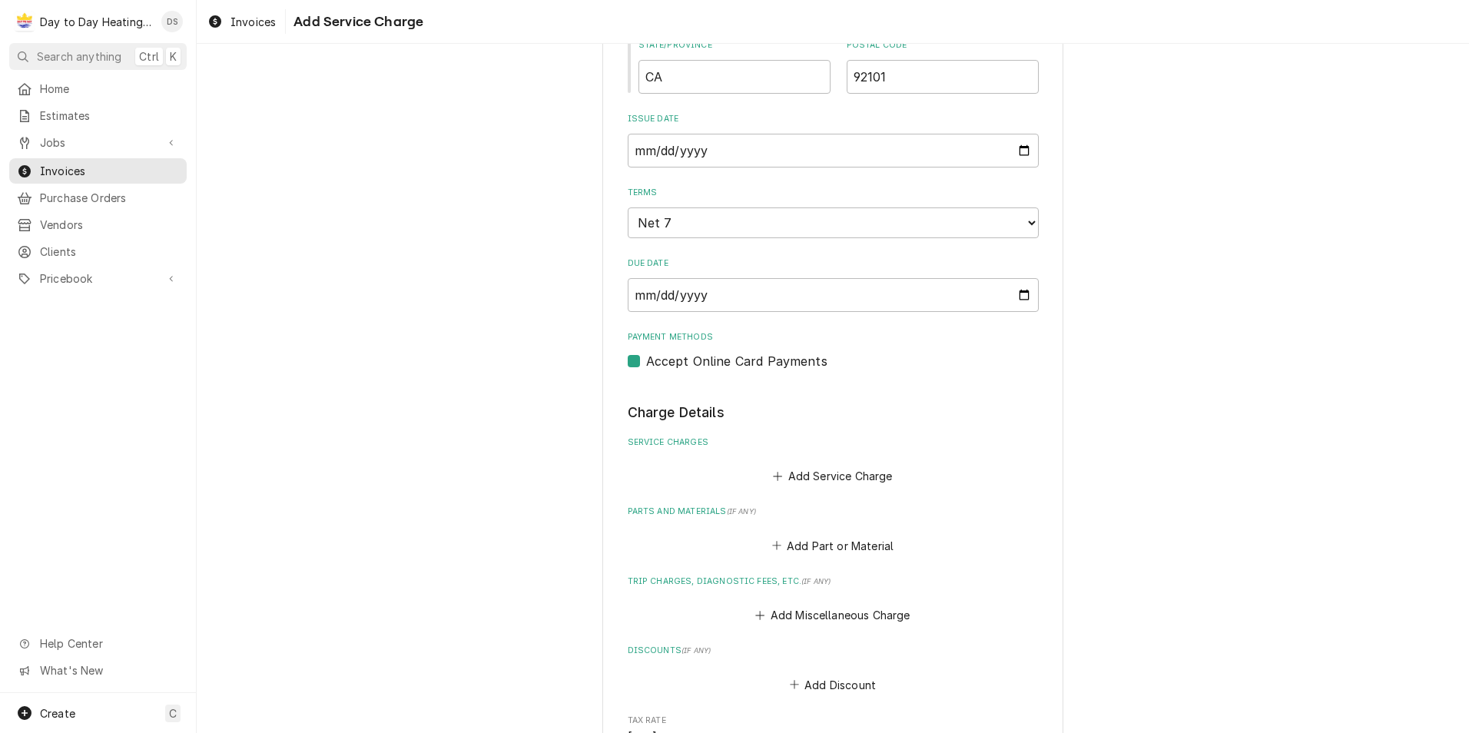
scroll to position [922, 0]
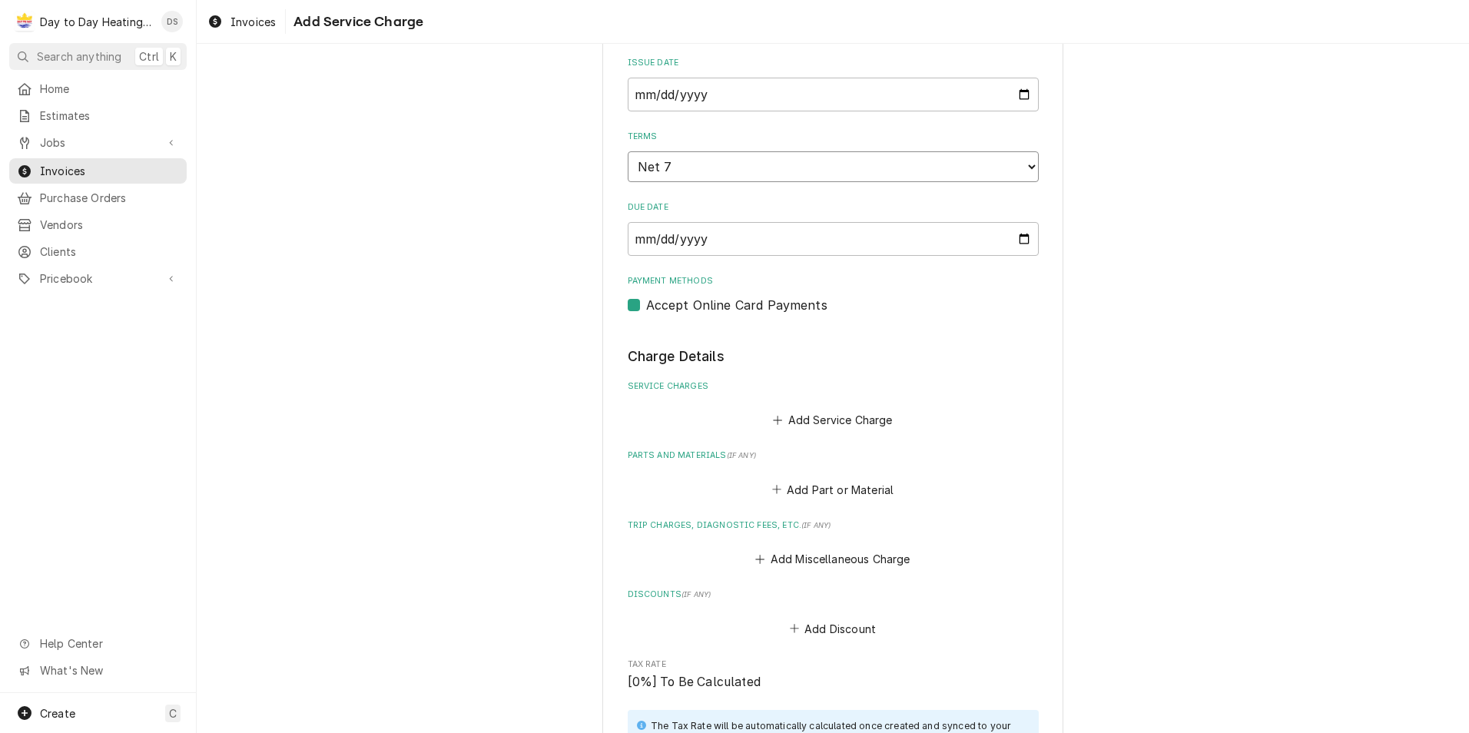
drag, startPoint x: 1008, startPoint y: 166, endPoint x: 998, endPoint y: 171, distance: 10.7
click at [1008, 166] on select "Choose payment terms... Same Day Net 7 Net 14 Net 21 Net 30 Net 45 Net 60 Net 90" at bounding box center [833, 166] width 411 height 31
click at [646, 302] on label "Accept Online Card Payments" at bounding box center [736, 305] width 181 height 18
click at [646, 302] on input "Payment Methods" at bounding box center [851, 313] width 411 height 34
click at [830, 419] on button "Add Service Charge" at bounding box center [832, 420] width 124 height 22
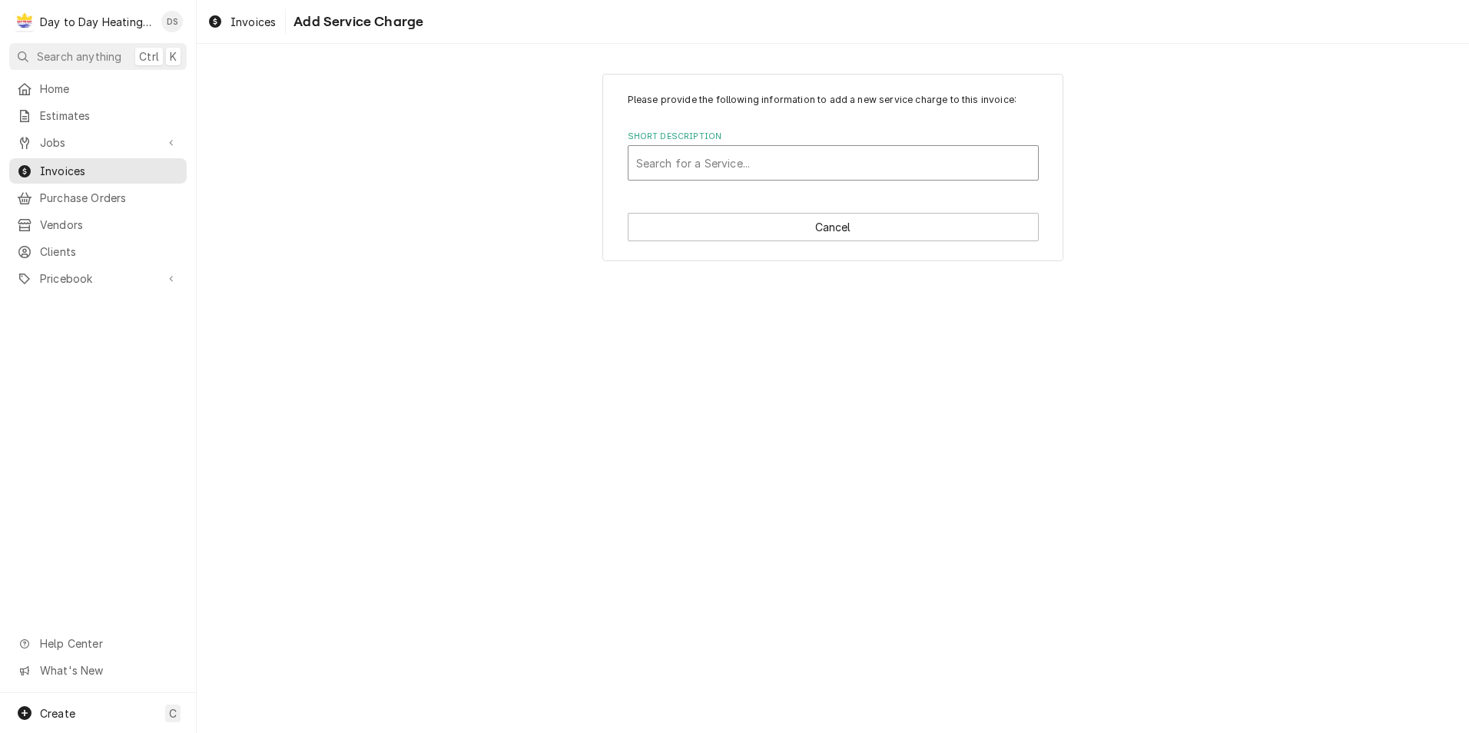
click at [759, 167] on div "Short Description" at bounding box center [833, 163] width 394 height 28
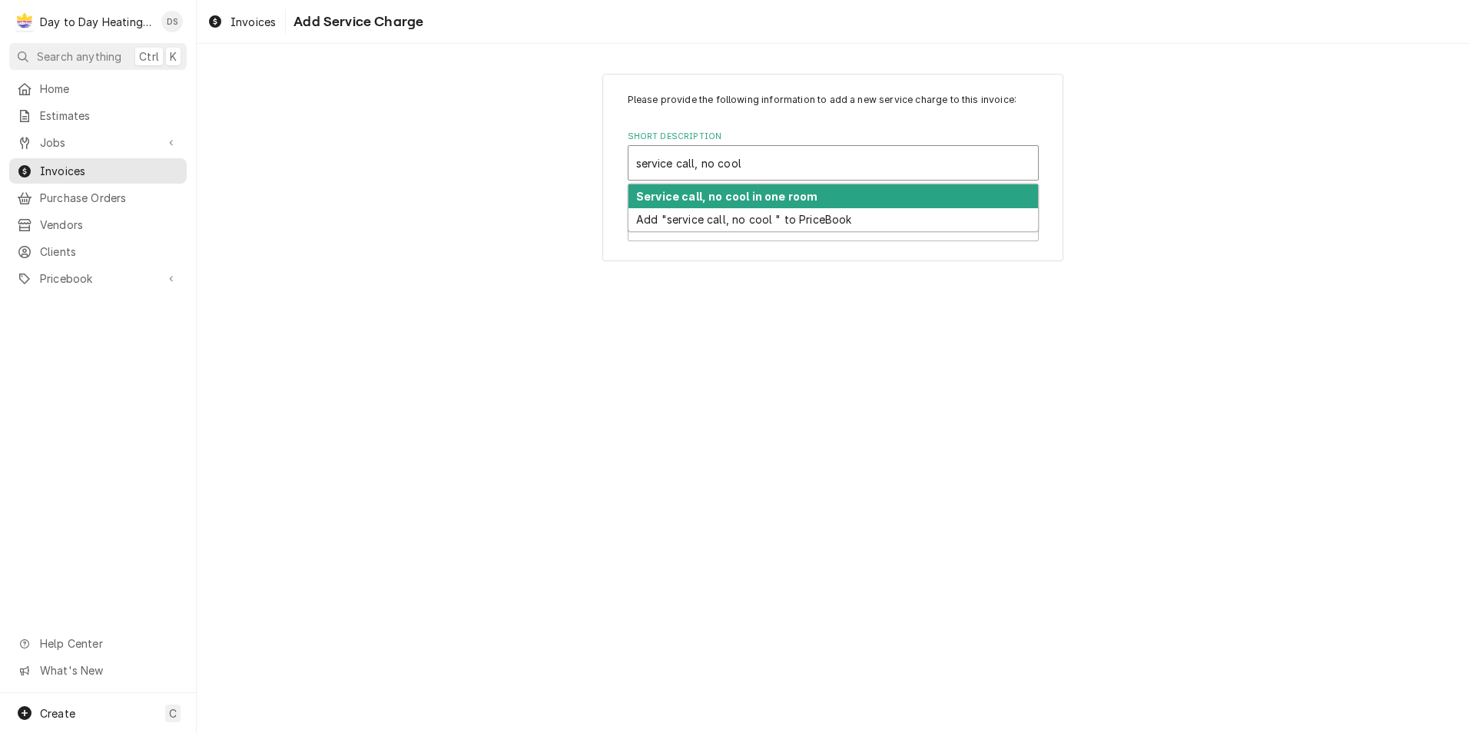
click at [767, 191] on strong "Service call, no cool in one room" at bounding box center [726, 196] width 181 height 13
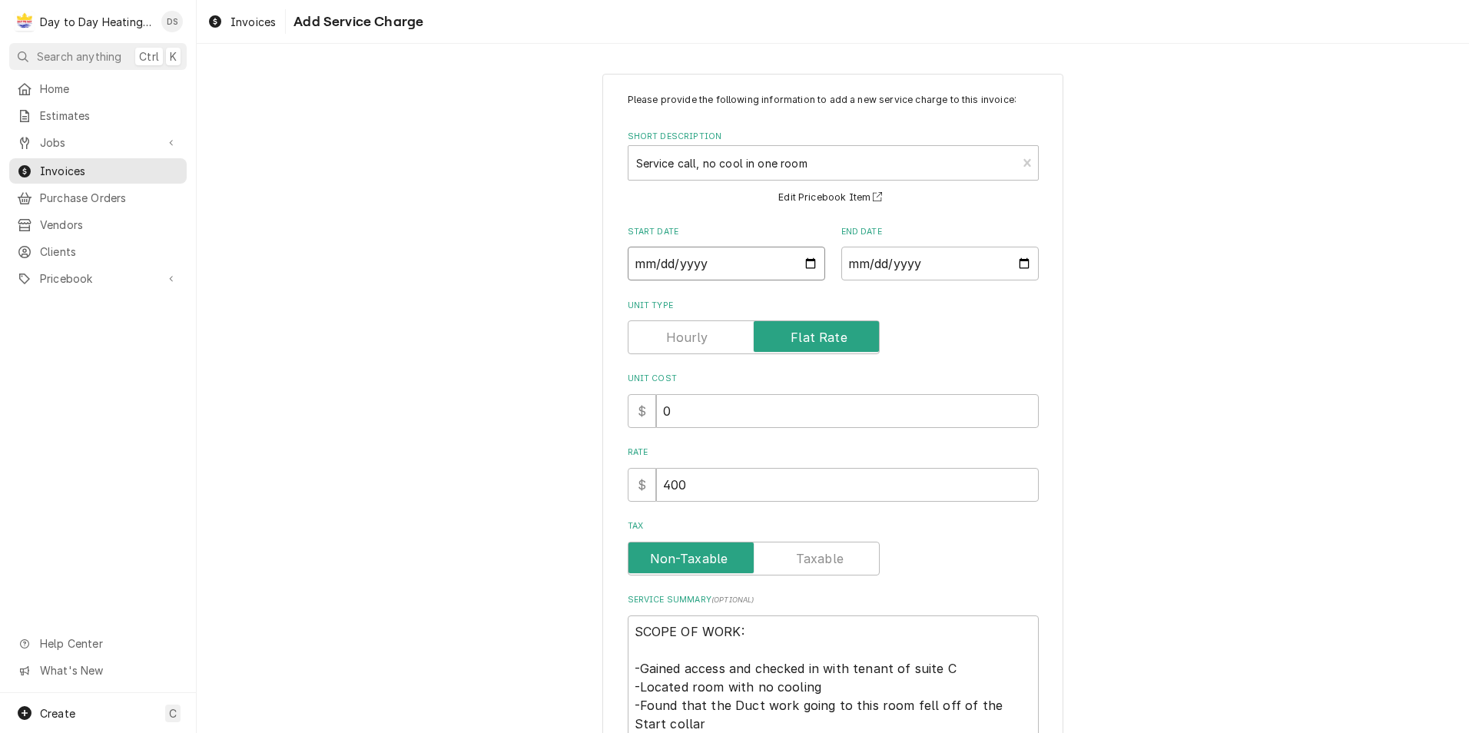
click at [809, 266] on input "Start Date" at bounding box center [726, 264] width 197 height 34
click at [1018, 266] on input "End Date" at bounding box center [939, 264] width 197 height 34
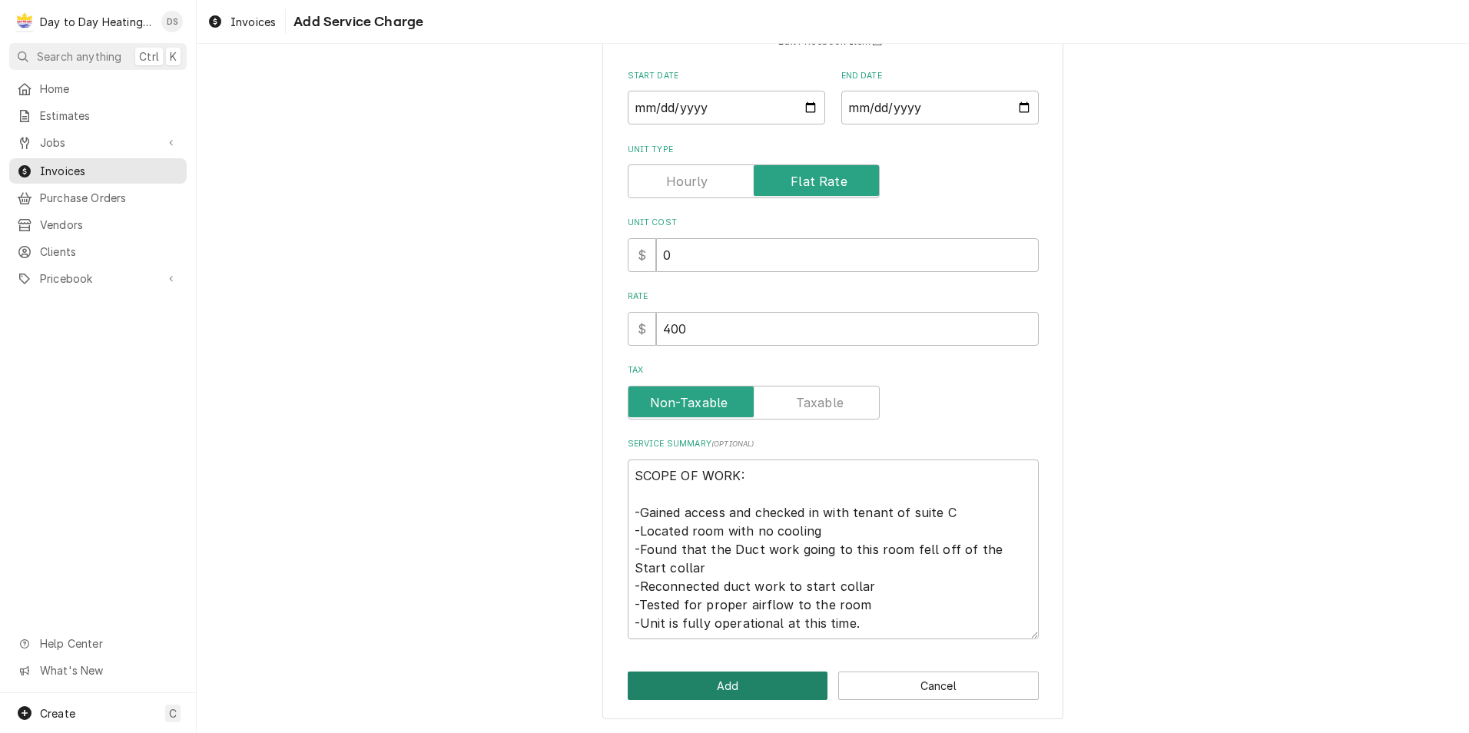
click at [684, 683] on button "Add" at bounding box center [728, 685] width 200 height 28
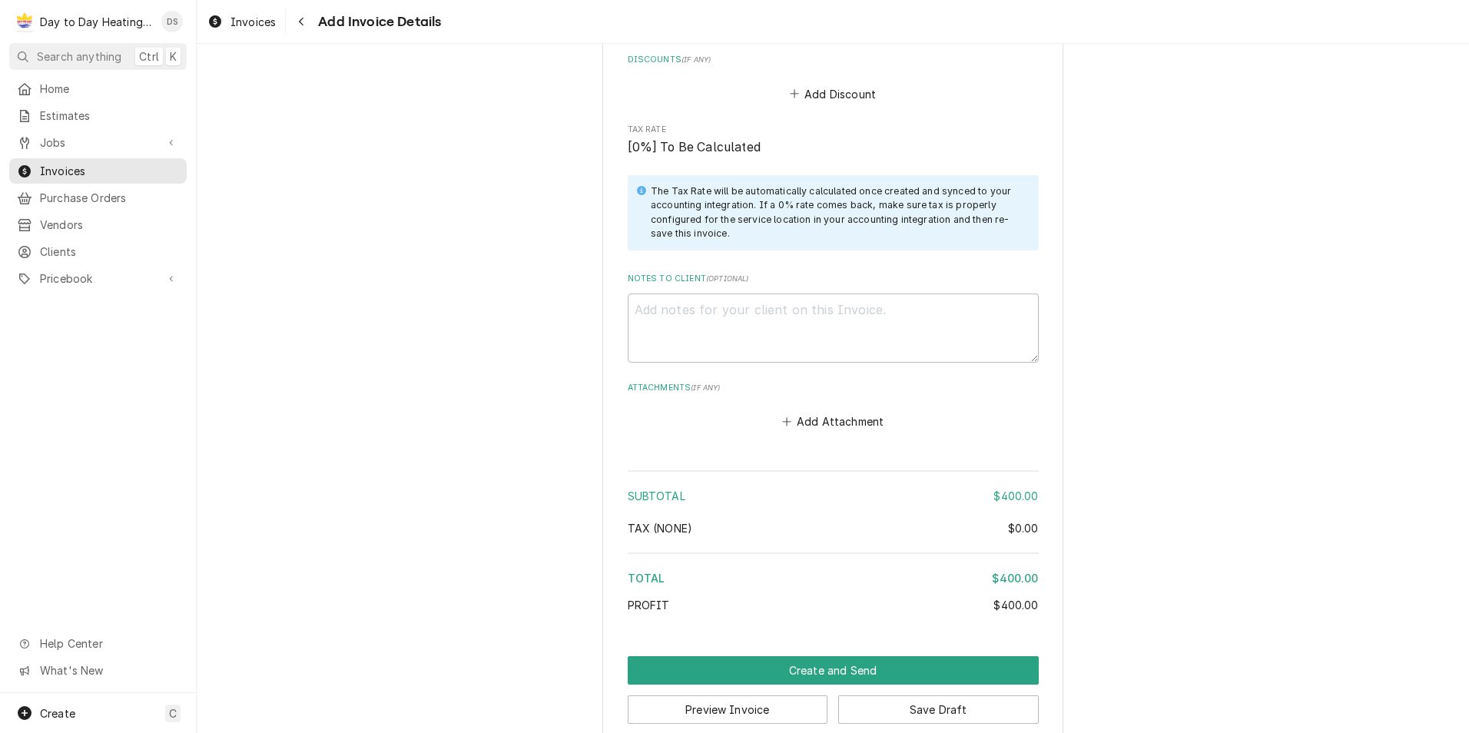
scroll to position [1893, 0]
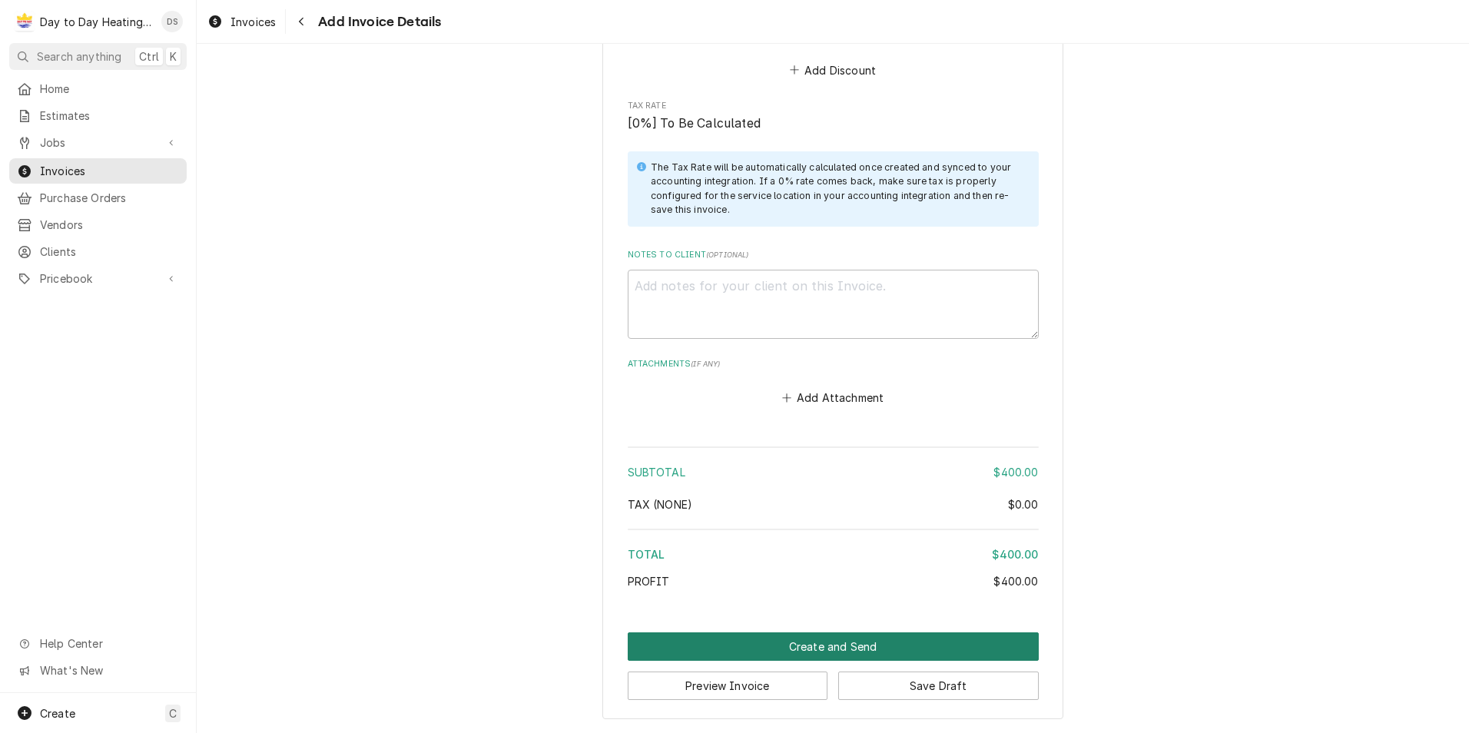
click at [780, 646] on button "Create and Send" at bounding box center [833, 646] width 411 height 28
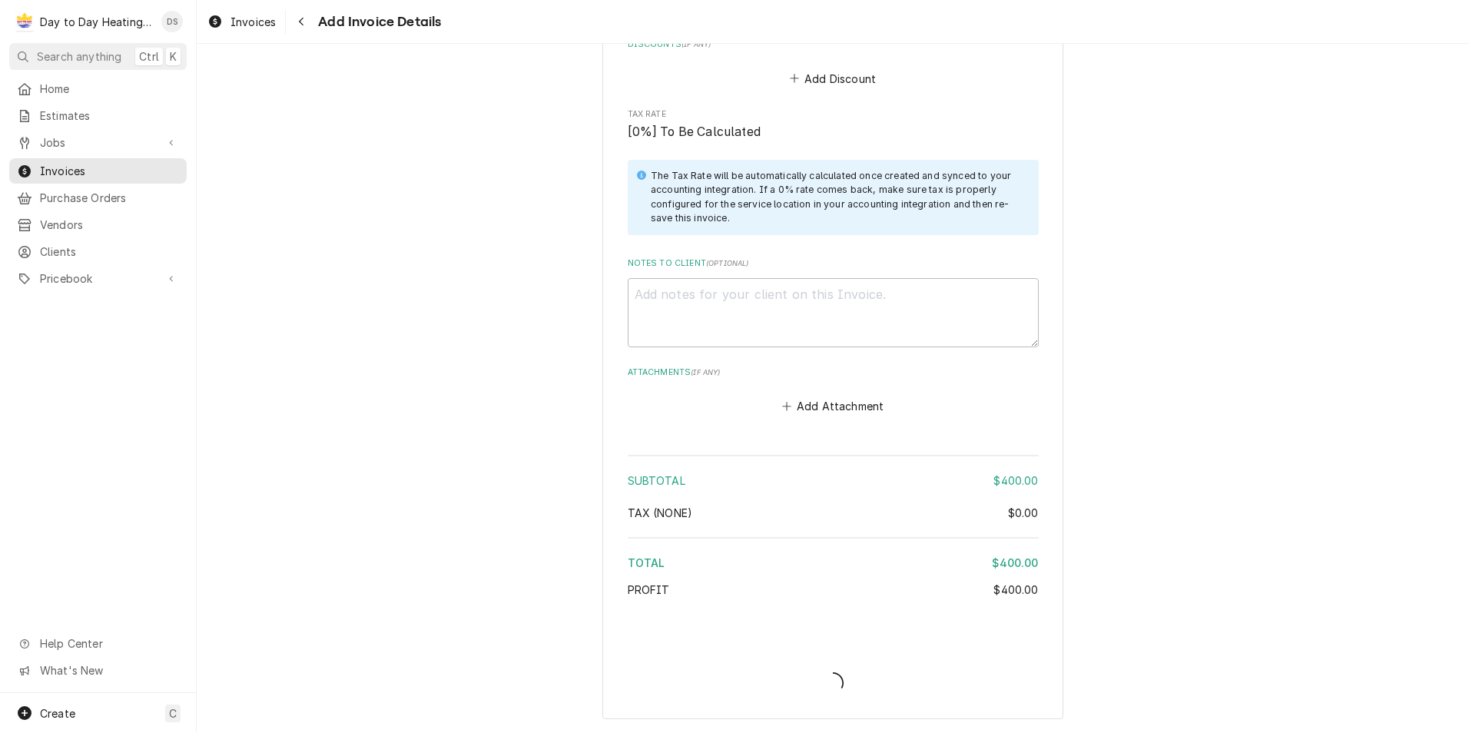
scroll to position [1884, 0]
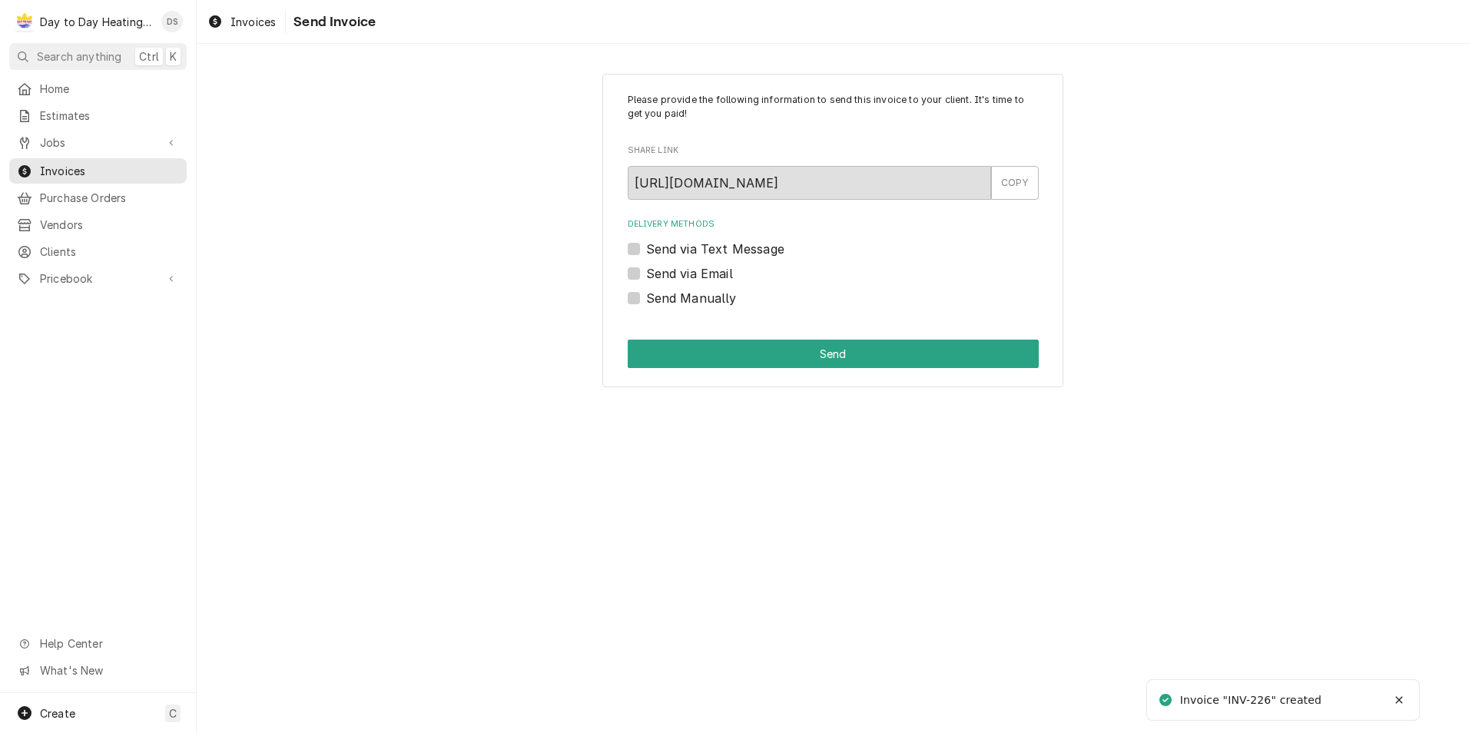
click at [685, 276] on label "Send via Email" at bounding box center [689, 273] width 87 height 18
click at [685, 276] on input "Send via Email" at bounding box center [851, 281] width 411 height 34
checkbox input "true"
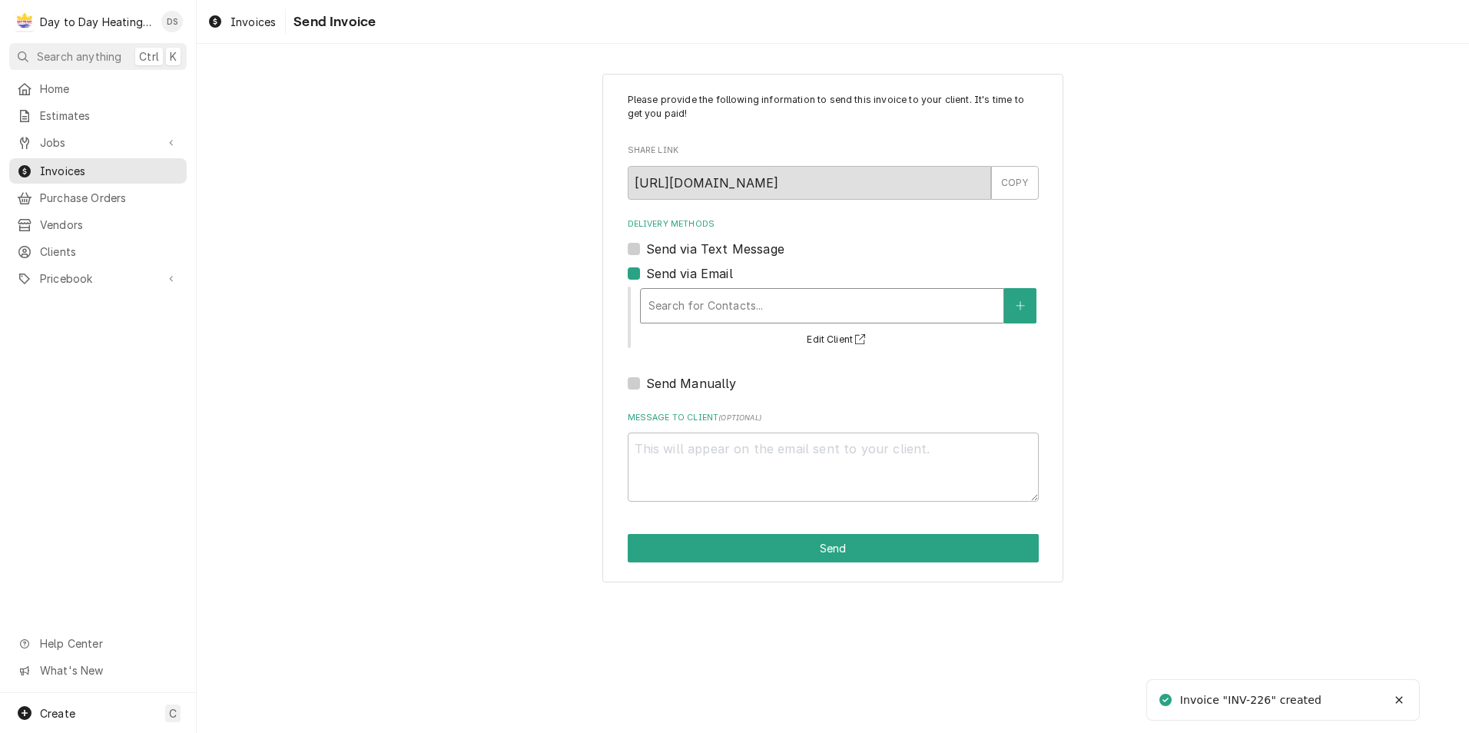
type textarea "x"
click at [693, 298] on div "Delivery Methods" at bounding box center [821, 306] width 347 height 28
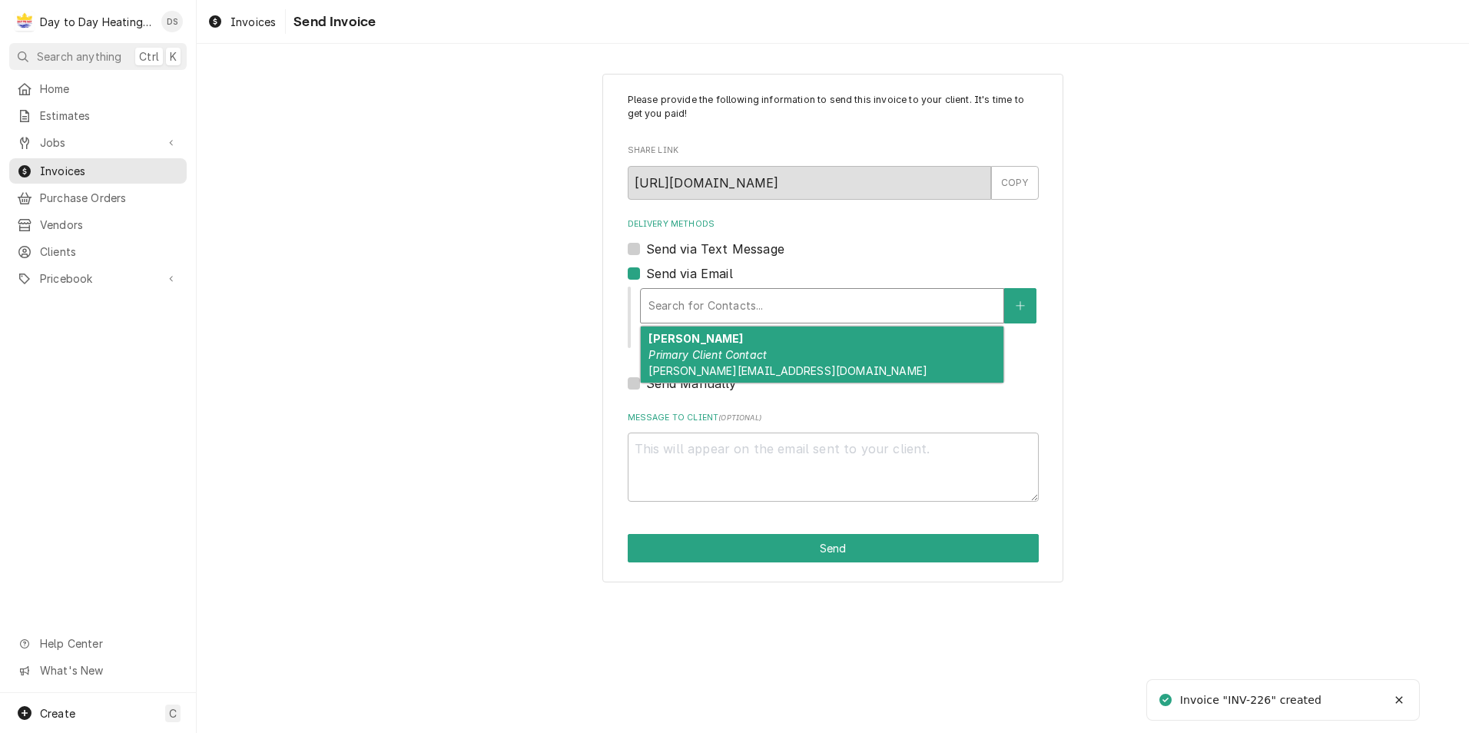
click at [577, 300] on div "Please provide the following information to send this invoice to your client. I…" at bounding box center [833, 327] width 1272 height 535
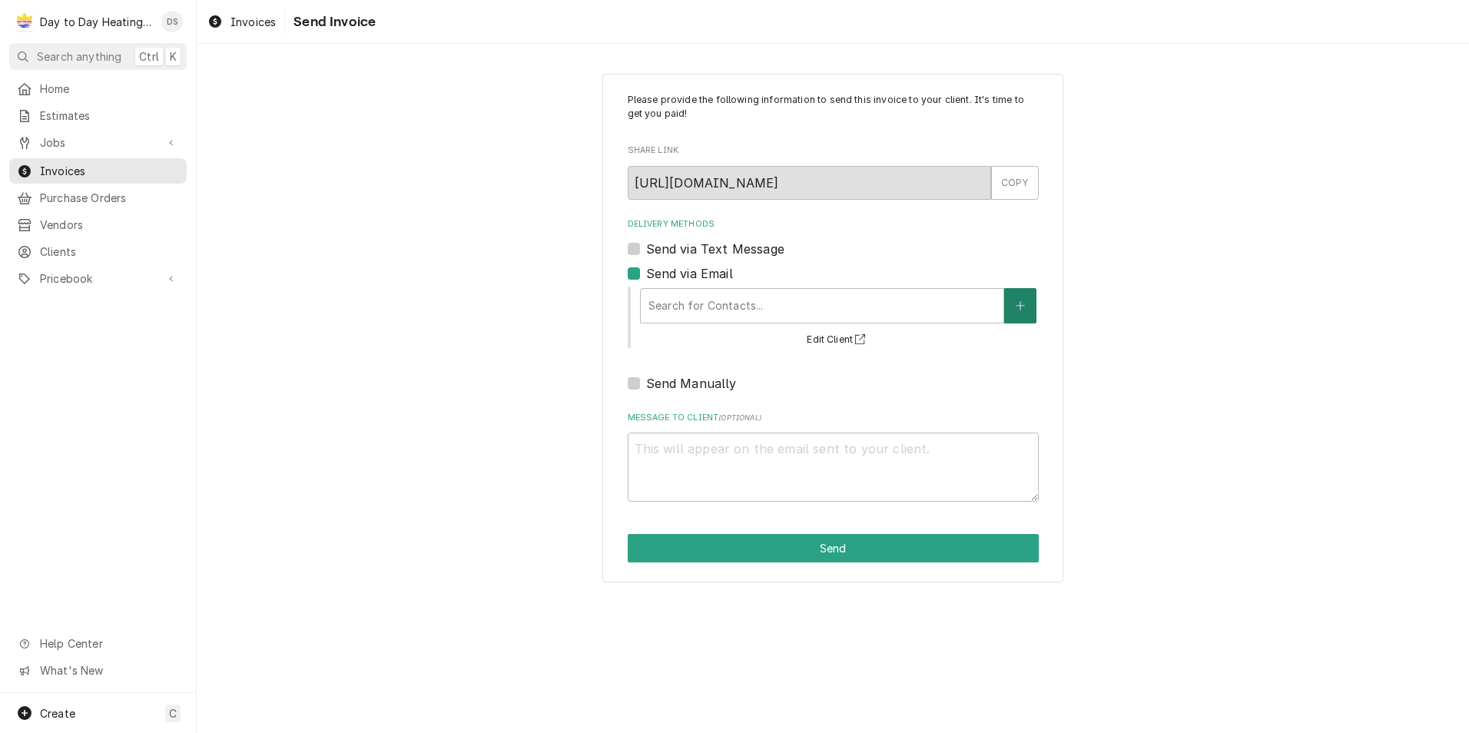
click at [1010, 306] on button "Delivery Methods" at bounding box center [1020, 305] width 32 height 35
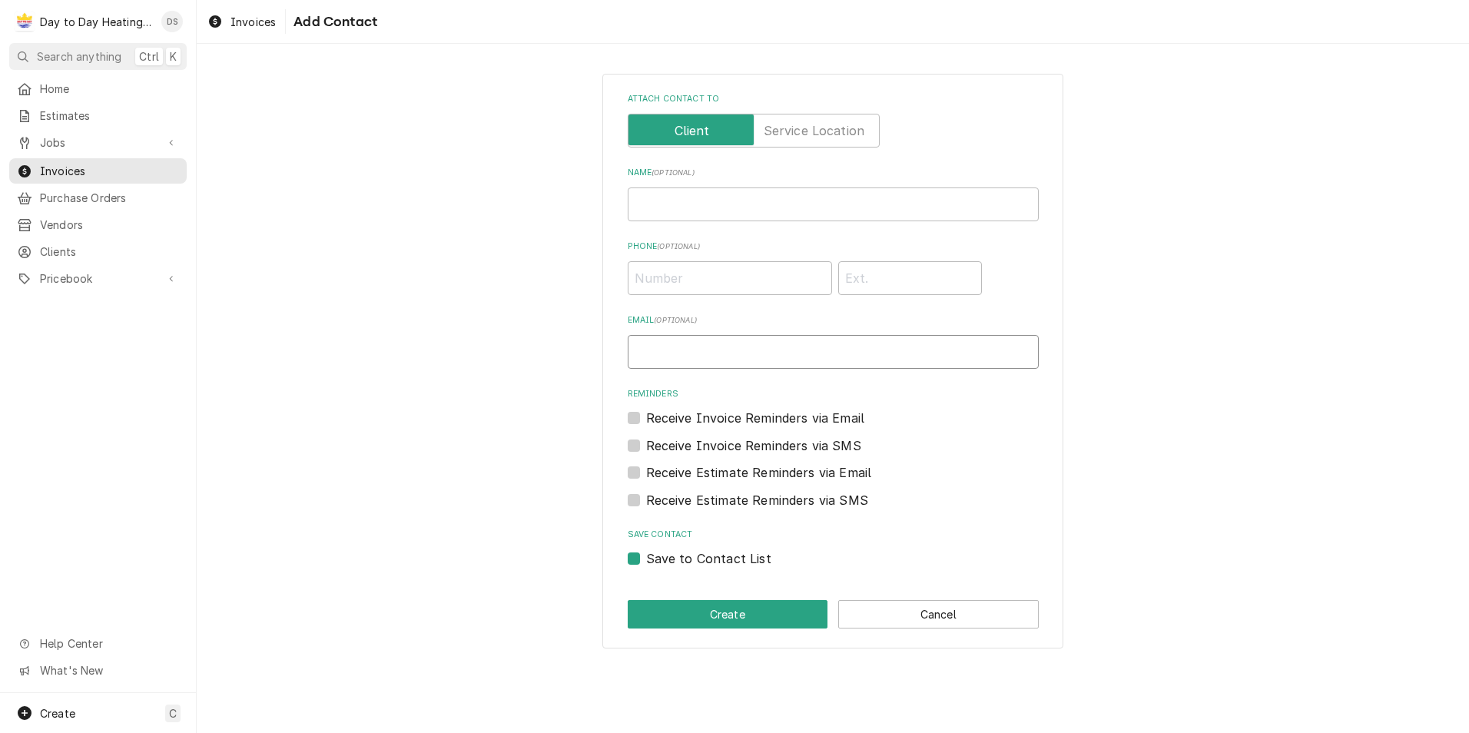
paste input "ap@cypressview.com"
type input "ap@cypressview.com"
click at [716, 200] on input "Name ( optional )" at bounding box center [833, 204] width 411 height 34
type input "Accounts Payable"
click at [730, 412] on label "Receive Invoice Reminders via Email" at bounding box center [755, 418] width 219 height 18
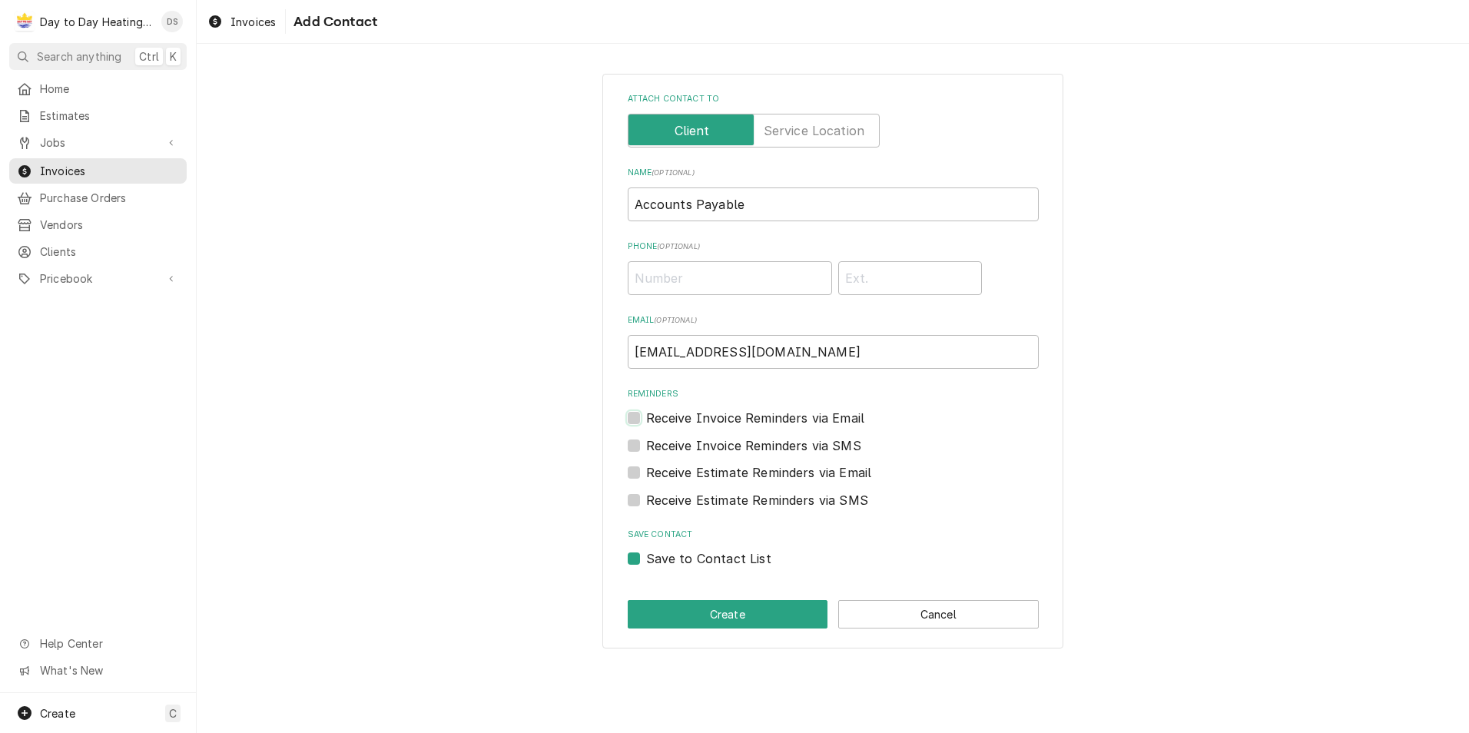
click at [730, 412] on input "Reminders" at bounding box center [851, 426] width 411 height 34
checkbox input "true"
click at [728, 475] on label "Receive Estimate Reminders via Email" at bounding box center [759, 472] width 226 height 18
click at [728, 475] on input "Contact Edit Form" at bounding box center [851, 480] width 411 height 34
checkbox input "true"
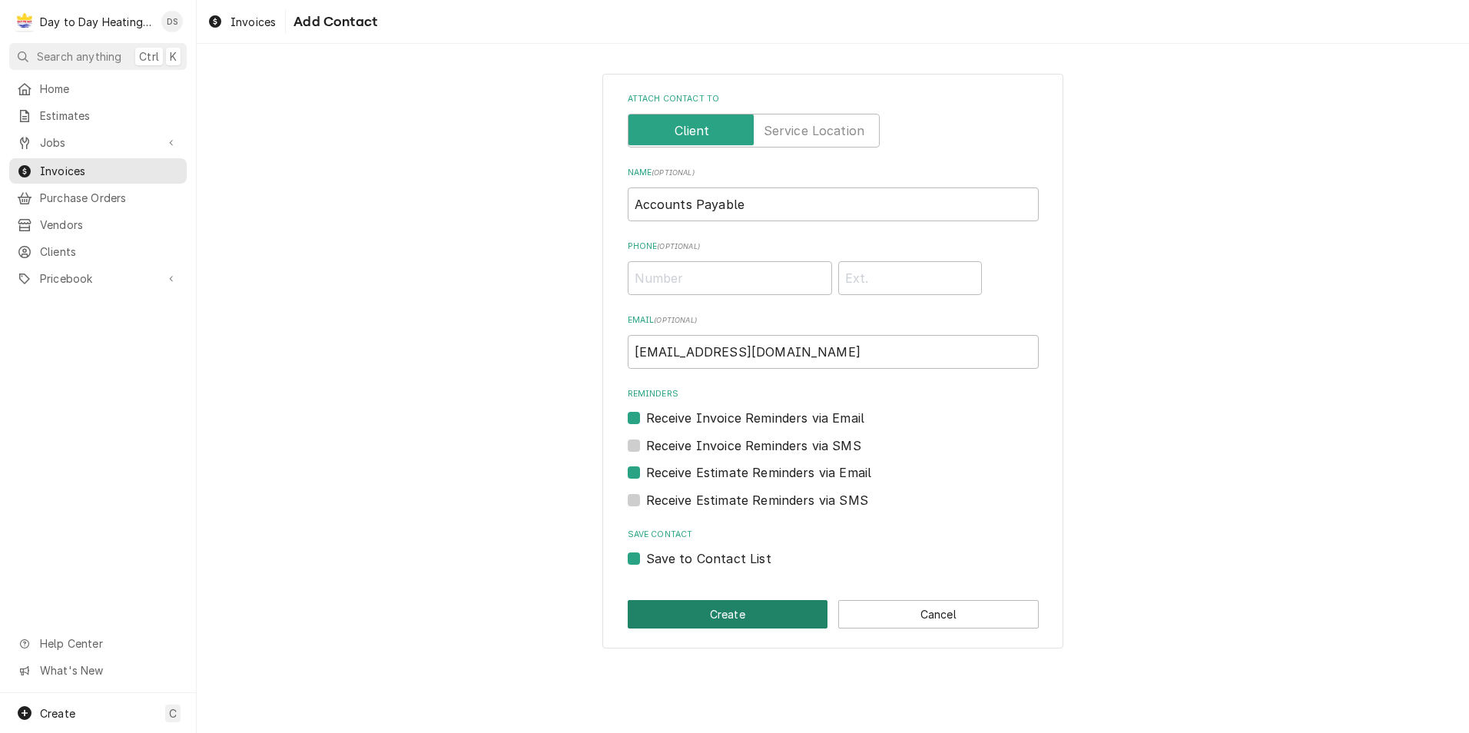
click at [739, 610] on button "Create" at bounding box center [728, 614] width 200 height 28
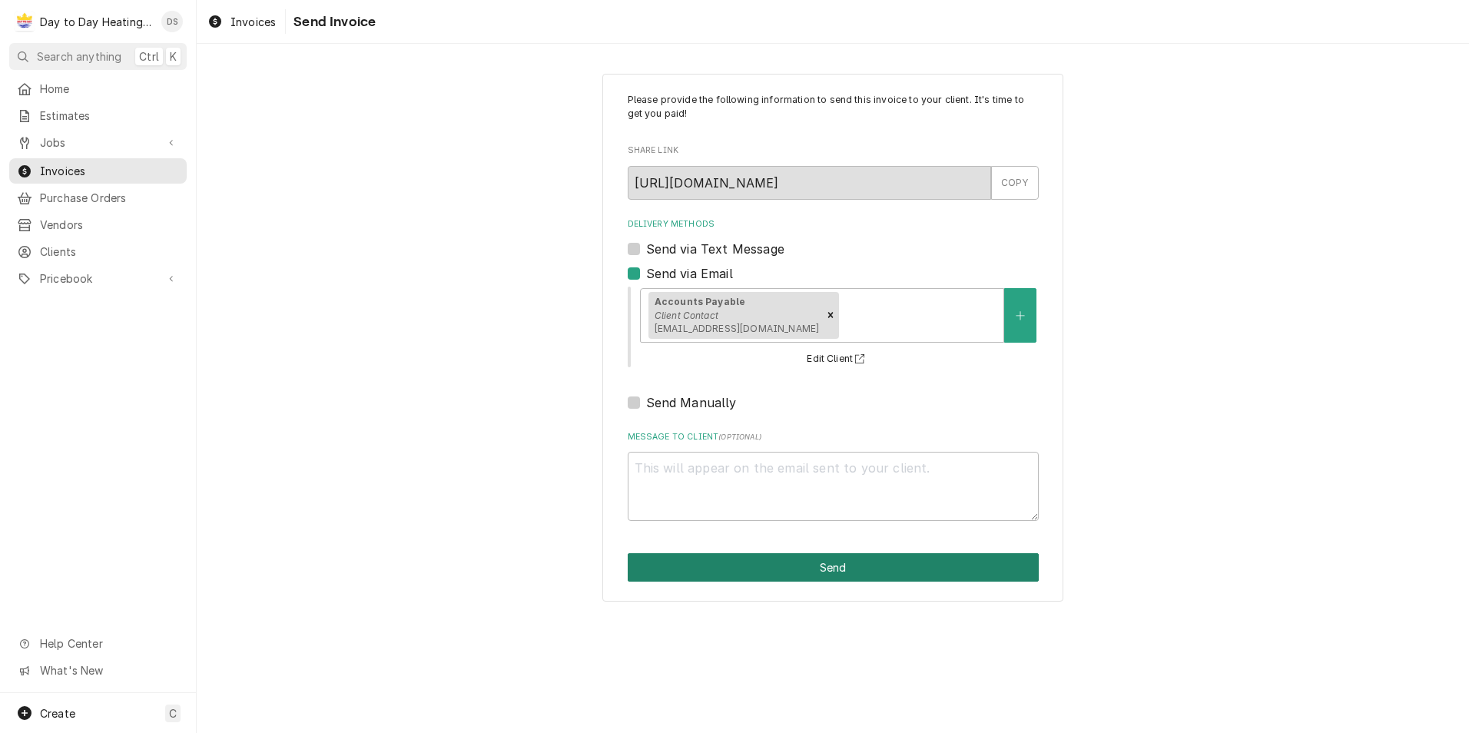
click at [808, 568] on button "Send" at bounding box center [833, 567] width 411 height 28
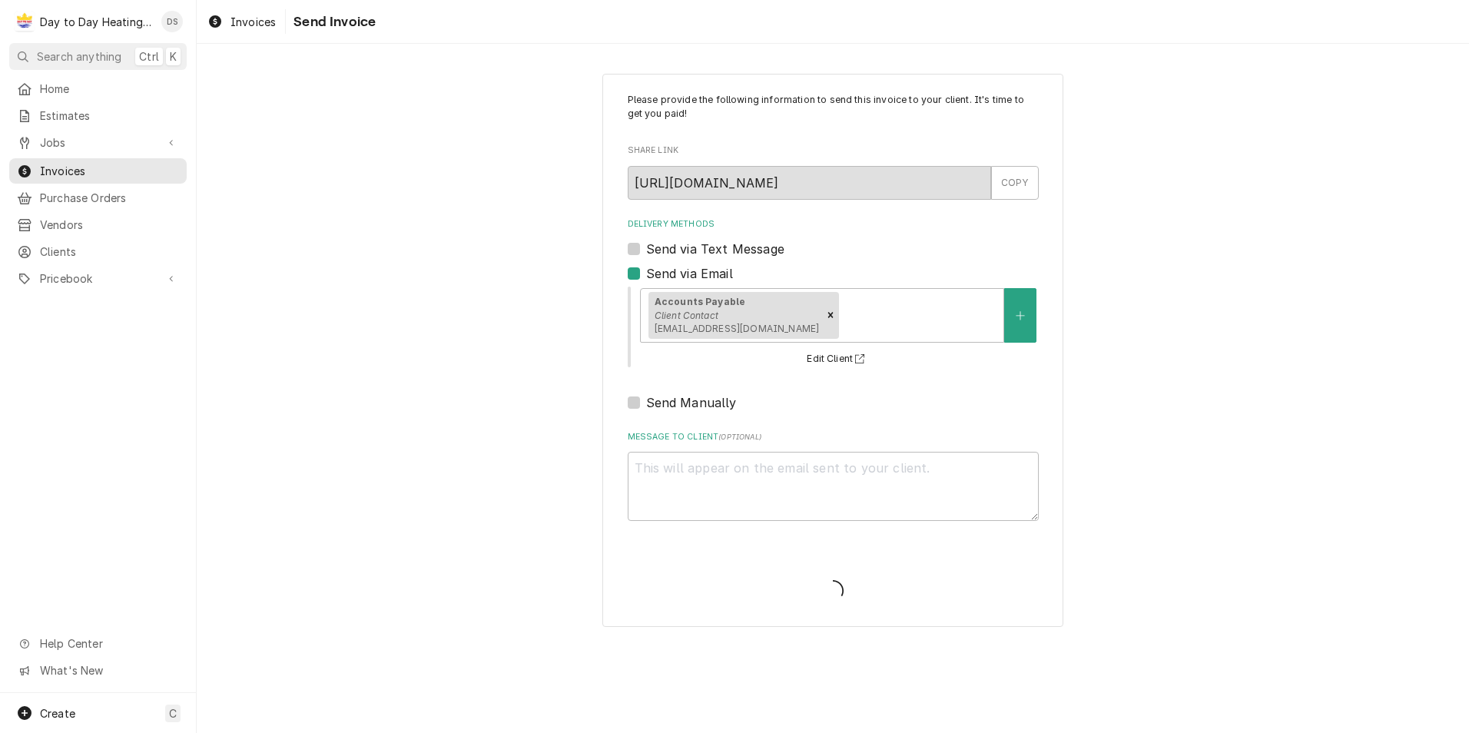
type textarea "x"
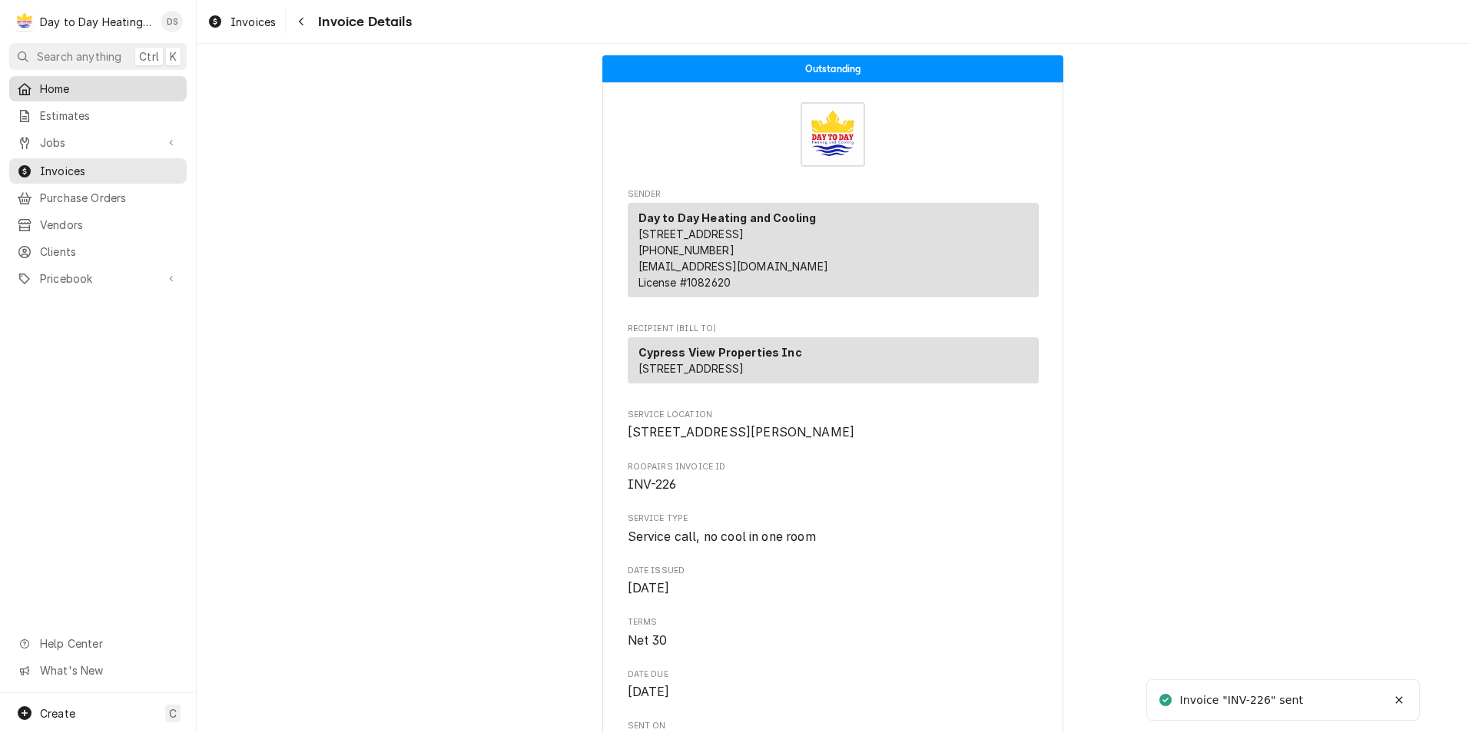
click at [56, 81] on span "Home" at bounding box center [109, 89] width 139 height 16
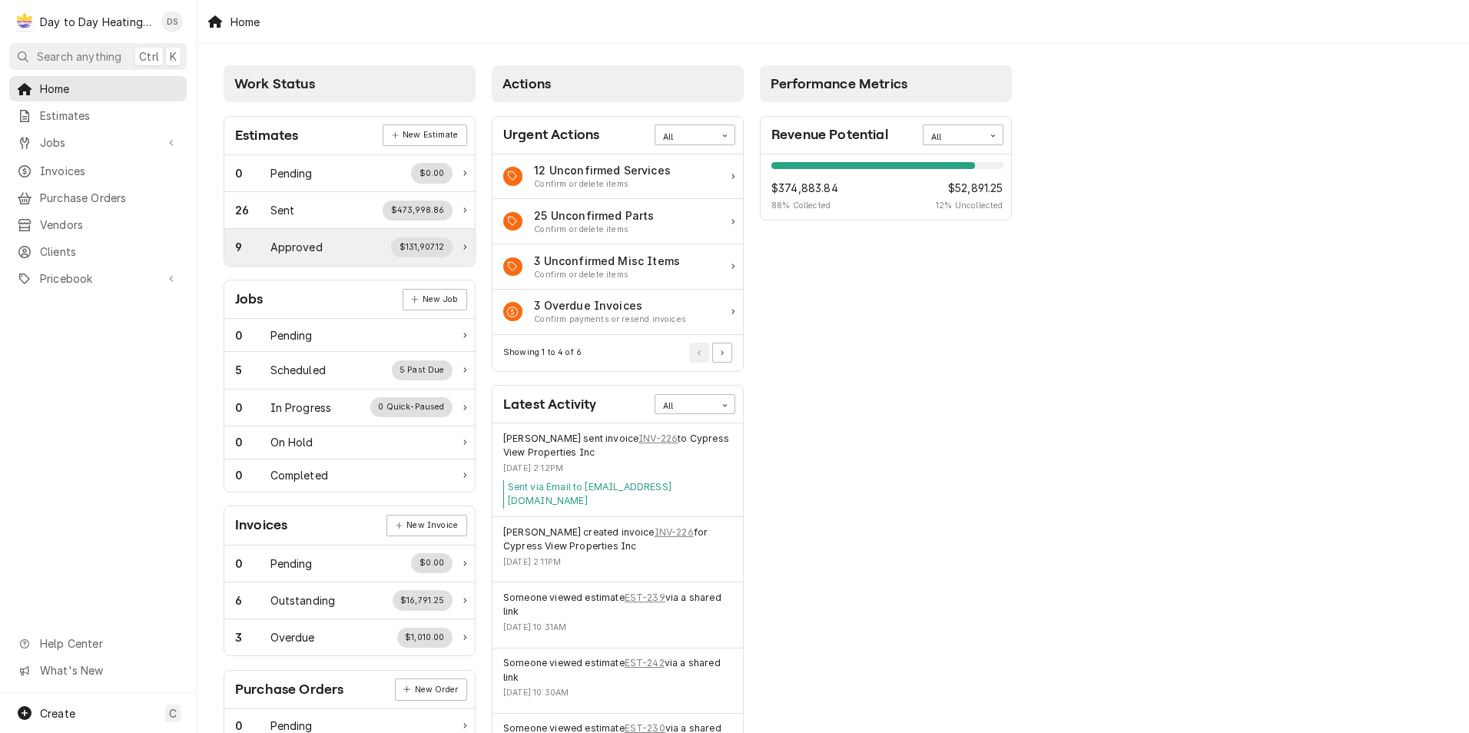
click at [460, 247] on div "9 Approved $131,907.12" at bounding box center [349, 247] width 250 height 36
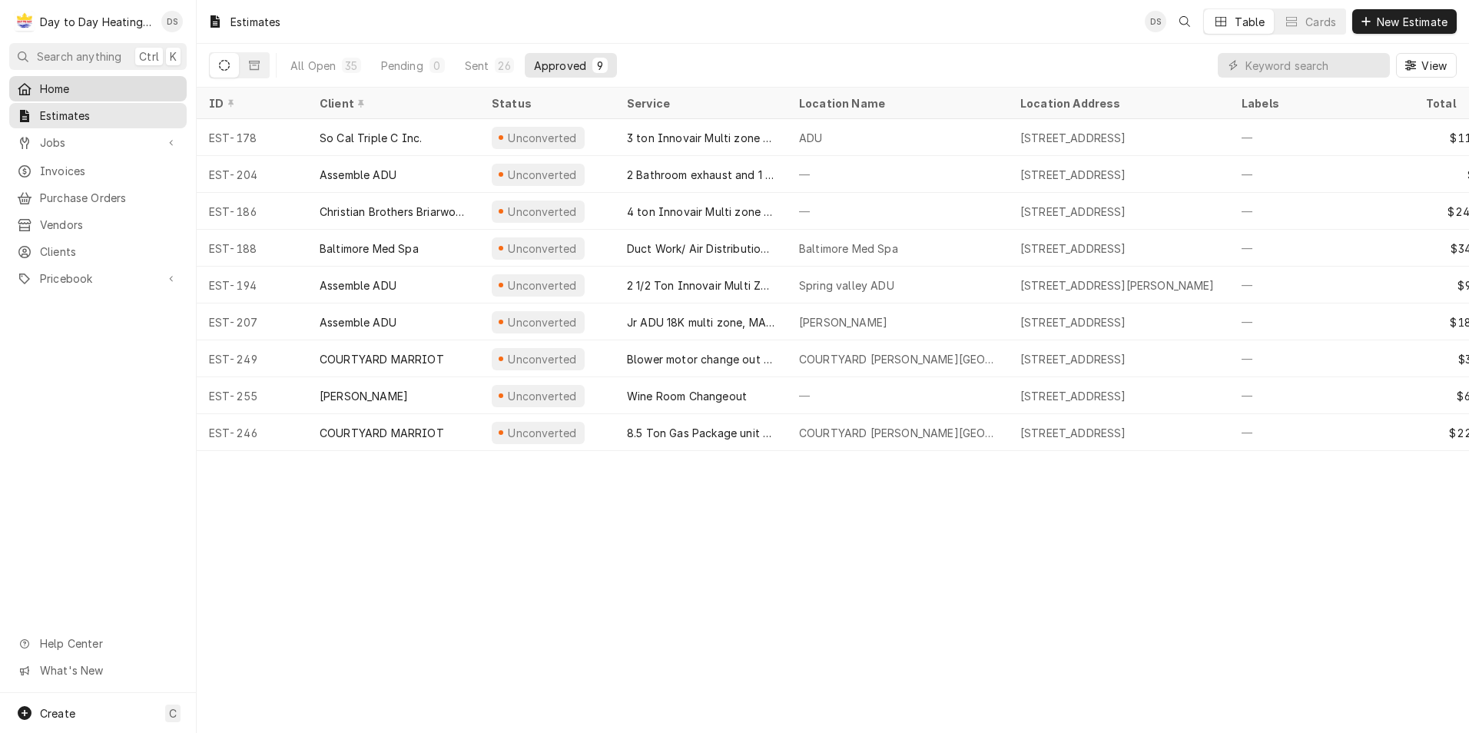
click at [98, 84] on span "Home" at bounding box center [109, 89] width 139 height 16
